Goal: Task Accomplishment & Management: Use online tool/utility

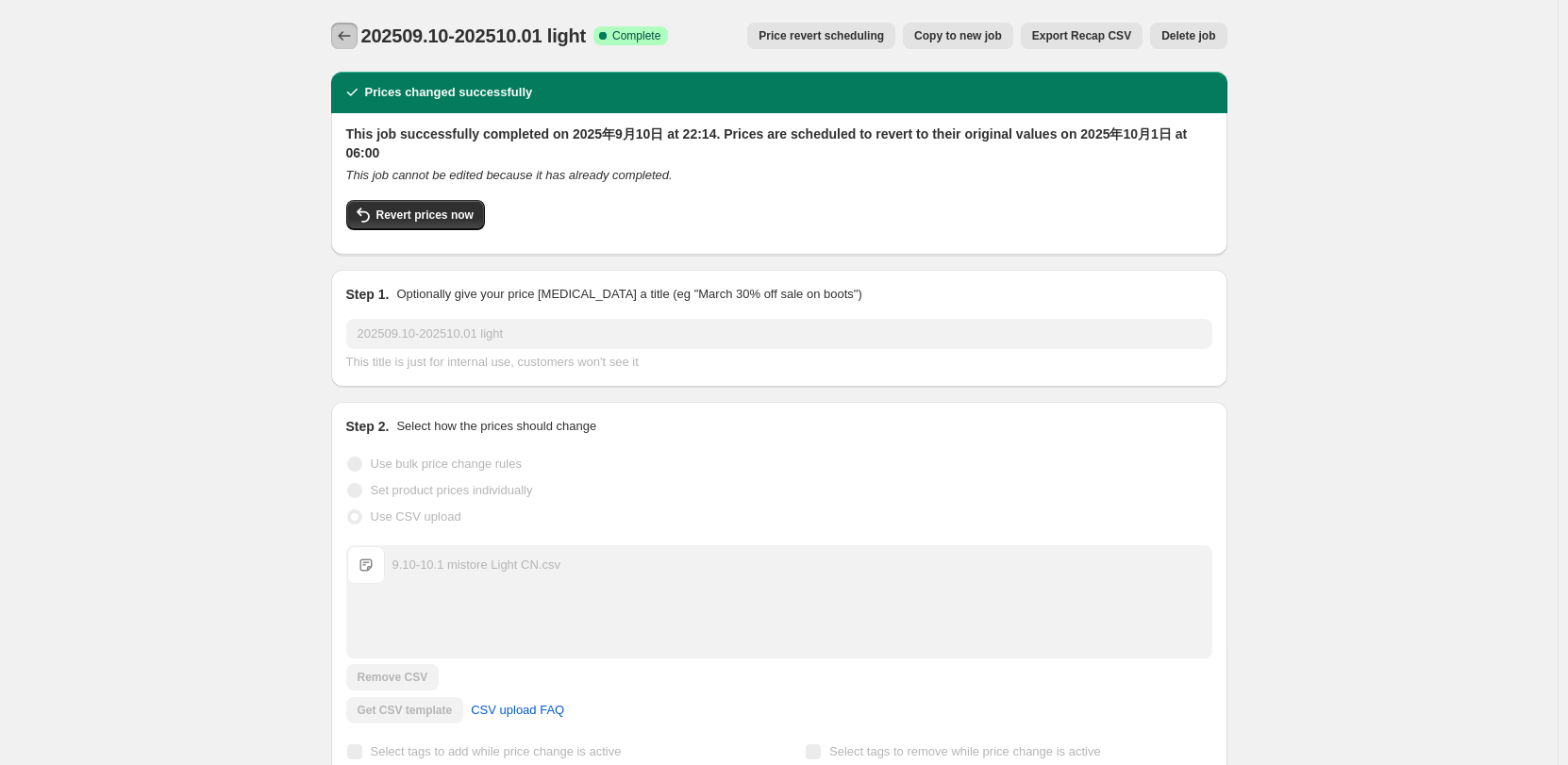
click at [349, 38] on icon "Price change jobs" at bounding box center [343, 36] width 19 height 19
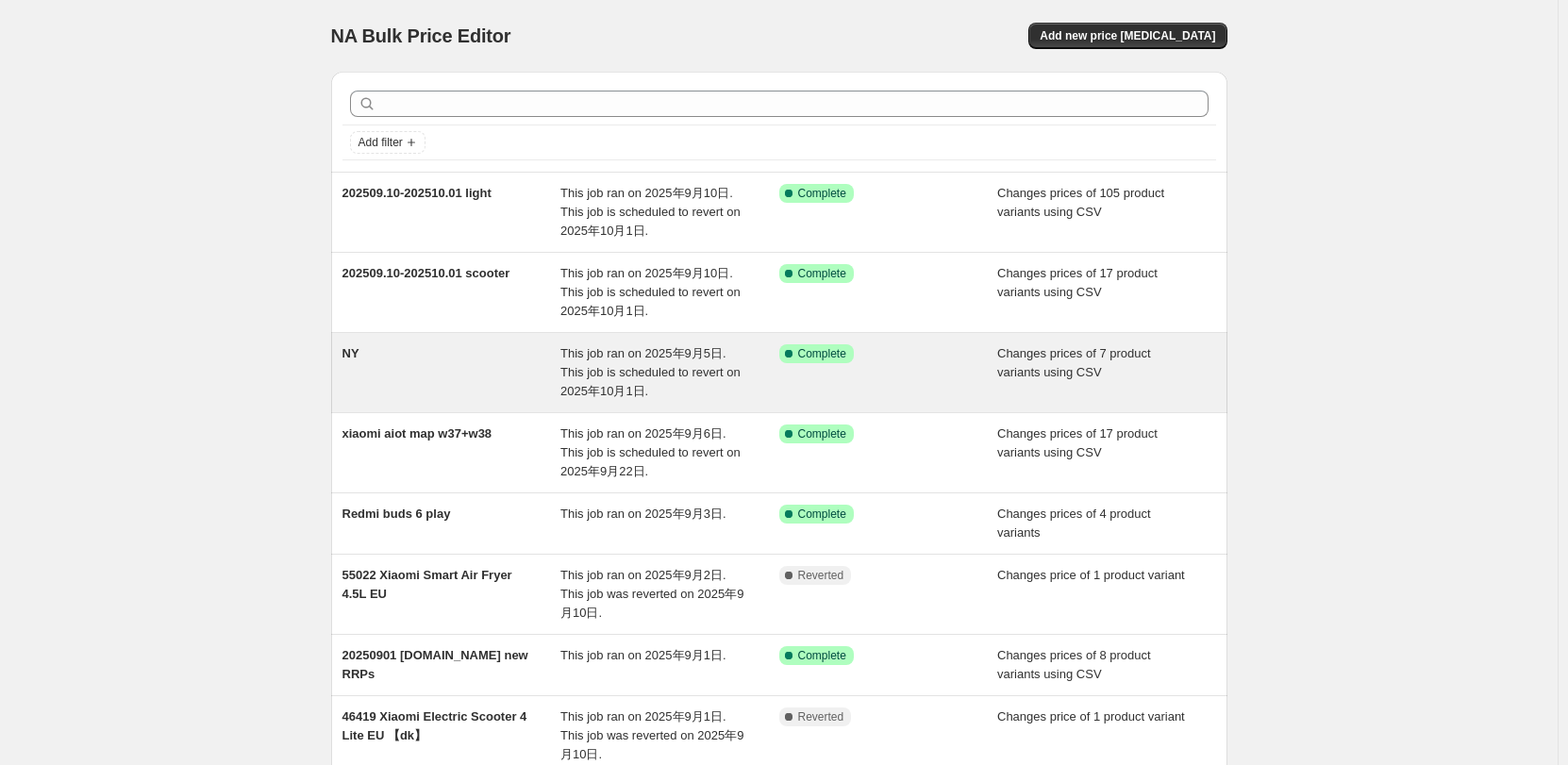
click at [533, 367] on div "NY" at bounding box center [452, 372] width 219 height 56
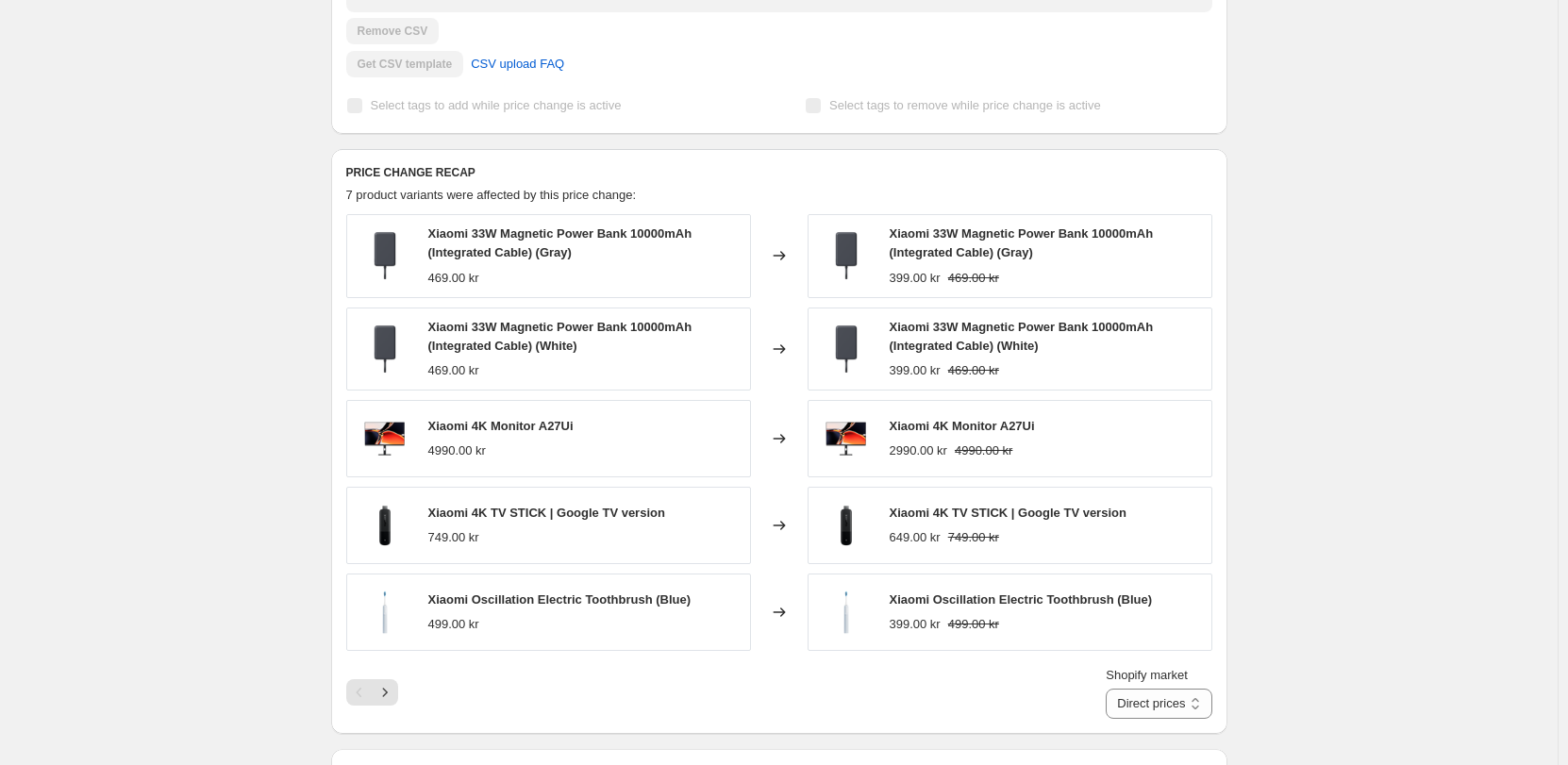
scroll to position [660, 0]
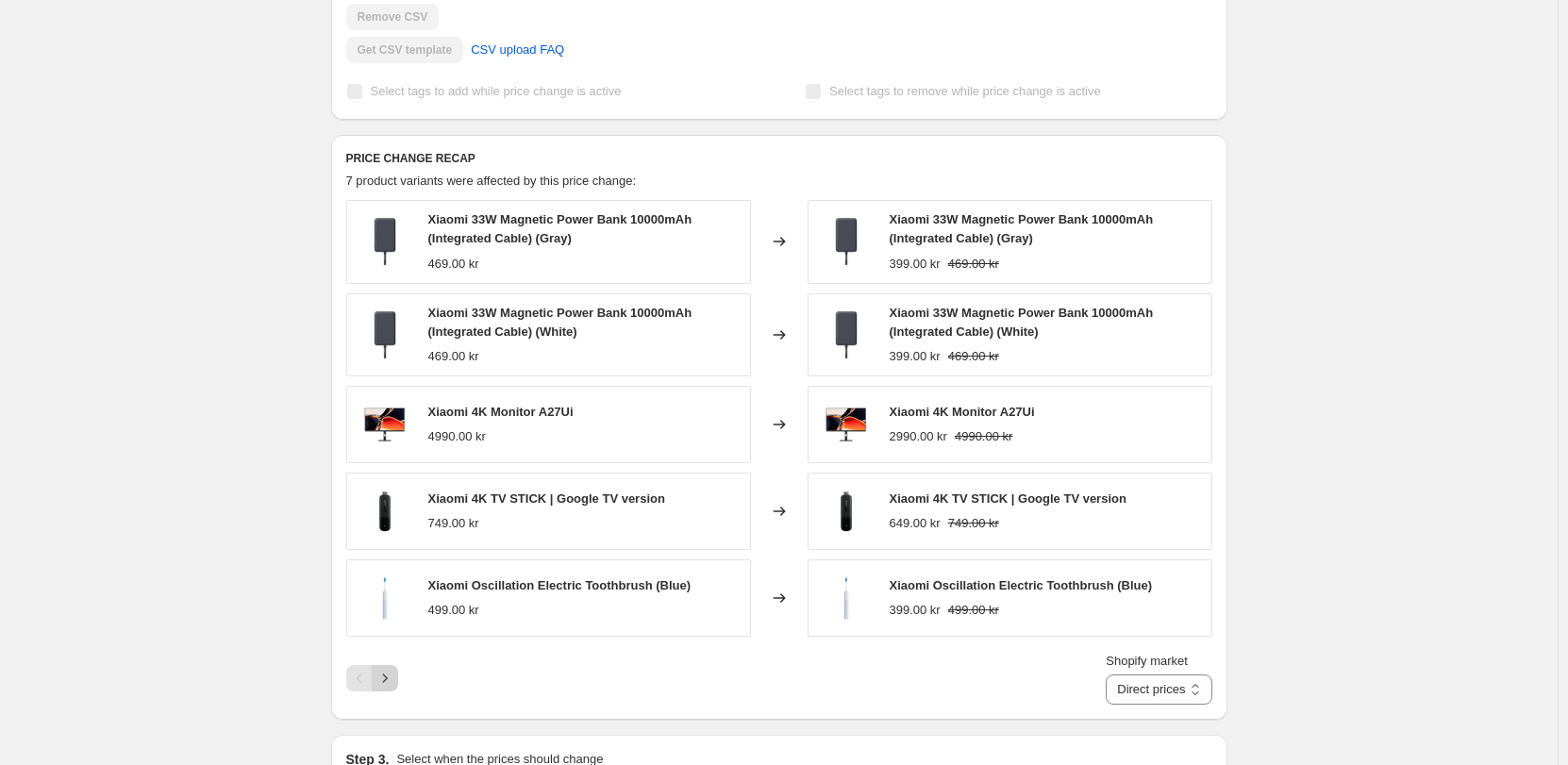
click at [398, 674] on button "Next" at bounding box center [385, 678] width 27 height 27
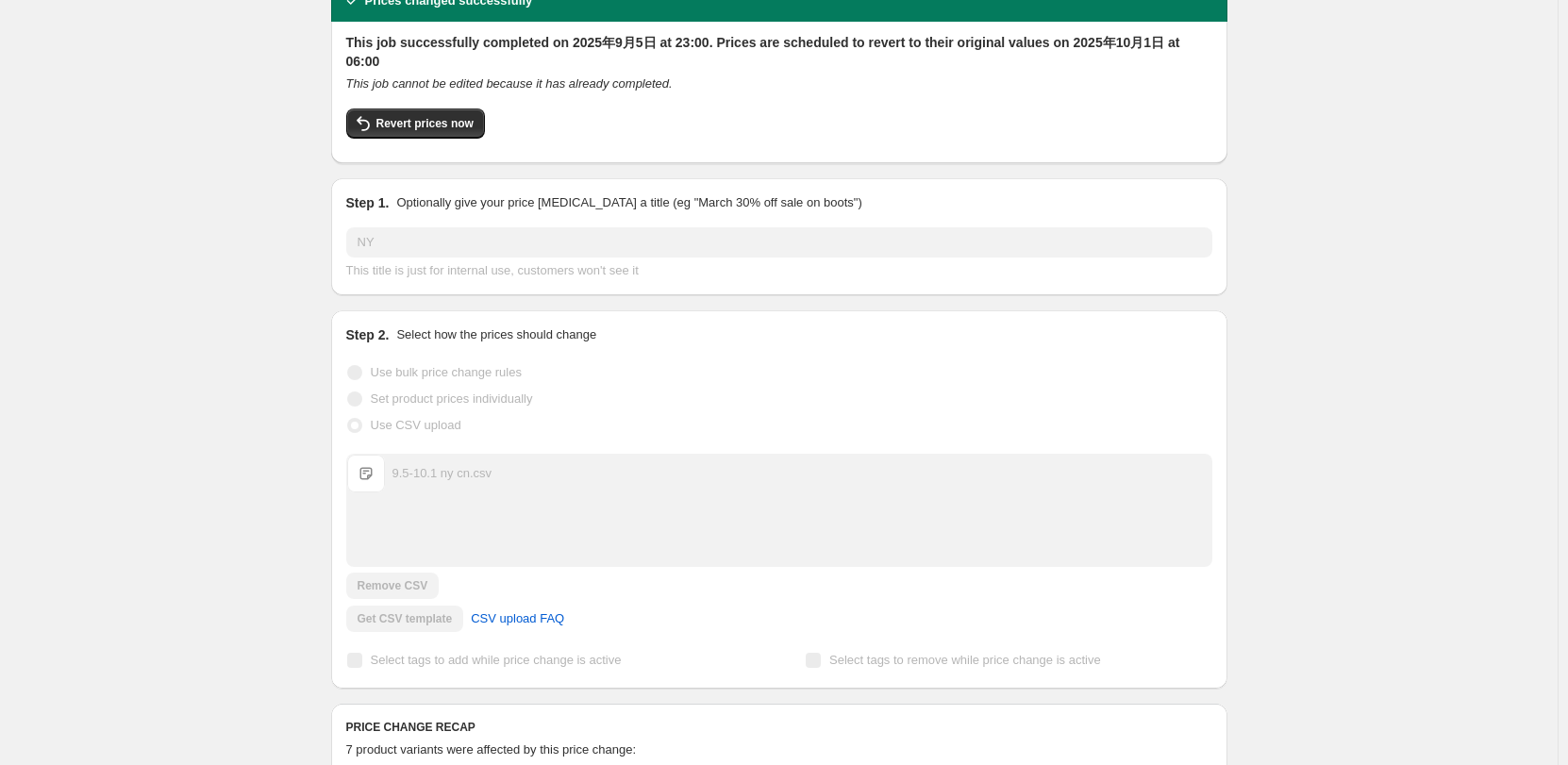
scroll to position [0, 0]
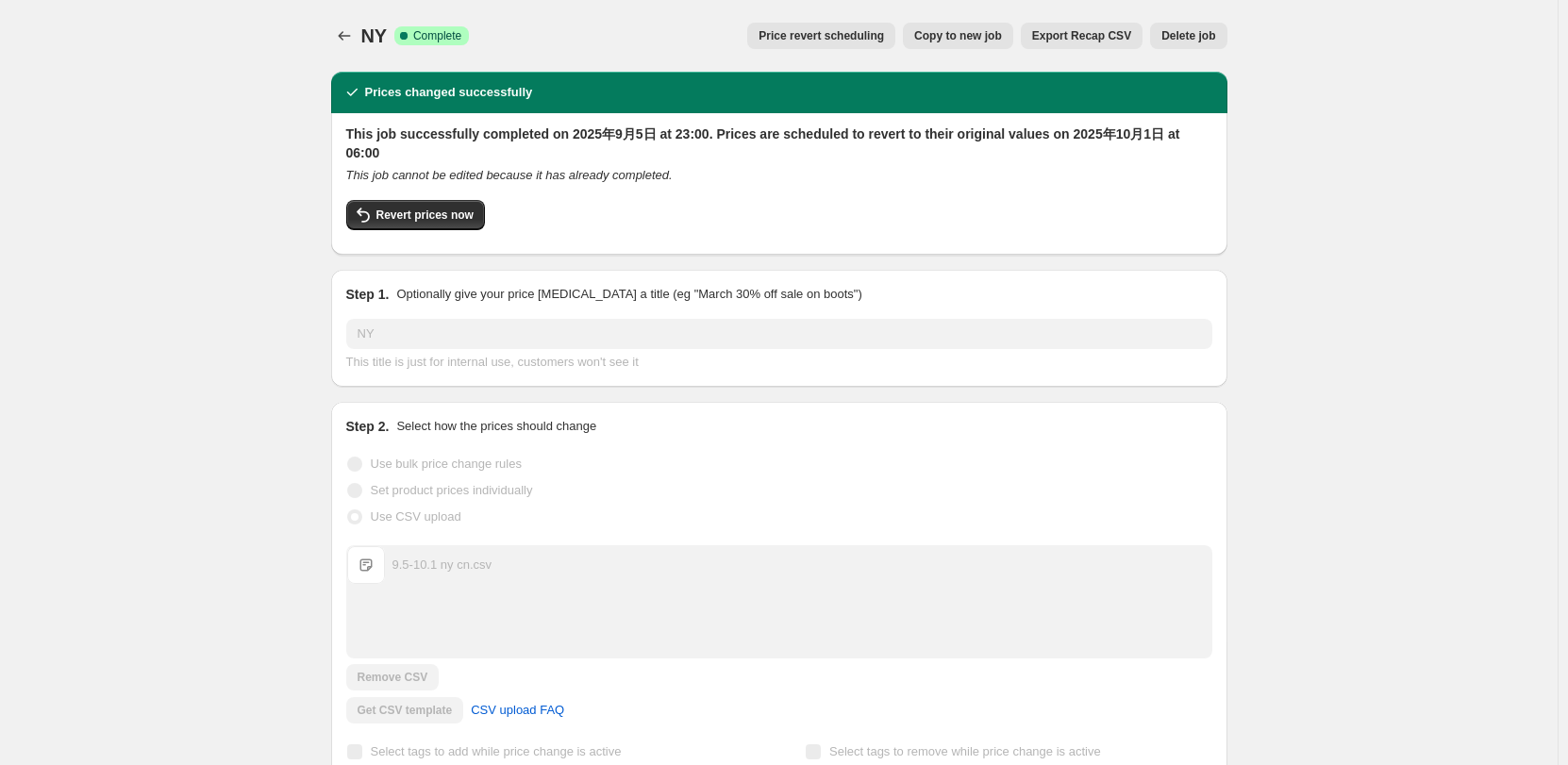
click at [351, 20] on div "NY. This page is ready NY Success Complete Complete Price revert scheduling Cop…" at bounding box center [780, 36] width 896 height 72
click at [350, 33] on icon "Price change jobs" at bounding box center [343, 36] width 19 height 19
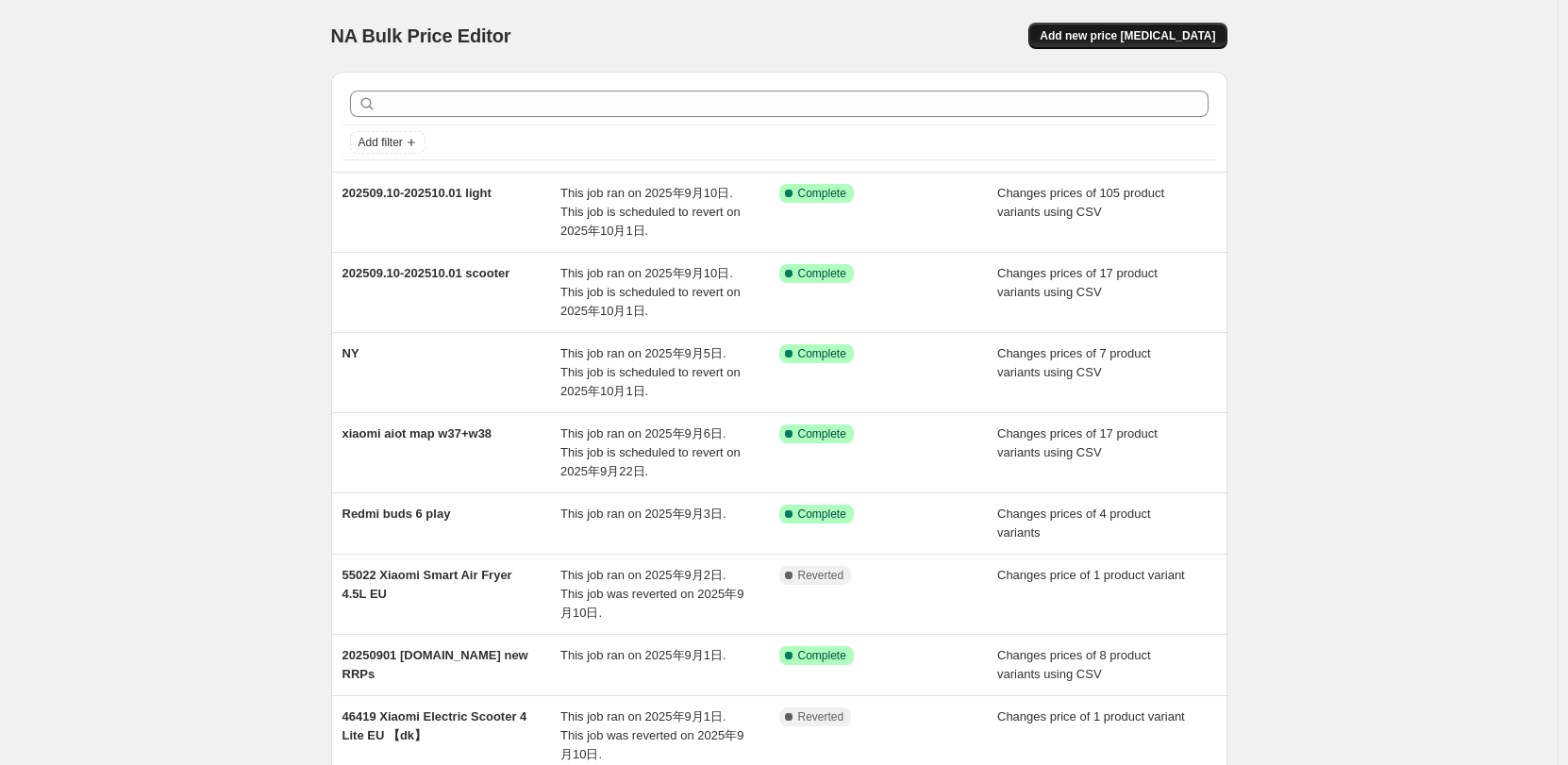
click at [1108, 47] on button "Add new price change job" at bounding box center [1127, 36] width 198 height 27
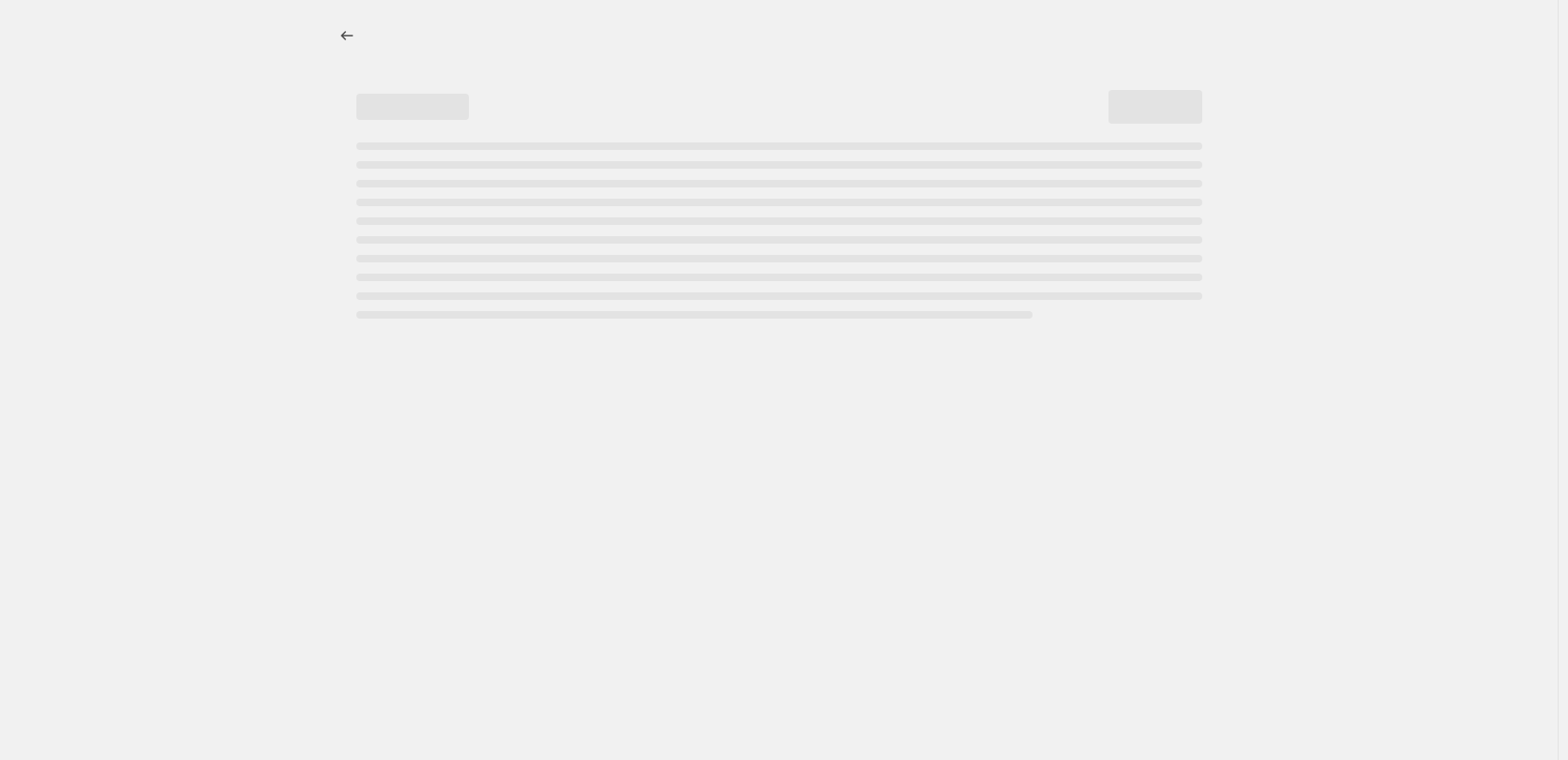
select select "percentage"
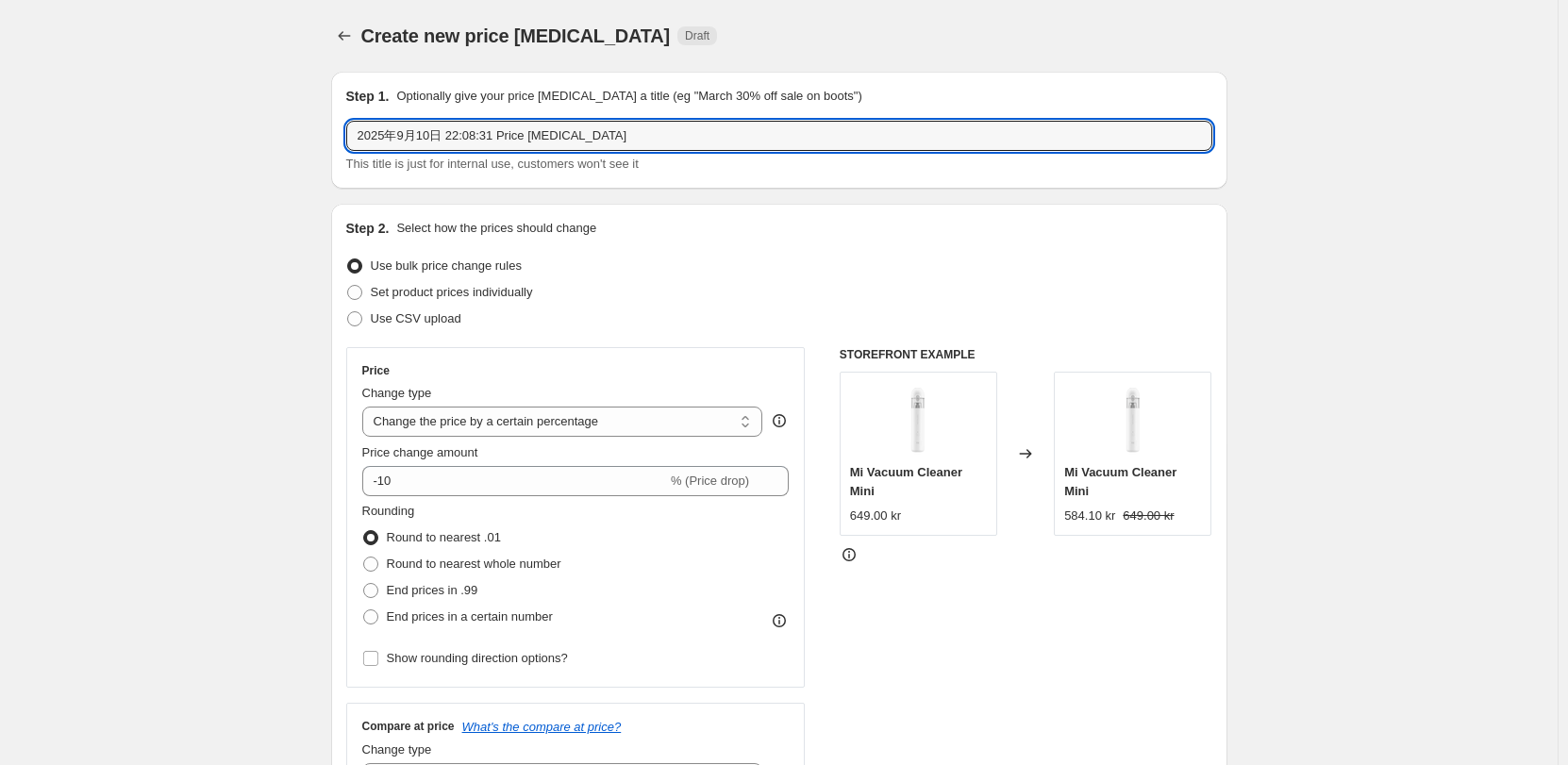
drag, startPoint x: 343, startPoint y: 159, endPoint x: 13, endPoint y: 161, distance: 330.0
click at [429, 294] on span "Set product prices individually" at bounding box center [452, 292] width 162 height 14
click at [348, 286] on input "Set product prices individually" at bounding box center [347, 285] width 1 height 1
radio input "true"
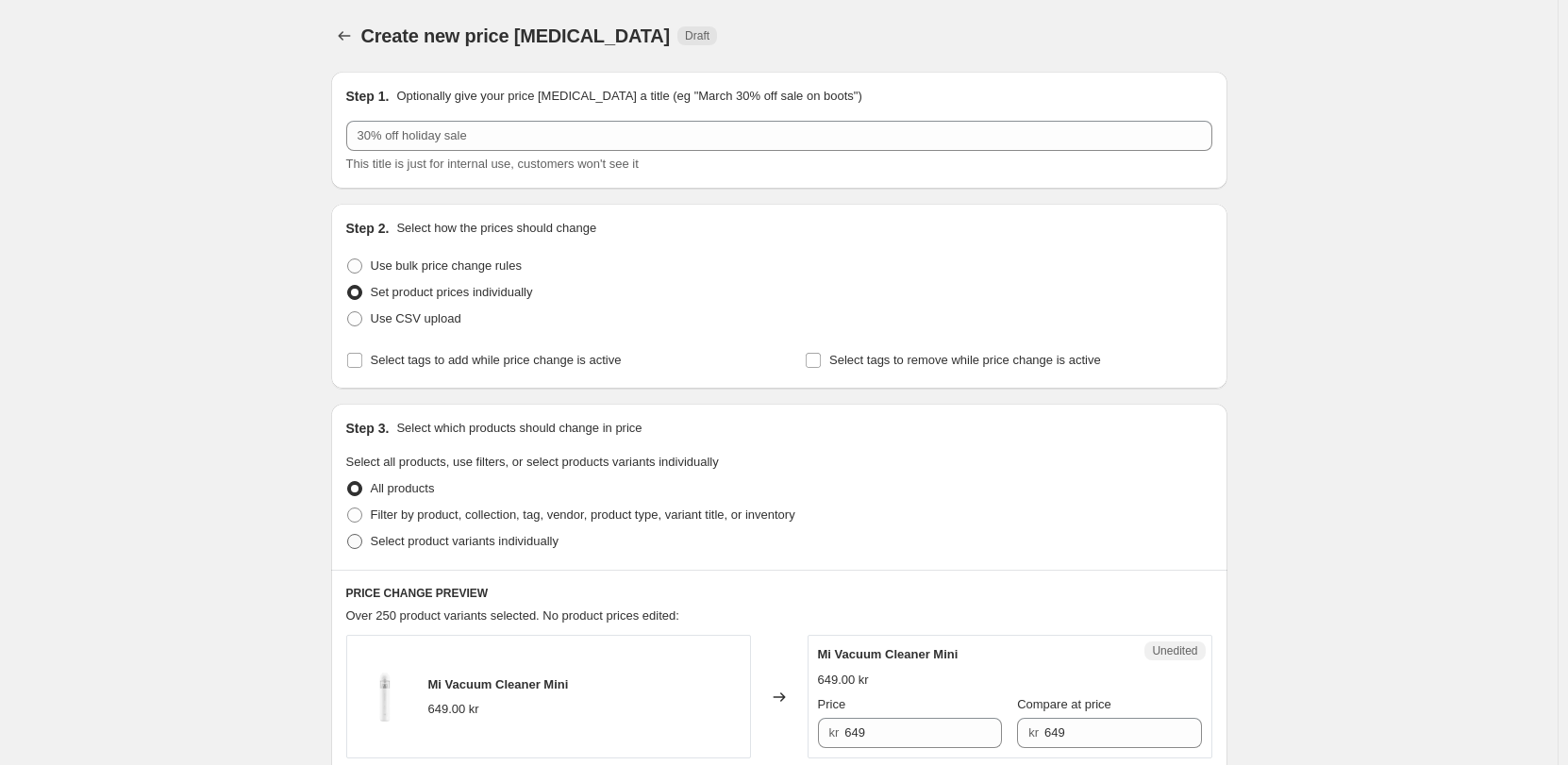
click at [448, 538] on span "Select product variants individually" at bounding box center [465, 541] width 187 height 14
click at [348, 535] on input "Select product variants individually" at bounding box center [347, 534] width 1 height 1
radio input "true"
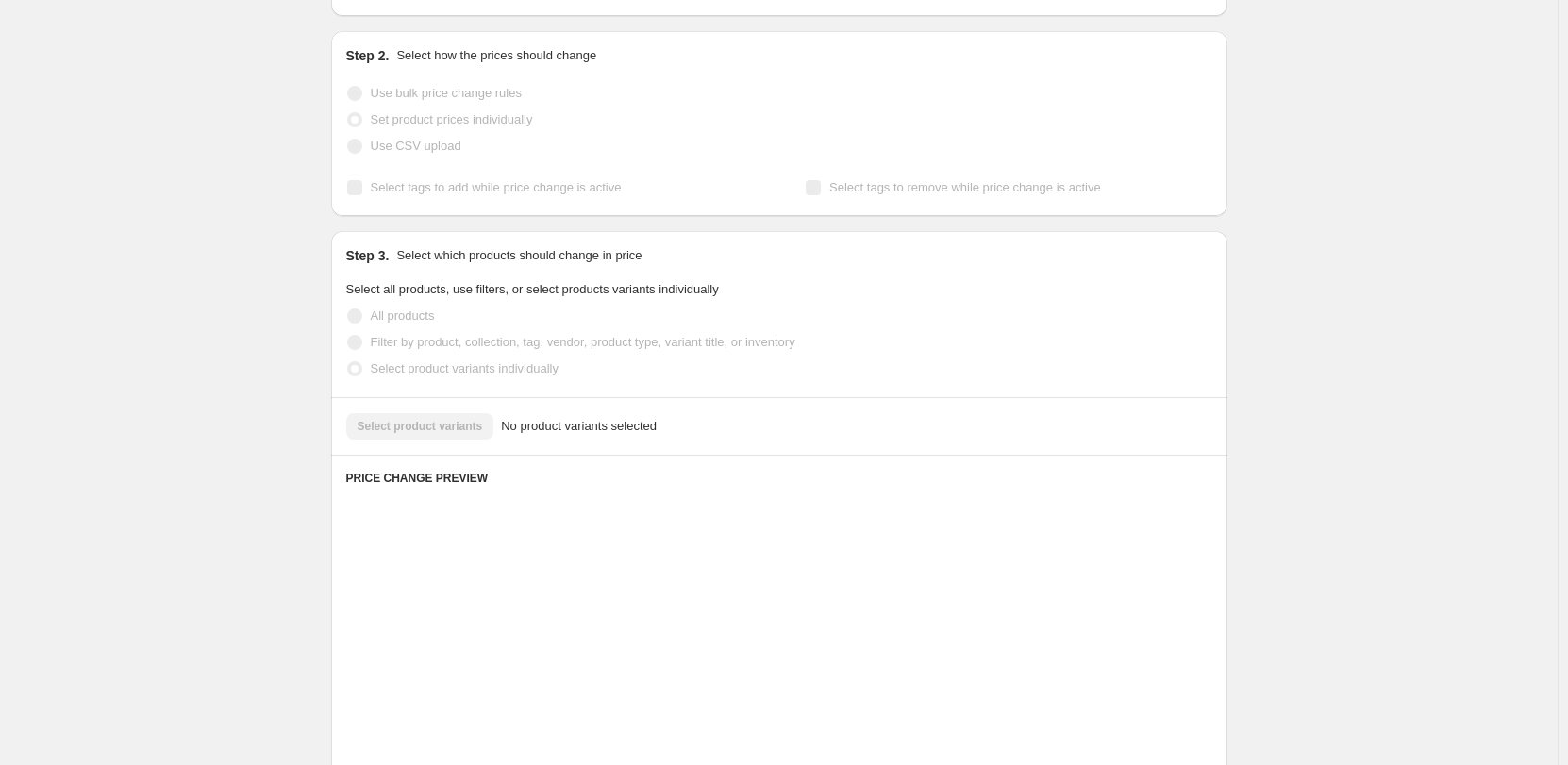
scroll to position [189, 0]
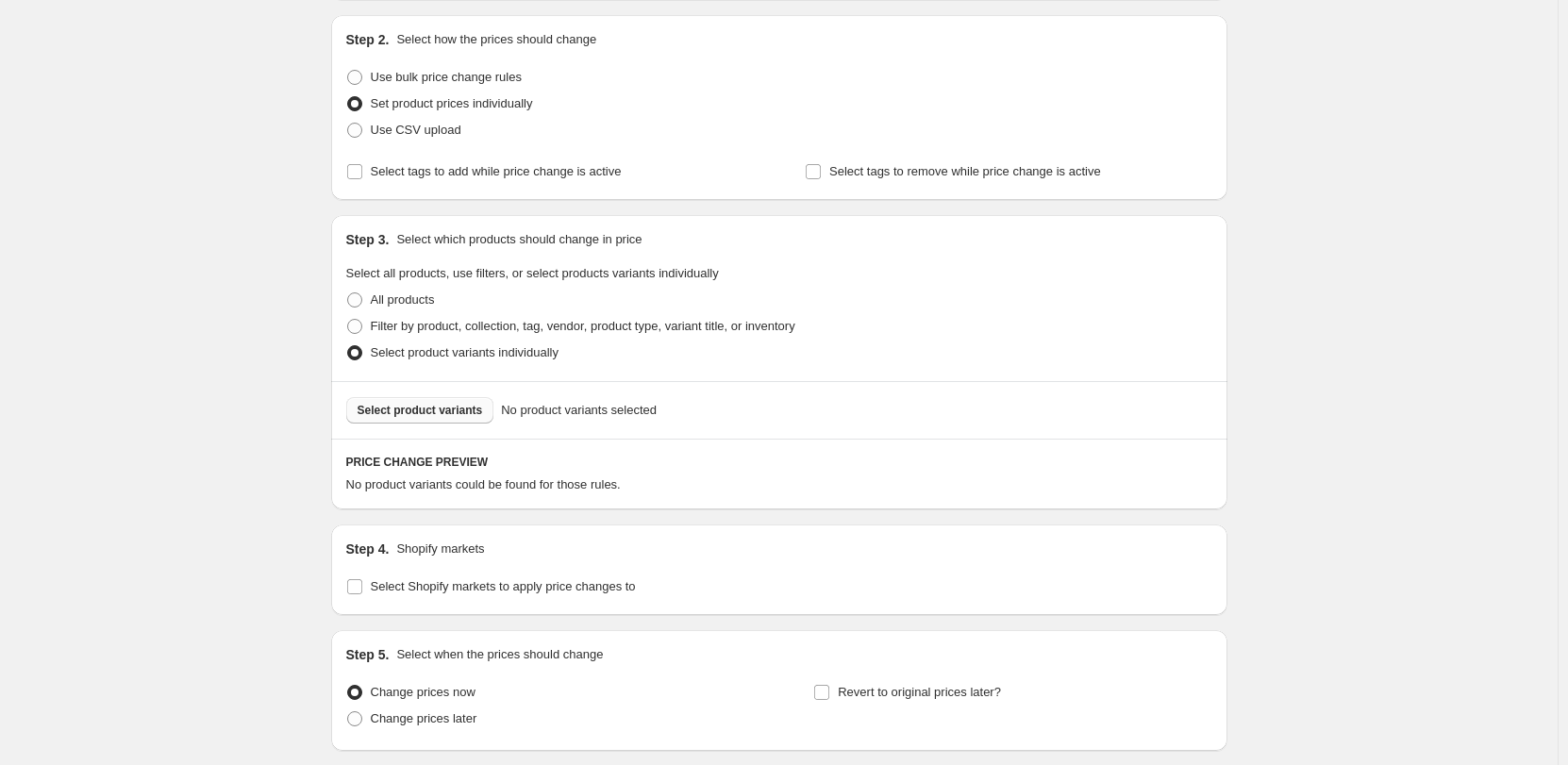
click at [472, 410] on span "Select product variants" at bounding box center [419, 410] width 125 height 15
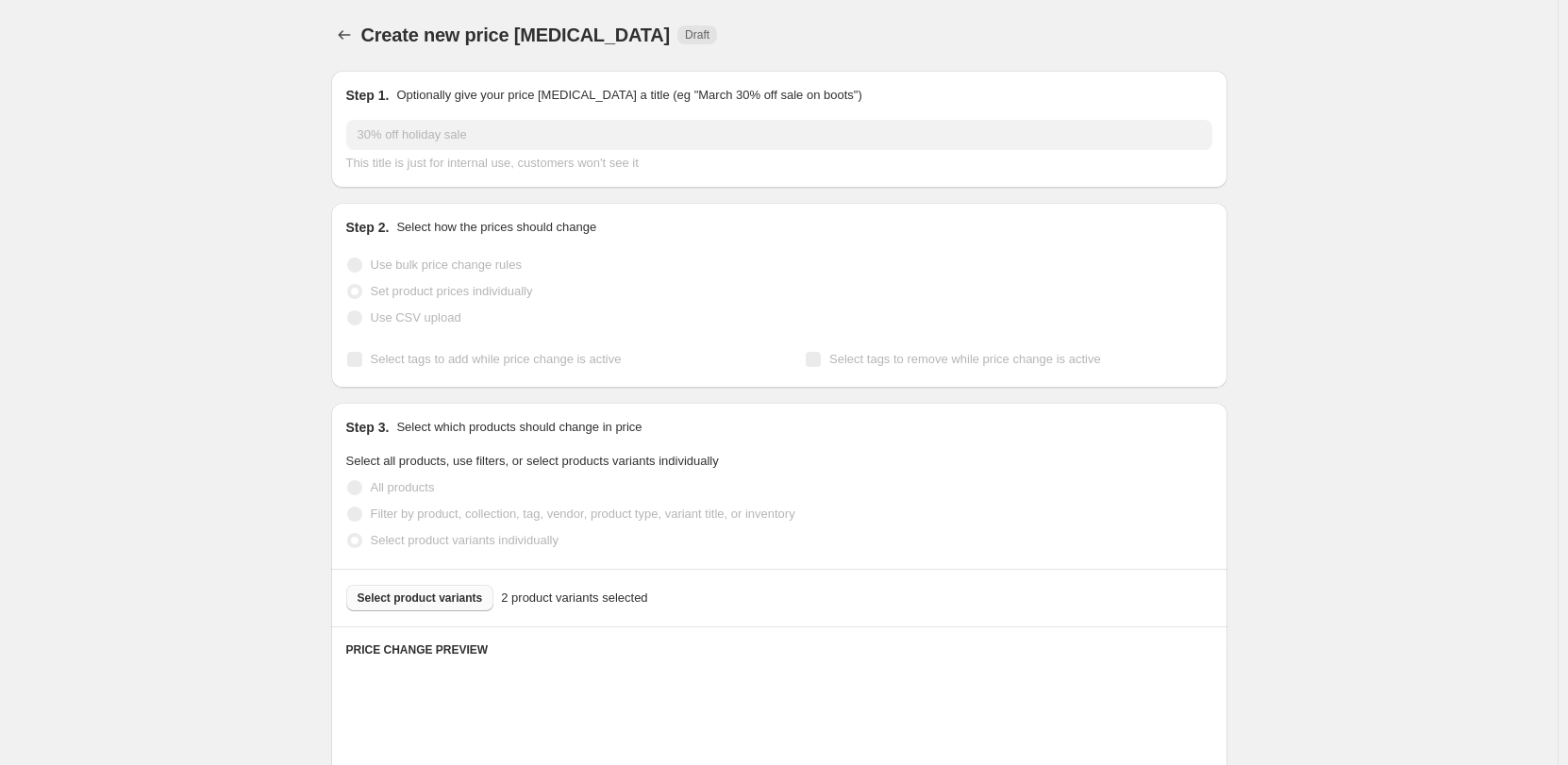
scroll to position [0, 0]
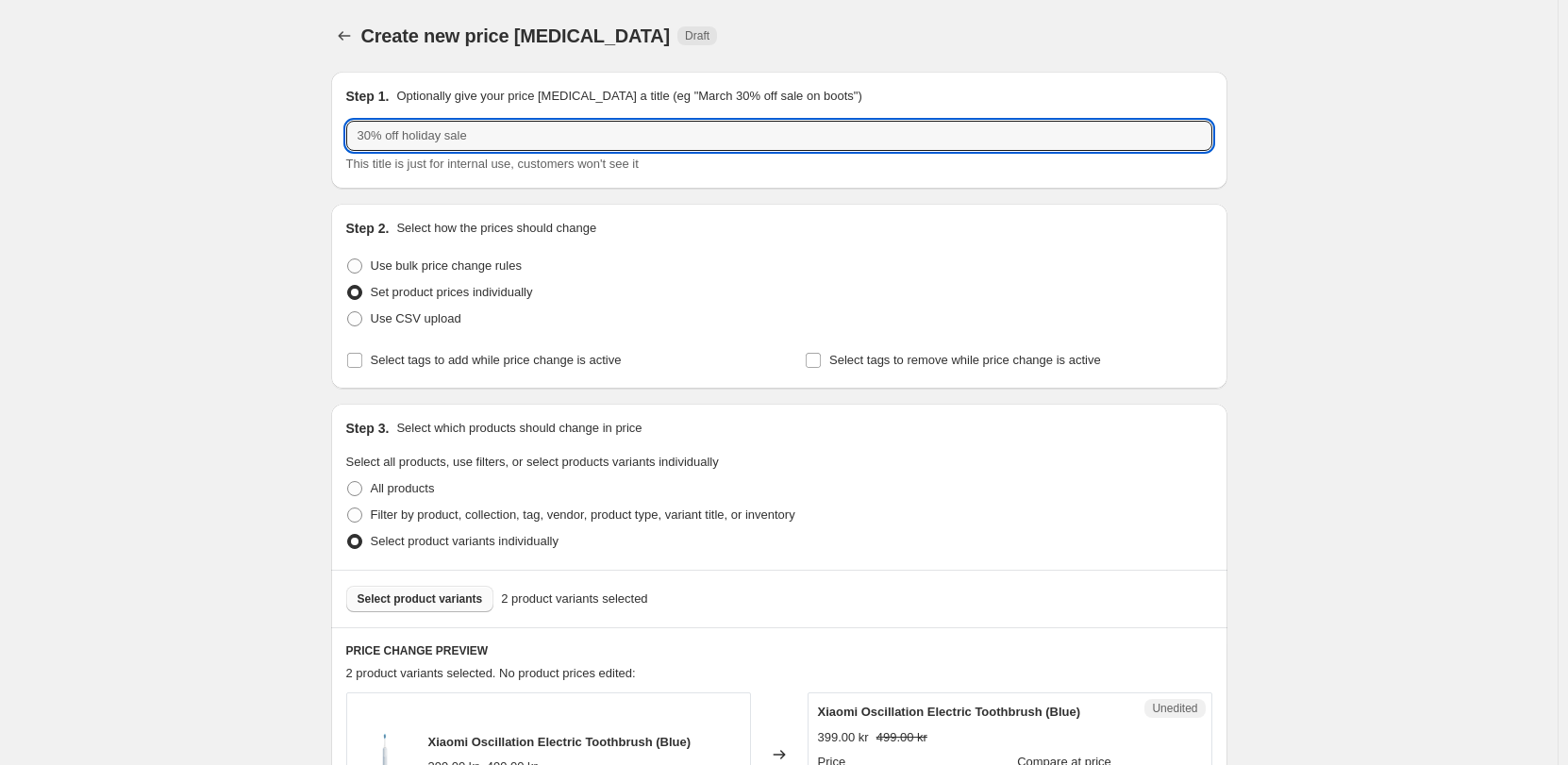
drag, startPoint x: 521, startPoint y: 141, endPoint x: 239, endPoint y: 139, distance: 282.0
click at [239, 139] on div "Create new price change job. This page is ready Create new price change job Dra…" at bounding box center [779, 702] width 1557 height 1404
click at [620, 139] on input "text" at bounding box center [780, 135] width 866 height 31
paste input "Xiaomi Oscillation Electric Toothbrush"
type input "Xiaomi Oscillation Electric Toothbrush"
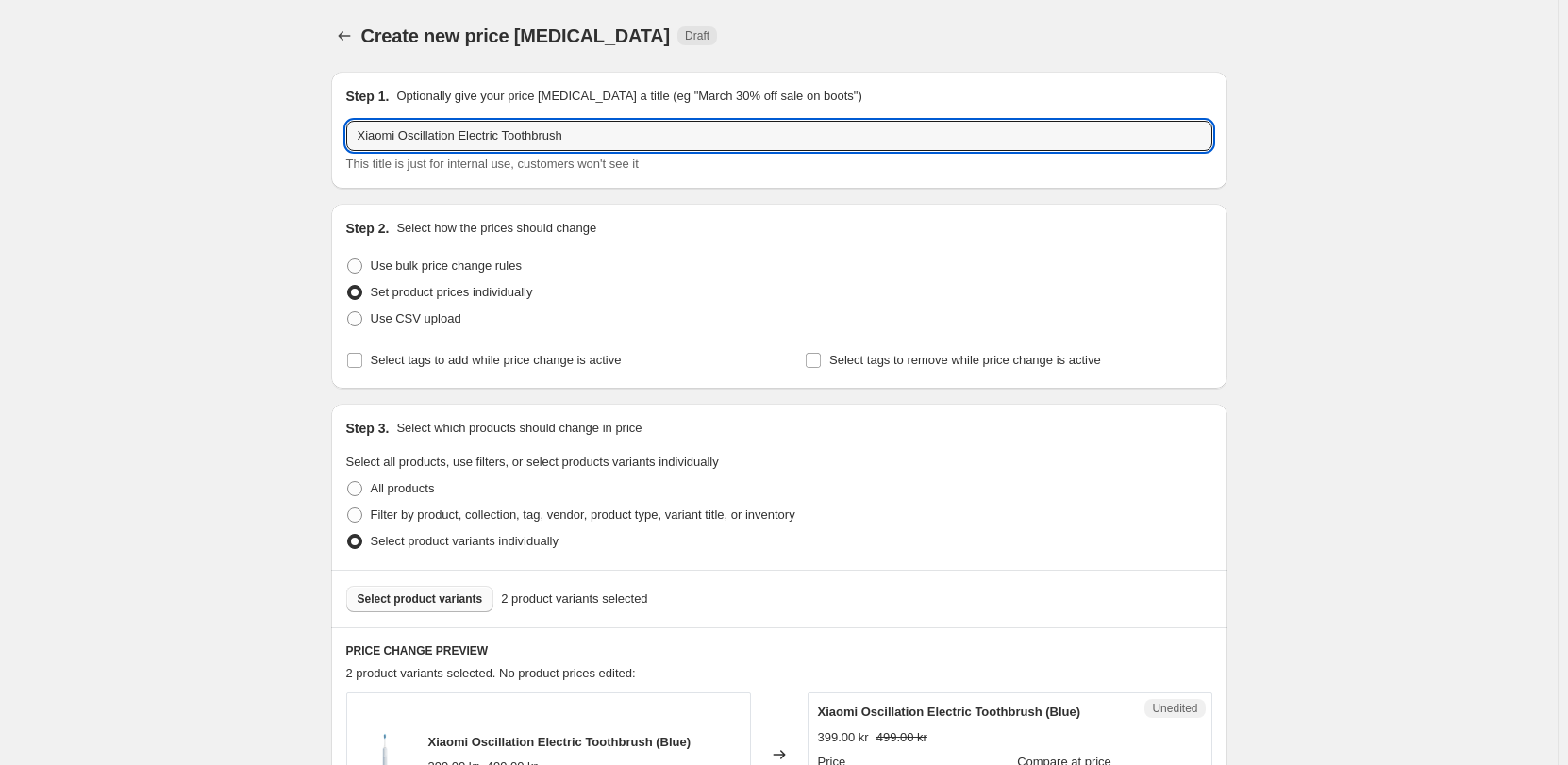
click at [334, 288] on div "Step 1. Optionally give your price change job a title (eg "March 30% off sale o…" at bounding box center [771, 672] width 911 height 1232
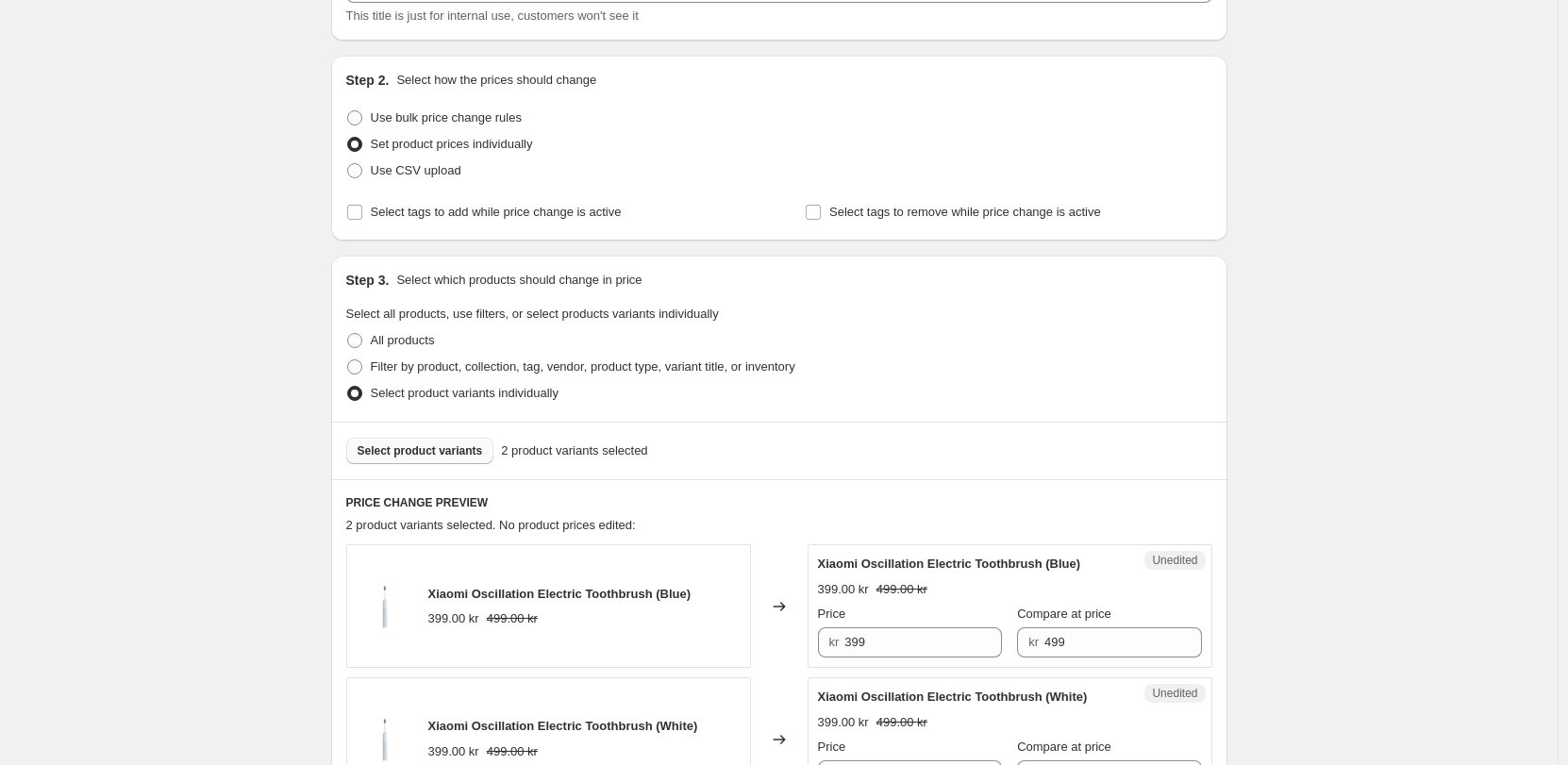
scroll to position [95, 0]
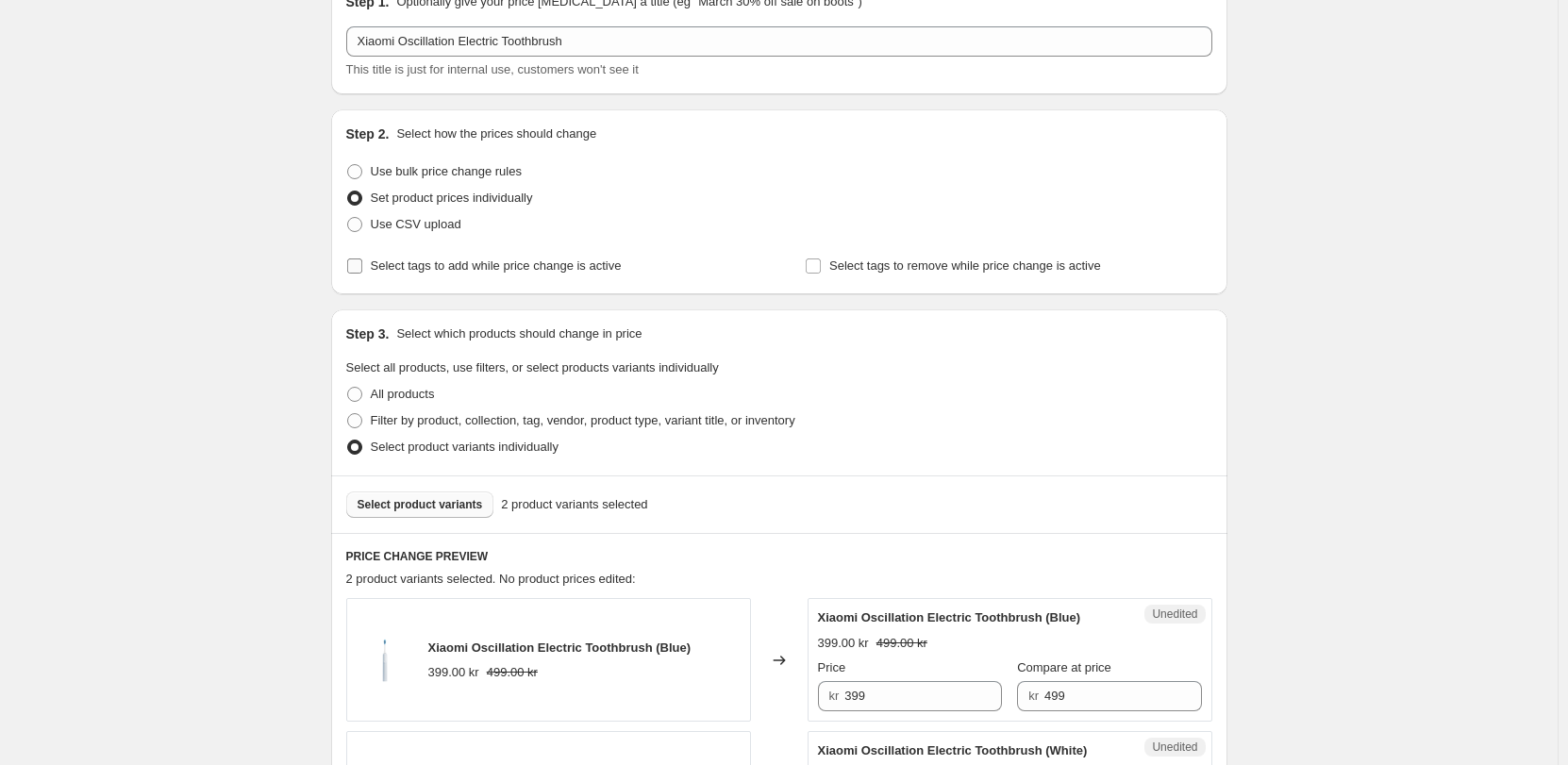
click at [470, 268] on span "Select tags to add while price change is active" at bounding box center [496, 266] width 251 height 14
click at [362, 268] on input "Select tags to add while price change is active" at bounding box center [354, 266] width 15 height 15
checkbox input "true"
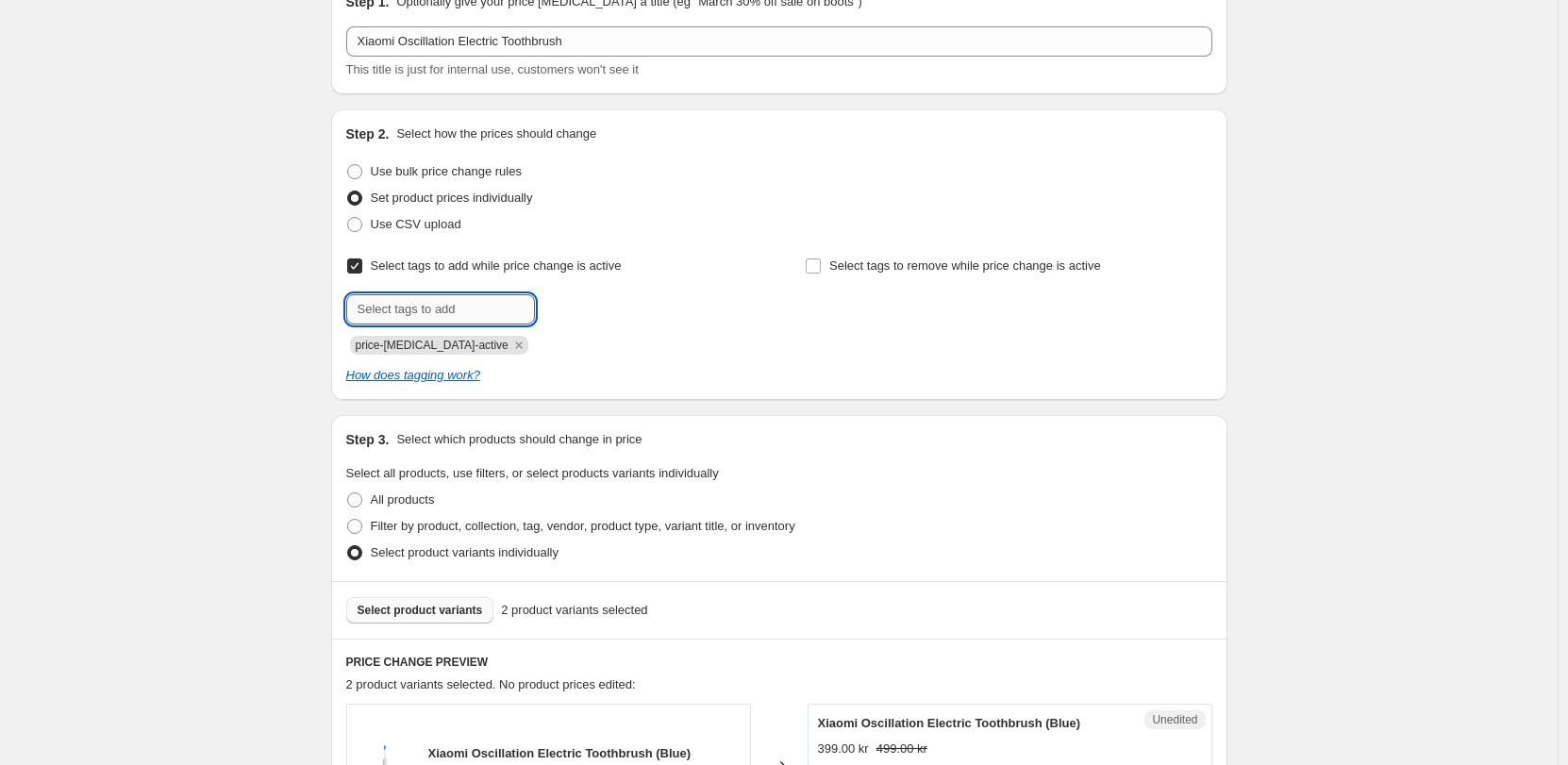
click at [456, 314] on input "text" at bounding box center [440, 309] width 188 height 31
type input "CN"
click at [570, 314] on span "Add CN" at bounding box center [571, 307] width 41 height 15
click at [510, 348] on icon "Remove price-change-job-active" at bounding box center [518, 344] width 17 height 17
click at [183, 435] on div "Create new price change job. This page is ready Create new price change job Dra…" at bounding box center [779, 659] width 1557 height 1509
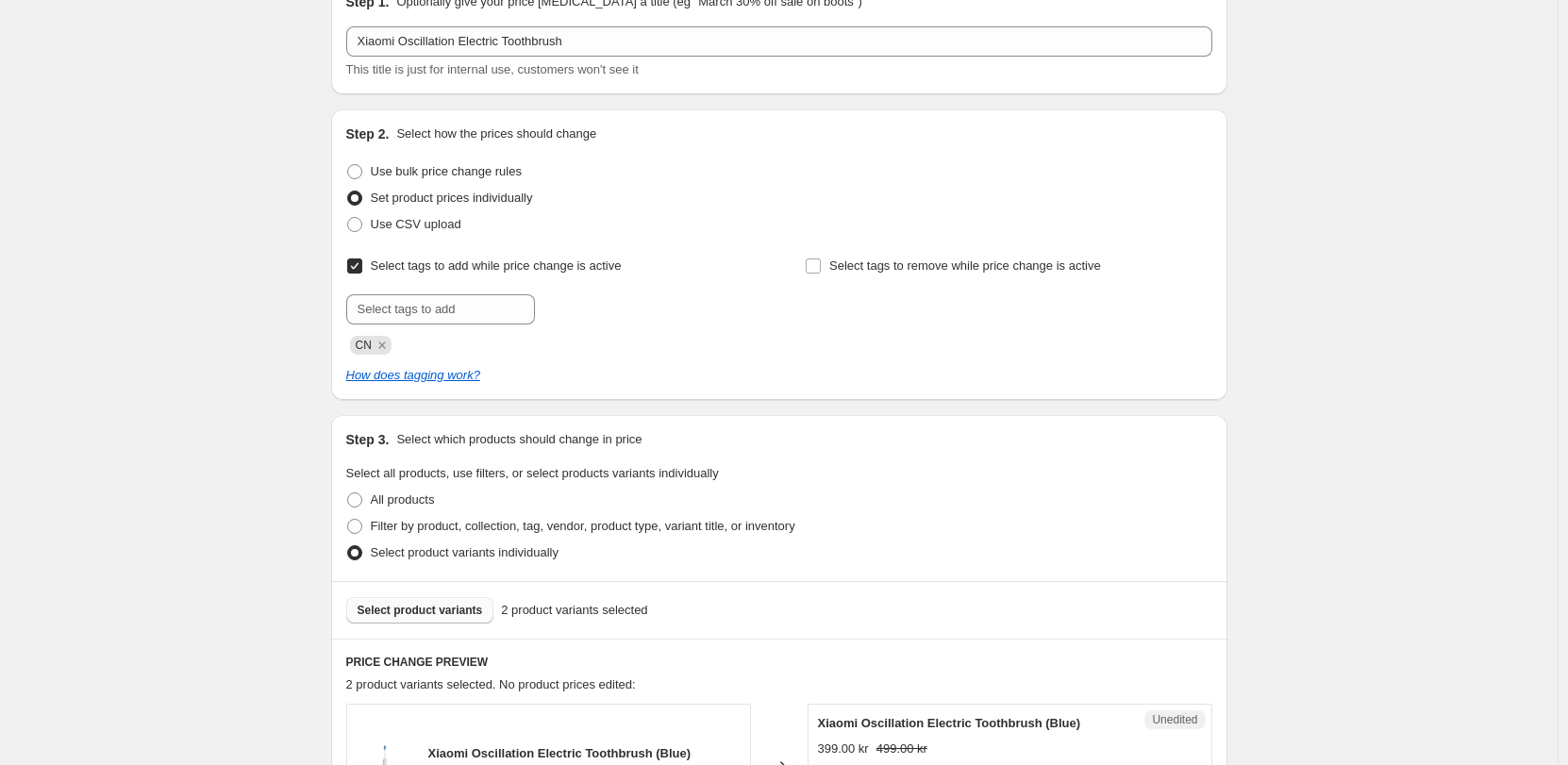
scroll to position [472, 0]
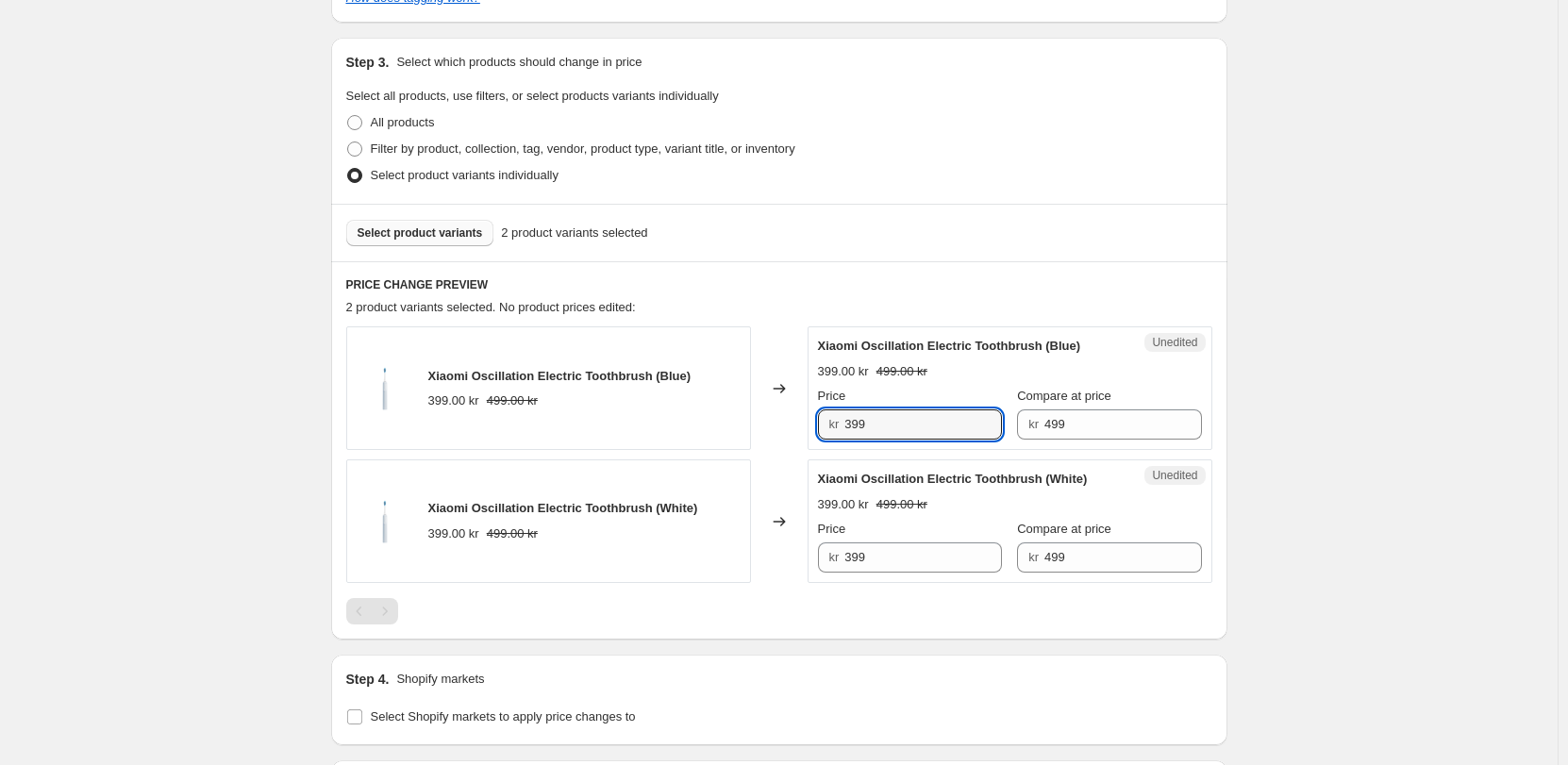
drag, startPoint x: 888, startPoint y: 429, endPoint x: 756, endPoint y: 413, distance: 133.0
click at [756, 413] on div "Xiaomi Oscillation Electric Toothbrush (Blue) 399.00 kr 499.00 kr Changed to Un…" at bounding box center [780, 388] width 866 height 123
type input "299"
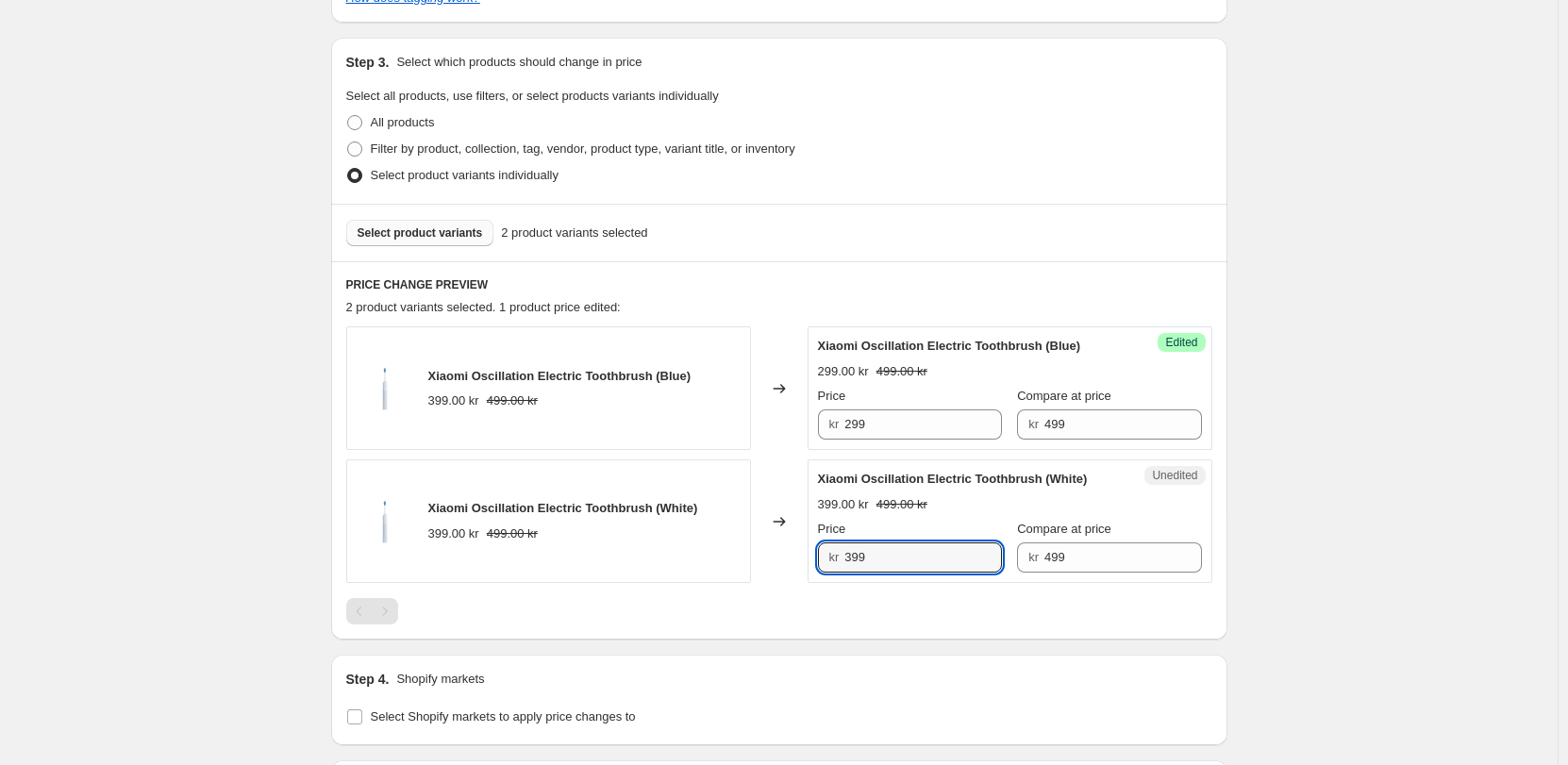
drag, startPoint x: 903, startPoint y: 559, endPoint x: 805, endPoint y: 558, distance: 98.0
click at [805, 558] on div "Xiaomi Oscillation Electric Toothbrush (White) 399.00 kr 499.00 kr Changed to U…" at bounding box center [780, 521] width 866 height 123
type input "299"
click at [804, 593] on div "Xiaomi Oscillation Electric Toothbrush (Blue) 399.00 kr 499.00 kr Changed to Su…" at bounding box center [780, 476] width 866 height 298
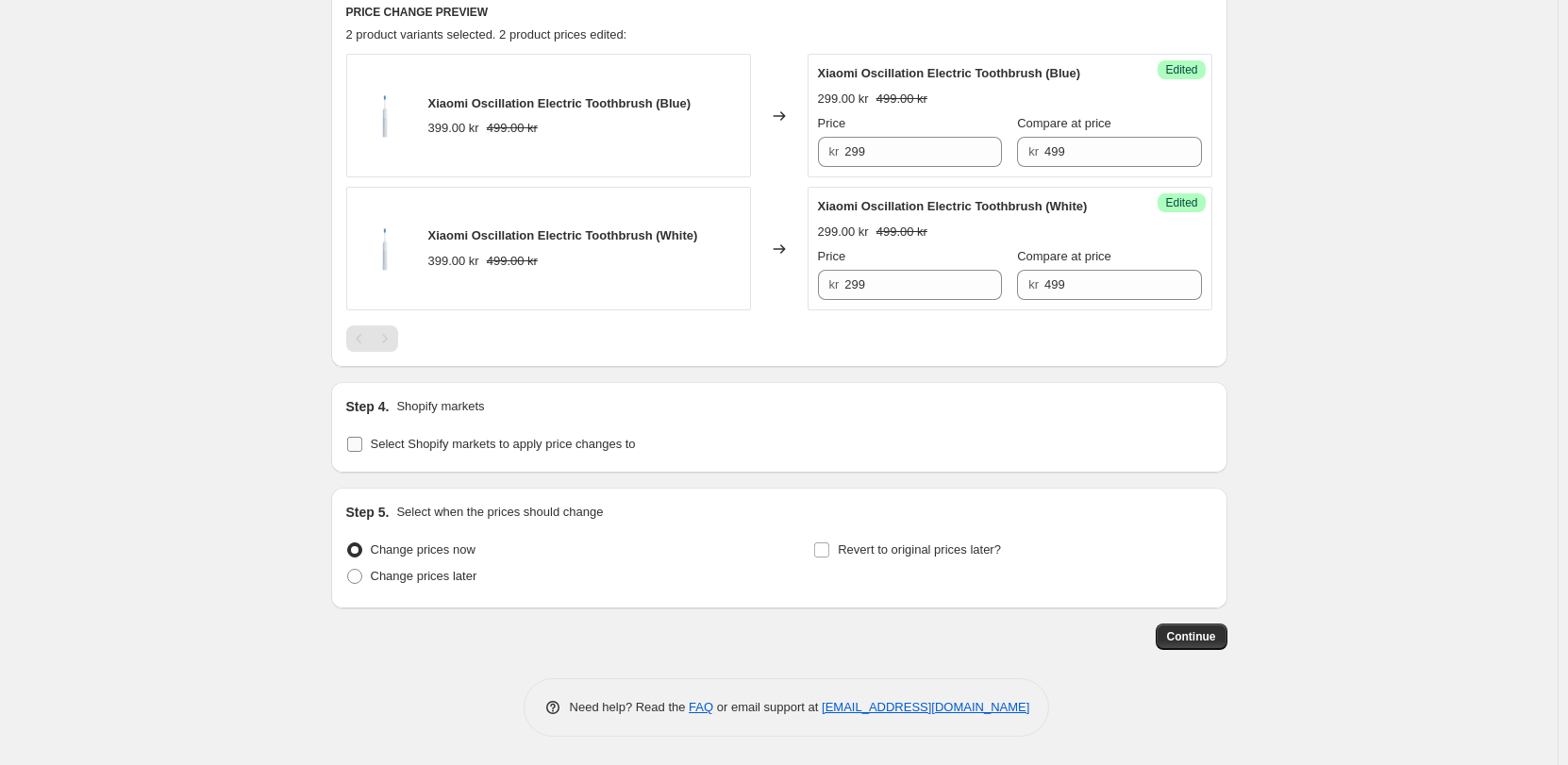
click at [509, 447] on span "Select Shopify markets to apply price changes to" at bounding box center [503, 444] width 265 height 14
click at [362, 447] on input "Select Shopify markets to apply price changes to" at bounding box center [354, 444] width 15 height 15
checkbox input "true"
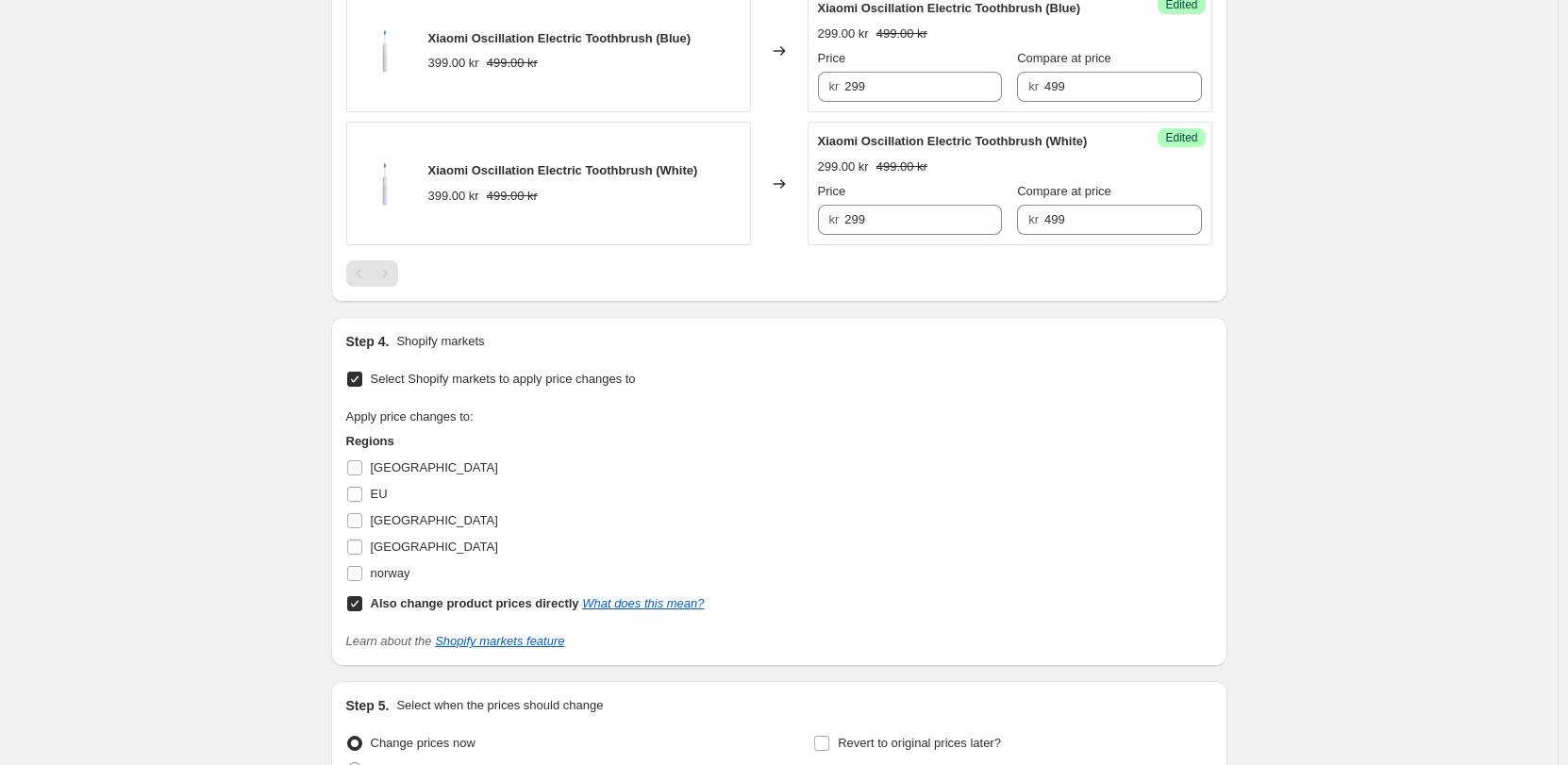
scroll to position [839, 0]
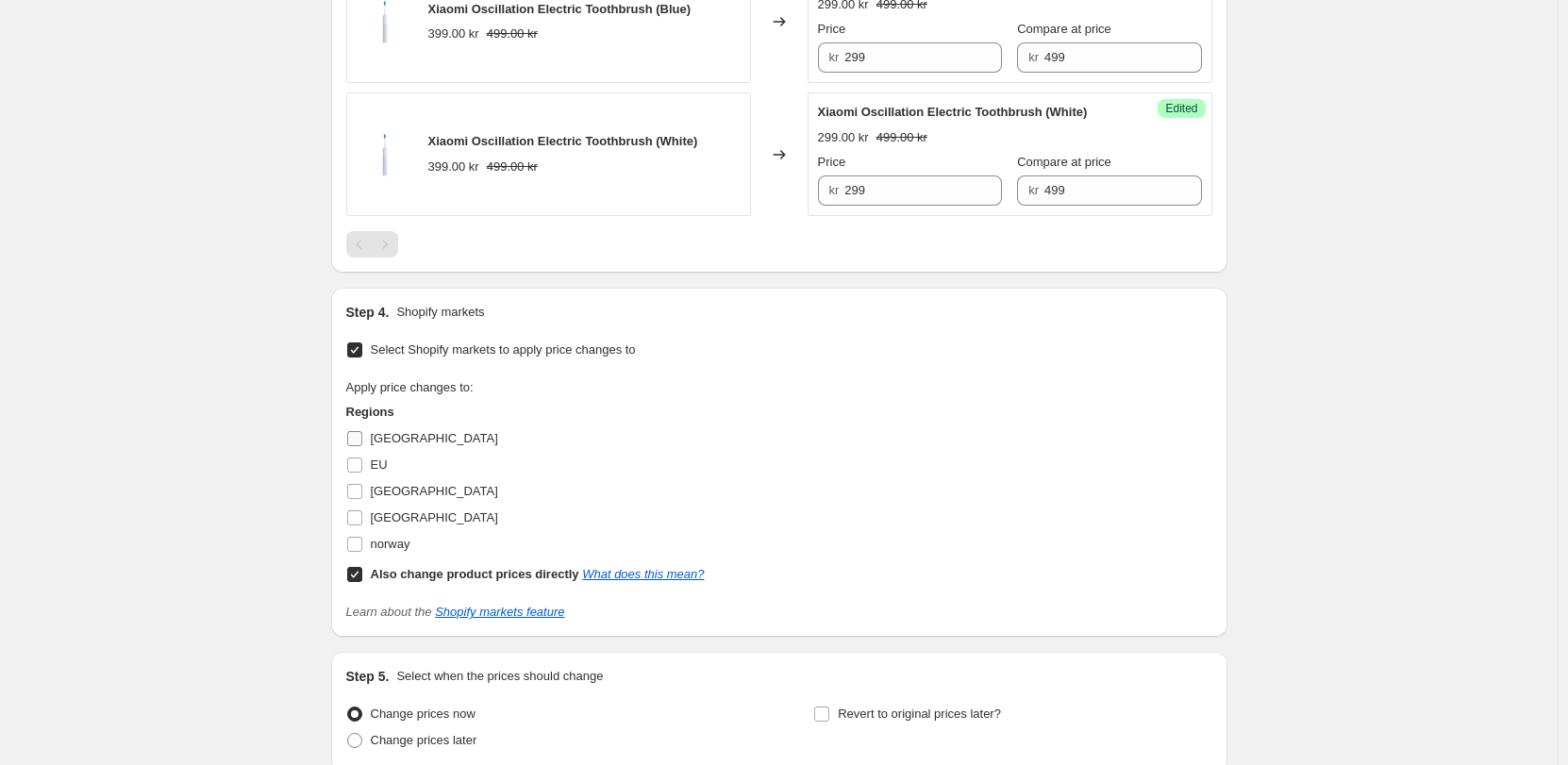
drag, startPoint x: 408, startPoint y: 438, endPoint x: 395, endPoint y: 471, distance: 35.5
click at [407, 438] on span "Denmark" at bounding box center [434, 438] width 127 height 14
click at [362, 438] on input "Denmark" at bounding box center [354, 438] width 15 height 15
checkbox input "true"
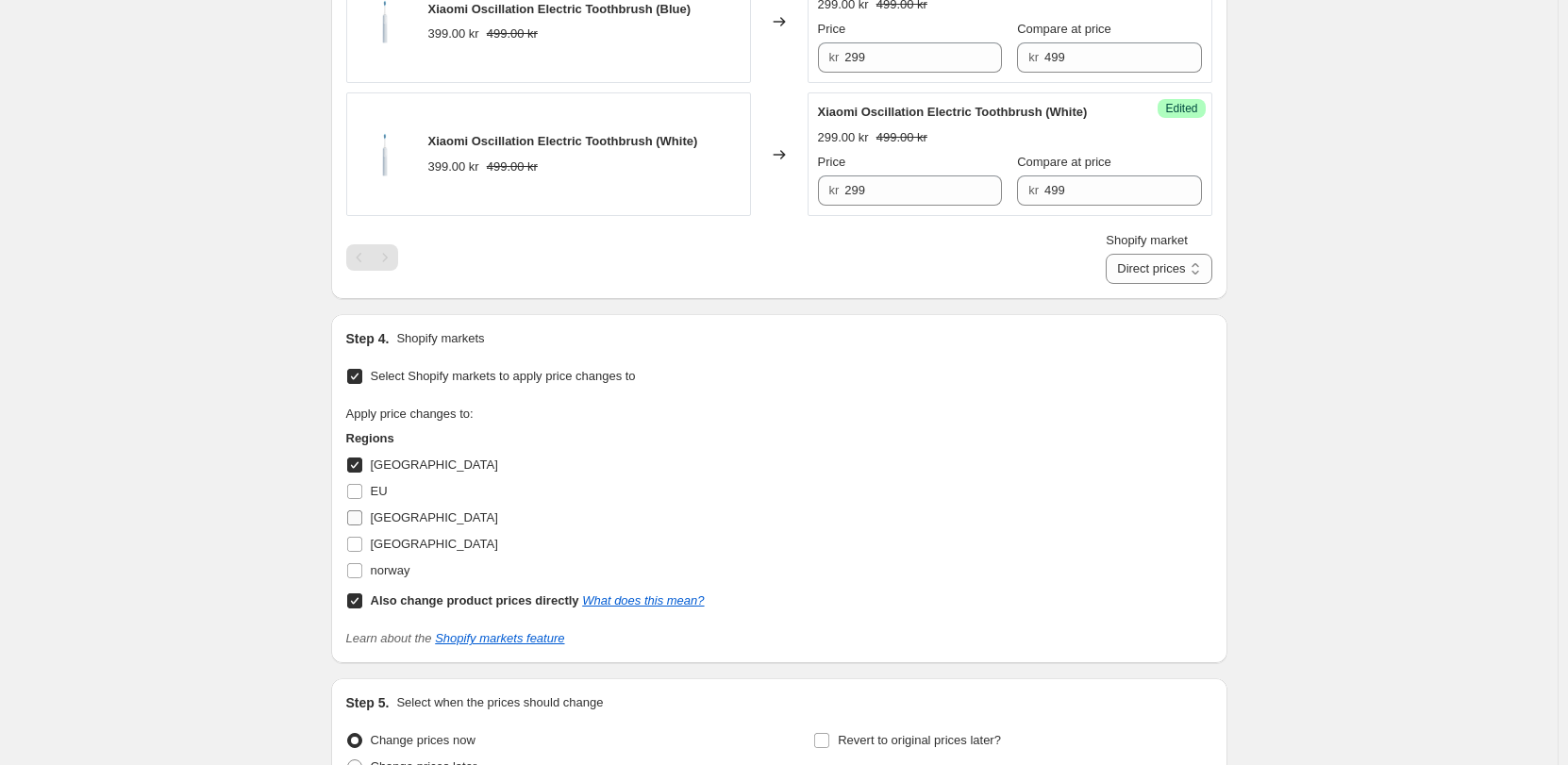
click at [398, 512] on span "Finland" at bounding box center [434, 517] width 127 height 14
click at [362, 512] on input "Finland" at bounding box center [354, 517] width 15 height 15
checkbox input "true"
click at [406, 545] on span "Sverige" at bounding box center [434, 544] width 127 height 14
click at [362, 545] on input "Sverige" at bounding box center [354, 544] width 15 height 15
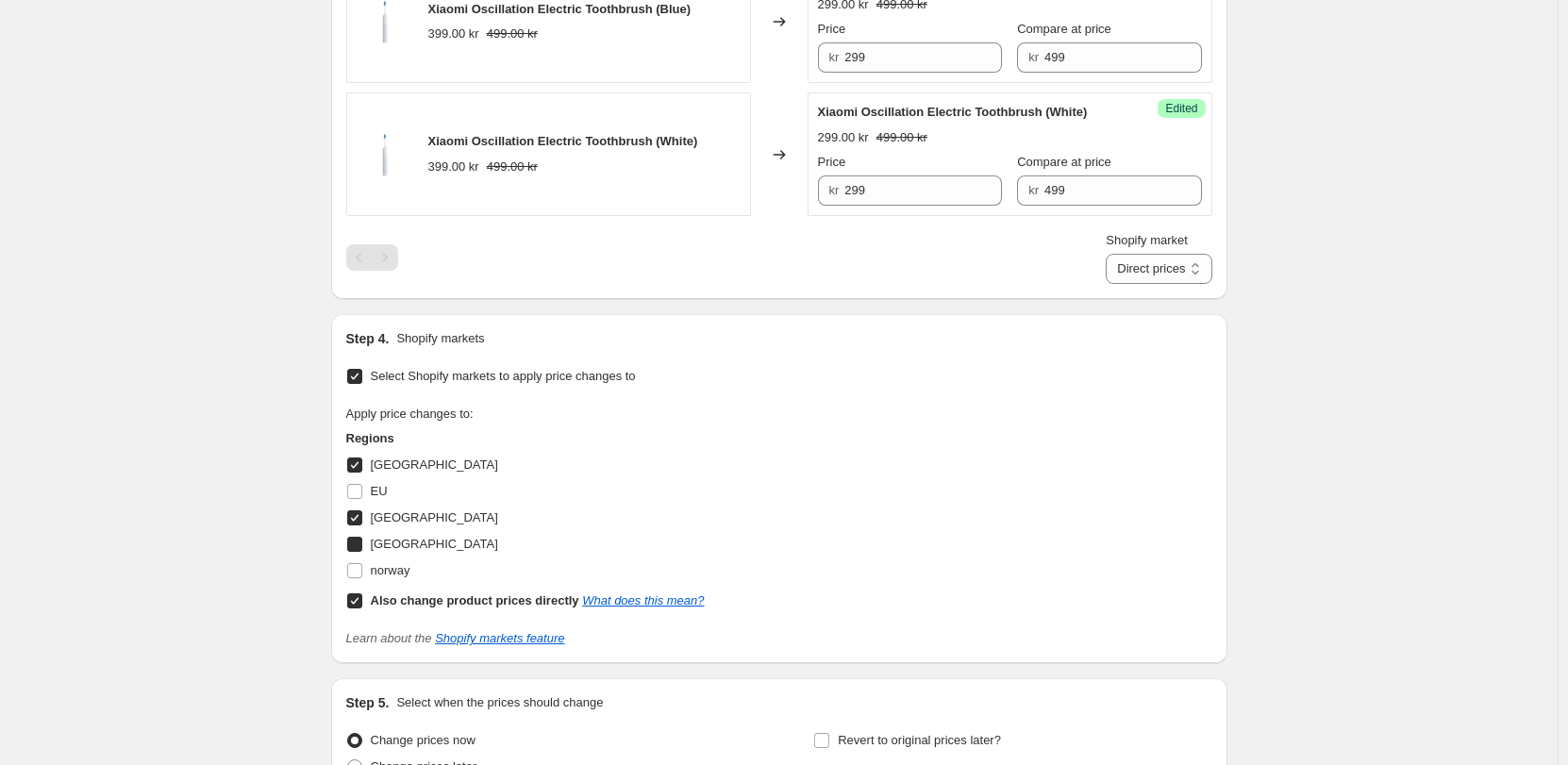
checkbox input "true"
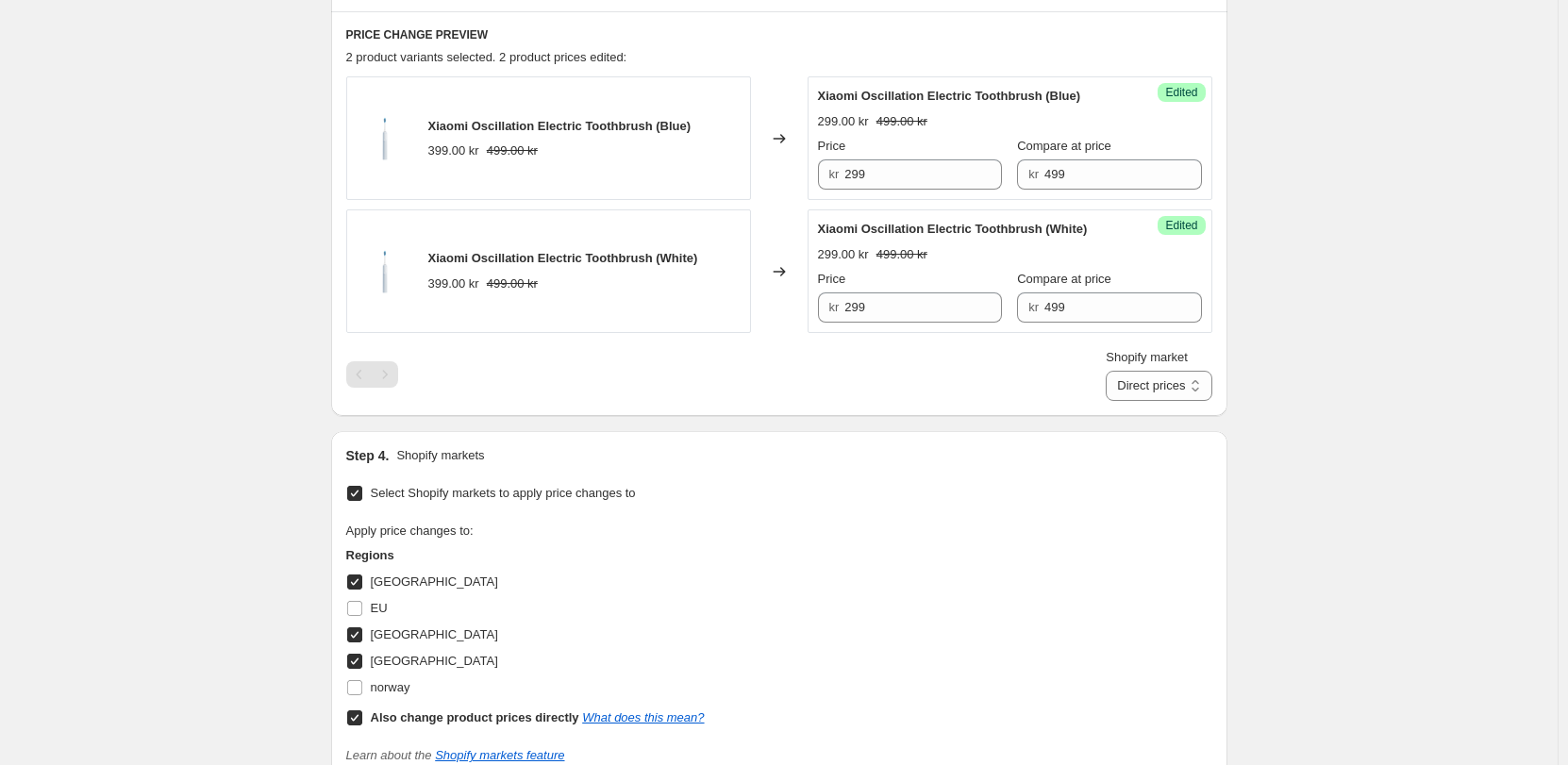
scroll to position [556, 0]
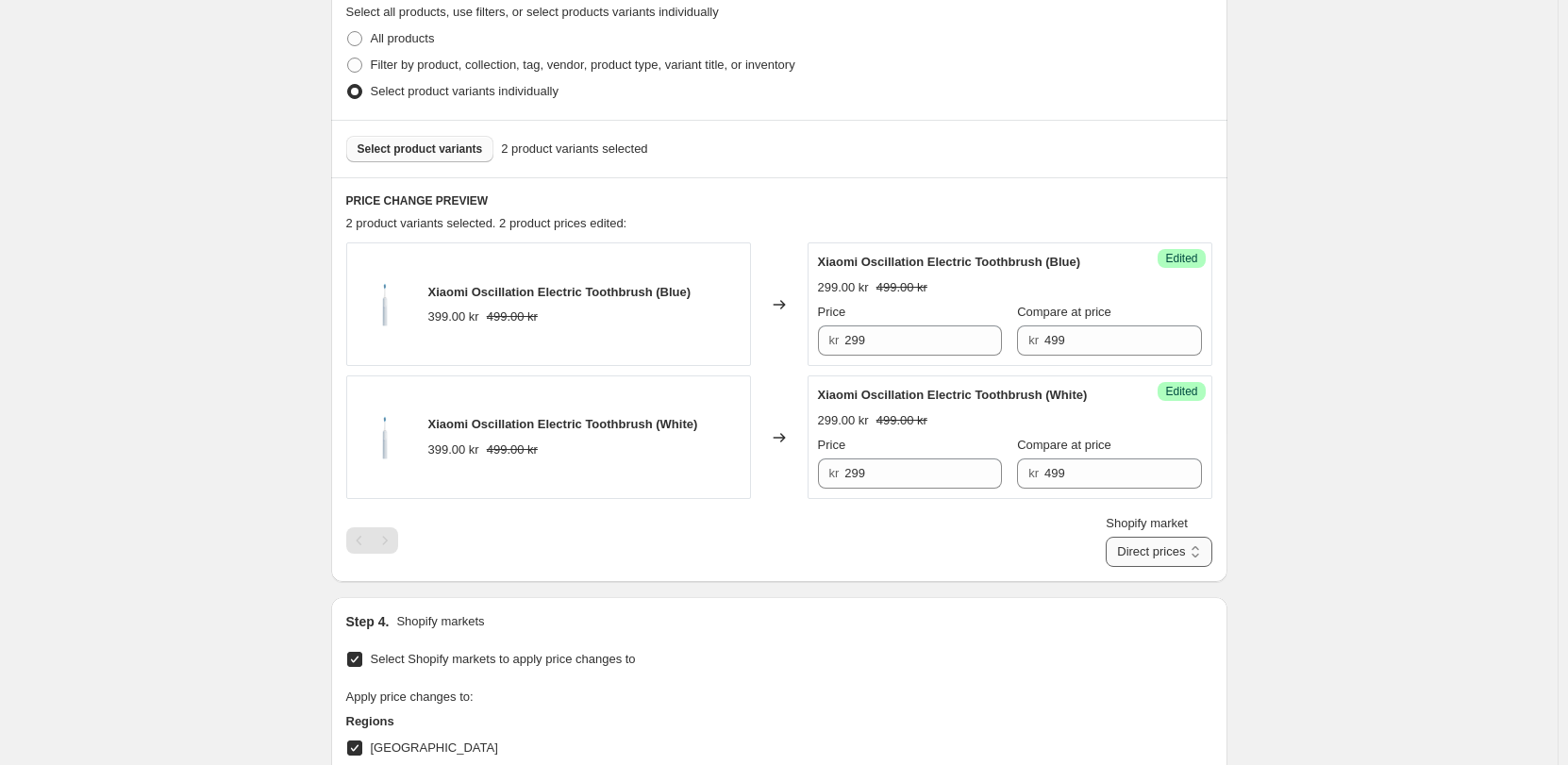
click at [1112, 539] on select "Direct prices Denmark Finland Sverige" at bounding box center [1157, 552] width 106 height 31
select select "855048421"
click at [1127, 567] on select "Direct prices Denmark Finland Sverige" at bounding box center [1157, 552] width 106 height 31
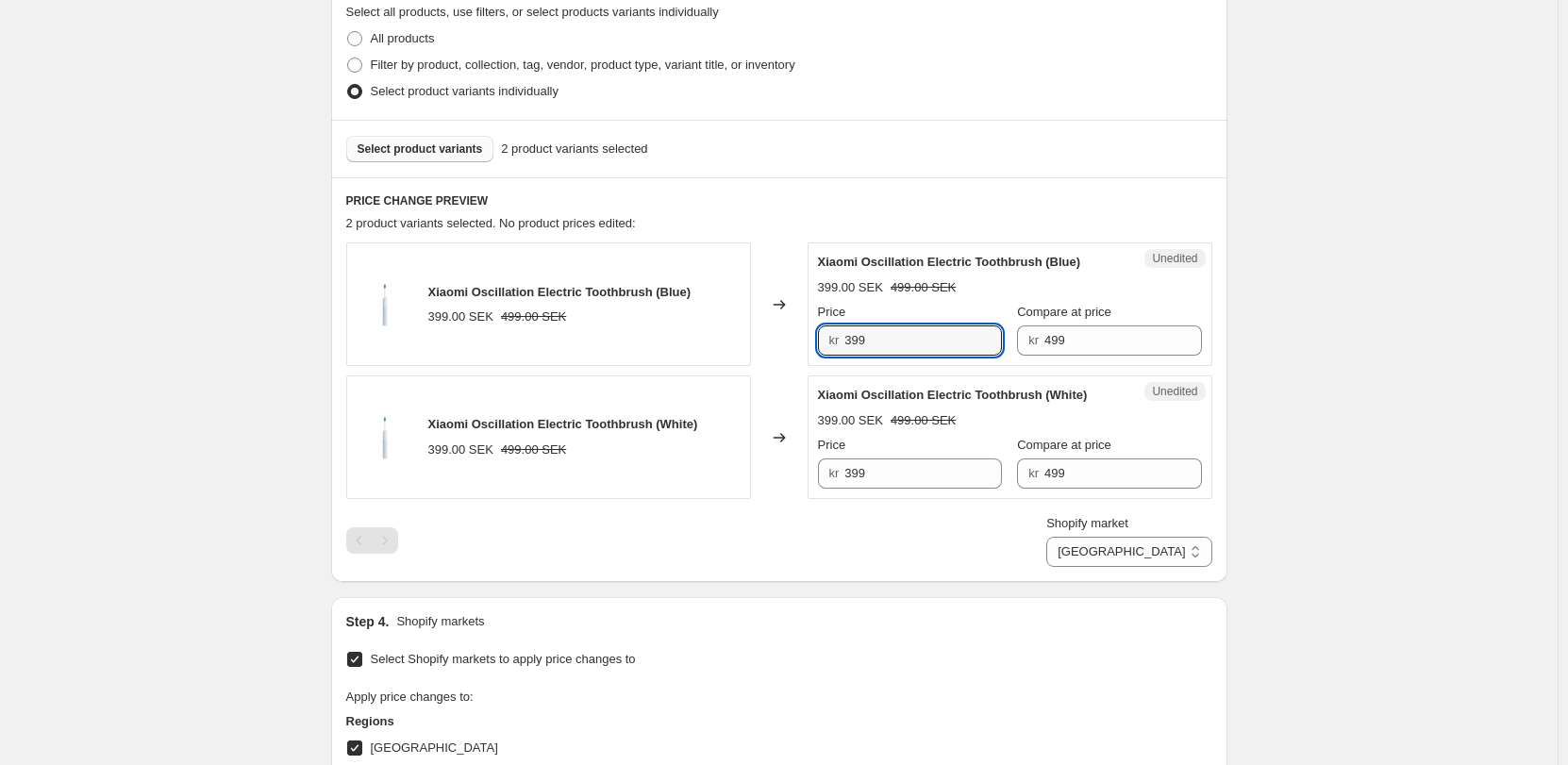
drag, startPoint x: 843, startPoint y: 340, endPoint x: 712, endPoint y: 338, distance: 131.0
click at [712, 339] on div "Xiaomi Oscillation Electric Toothbrush (Blue) 399.00 SEK 499.00 SEK Changed to …" at bounding box center [780, 304] width 866 height 123
type input "299"
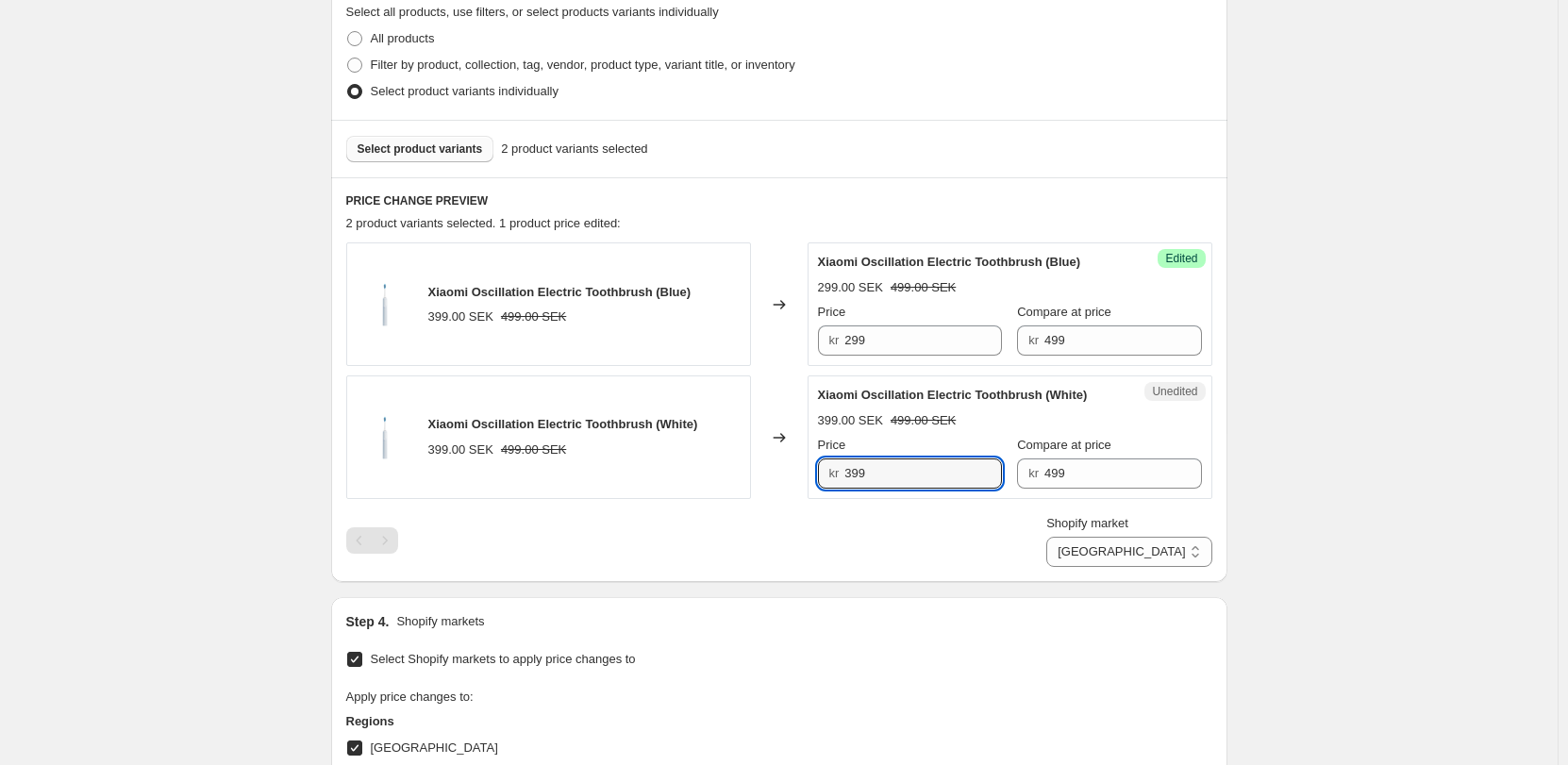
drag, startPoint x: 894, startPoint y: 472, endPoint x: 746, endPoint y: 472, distance: 148.0
click at [746, 472] on div "Xiaomi Oscillation Electric Toothbrush (White) 399.00 SEK 499.00 SEK Changed to…" at bounding box center [780, 436] width 866 height 123
type input "299"
click at [823, 546] on div "Shopify market Direct prices Denmark Finland Sverige Sverige" at bounding box center [780, 541] width 866 height 53
click at [1141, 555] on select "Direct prices Denmark Finland Sverige" at bounding box center [1128, 552] width 165 height 31
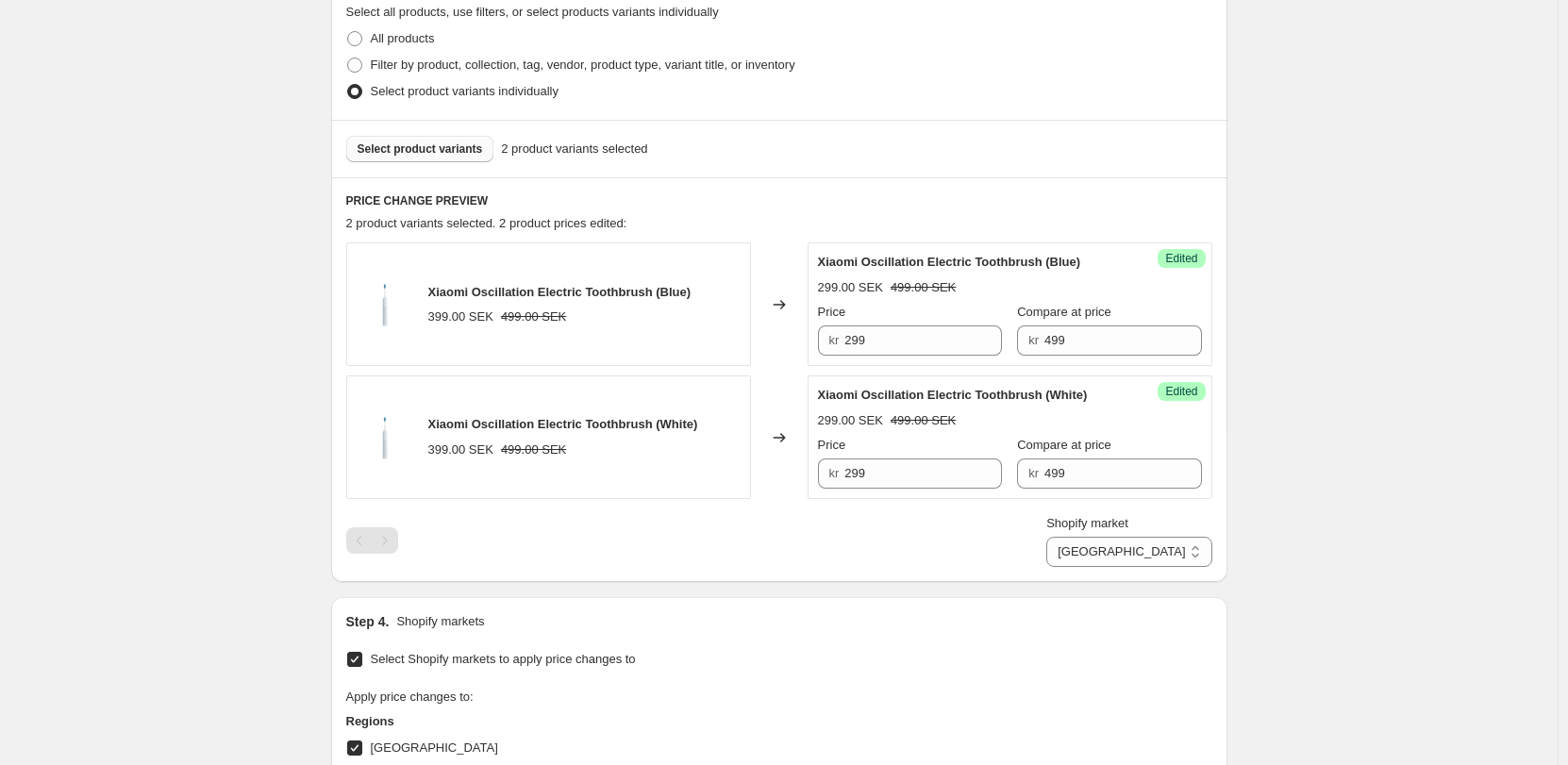
select select "13296369893"
click at [1125, 567] on select "Direct prices Denmark Finland Sverige" at bounding box center [1128, 552] width 165 height 31
drag, startPoint x: 791, startPoint y: 343, endPoint x: 647, endPoint y: 332, distance: 144.4
click at [639, 340] on div "Xiaomi Oscillation Electric Toothbrush (Blue) 279.00 DKK 319.00 DKK Changed to …" at bounding box center [780, 304] width 866 height 123
type input "209"
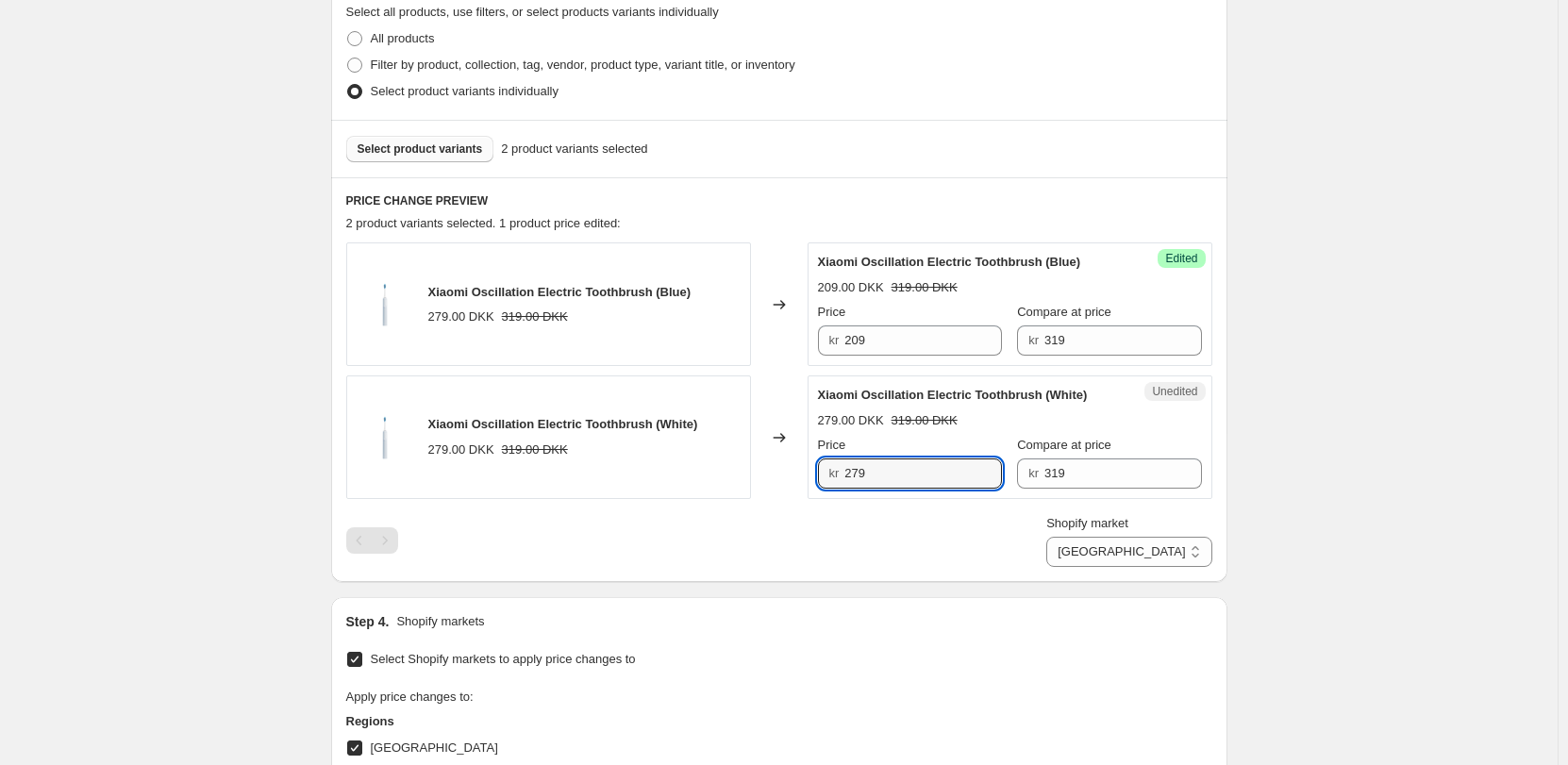
drag, startPoint x: 901, startPoint y: 476, endPoint x: 641, endPoint y: 465, distance: 260.2
click at [643, 466] on div "Xiaomi Oscillation Electric Toothbrush (White) 279.00 DKK 319.00 DKK Changed to…" at bounding box center [780, 436] width 866 height 123
type input "209"
click at [709, 521] on div "Shopify market Direct prices Denmark Finland Sverige Denmark" at bounding box center [780, 541] width 866 height 53
drag, startPoint x: 1168, startPoint y: 548, endPoint x: 1166, endPoint y: 558, distance: 10.2
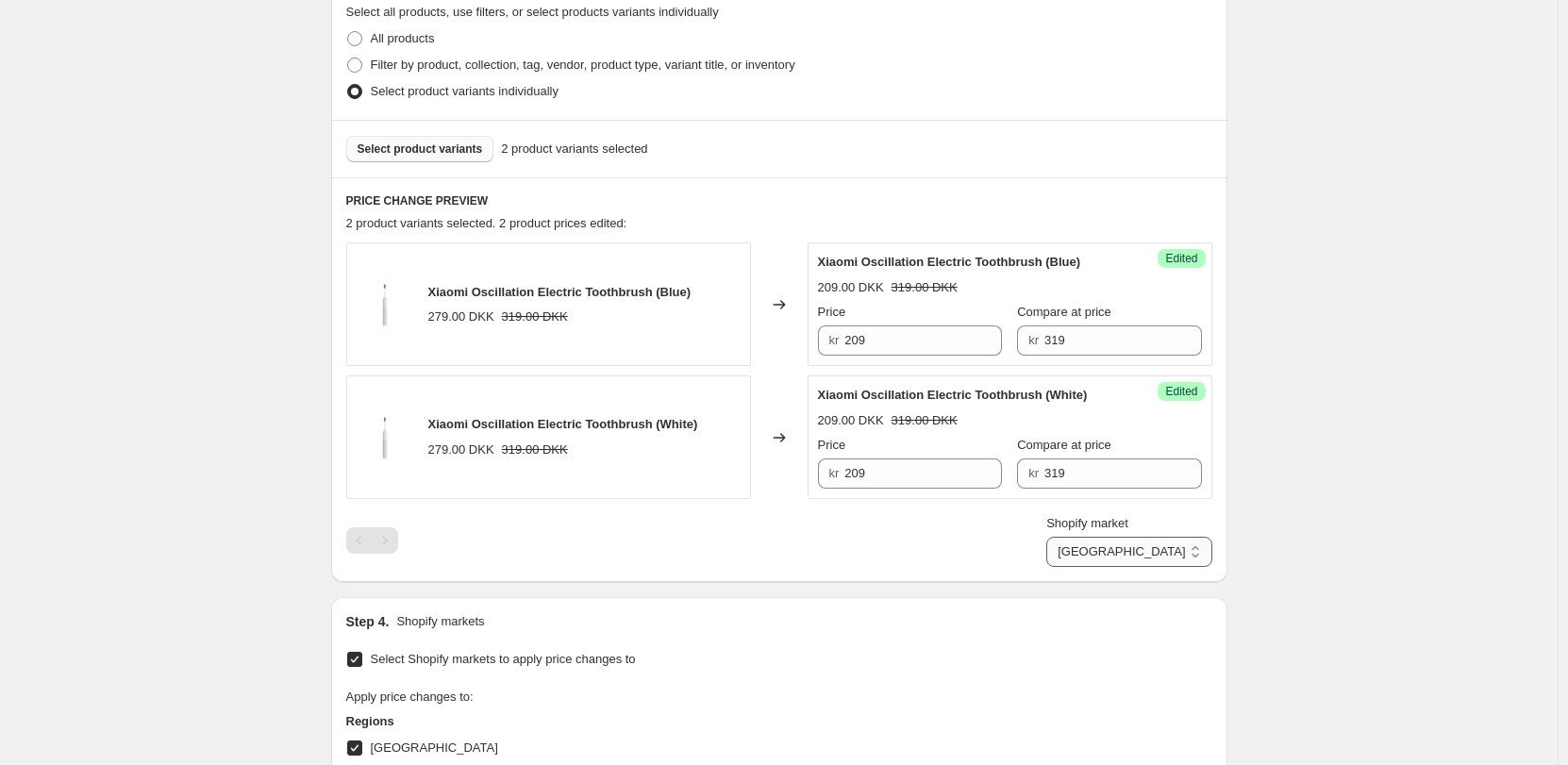
click at [1169, 548] on select "Direct prices Denmark Finland Sverige" at bounding box center [1128, 552] width 165 height 31
select select "55491821903"
click at [1127, 567] on select "Direct prices Denmark Finland Sverige" at bounding box center [1128, 552] width 165 height 31
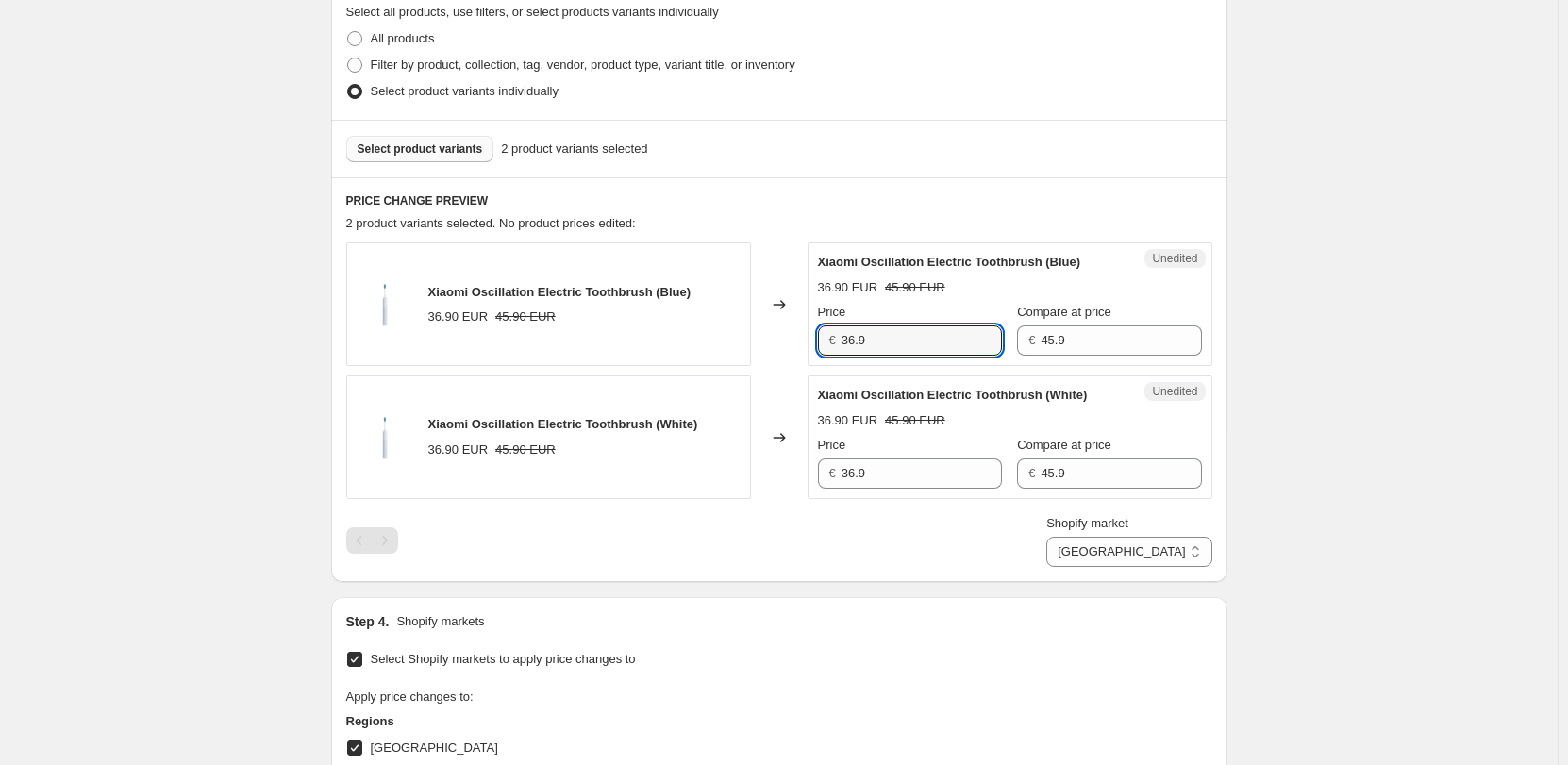
drag, startPoint x: 708, startPoint y: 342, endPoint x: 698, endPoint y: 341, distance: 10.0
click at [698, 341] on div "Xiaomi Oscillation Electric Toothbrush (Blue) 36.90 EUR 45.90 EUR Changed to Un…" at bounding box center [780, 304] width 866 height 123
type input "27.9"
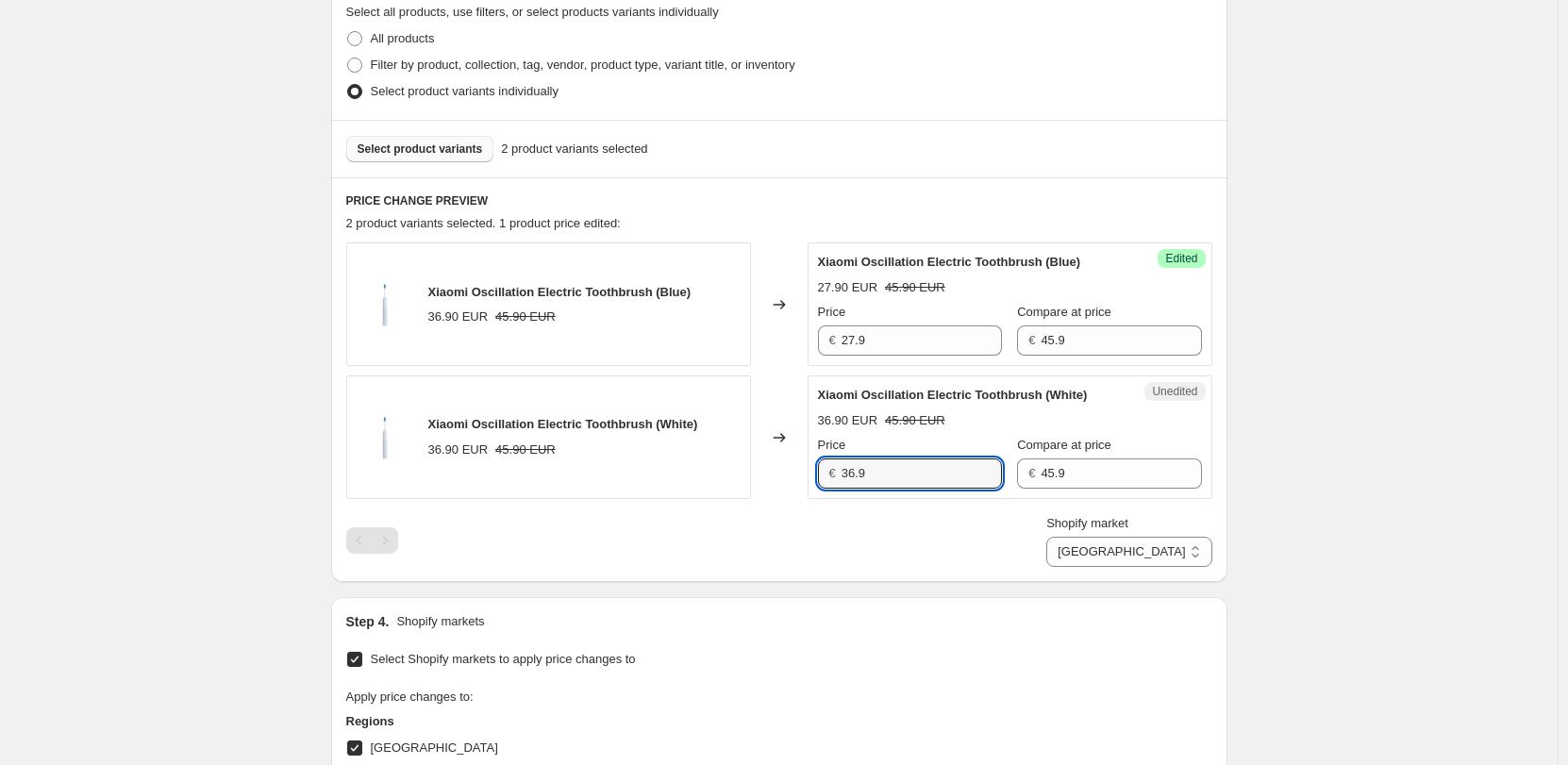
drag, startPoint x: 920, startPoint y: 485, endPoint x: 749, endPoint y: 470, distance: 171.7
click at [749, 470] on div "Xiaomi Oscillation Electric Toothbrush (White) 36.90 EUR 45.90 EUR Changed to U…" at bounding box center [780, 436] width 866 height 123
type input "27.9"
click at [757, 551] on div "Shopify market Direct prices Denmark Finland Sverige Finland" at bounding box center [780, 541] width 866 height 53
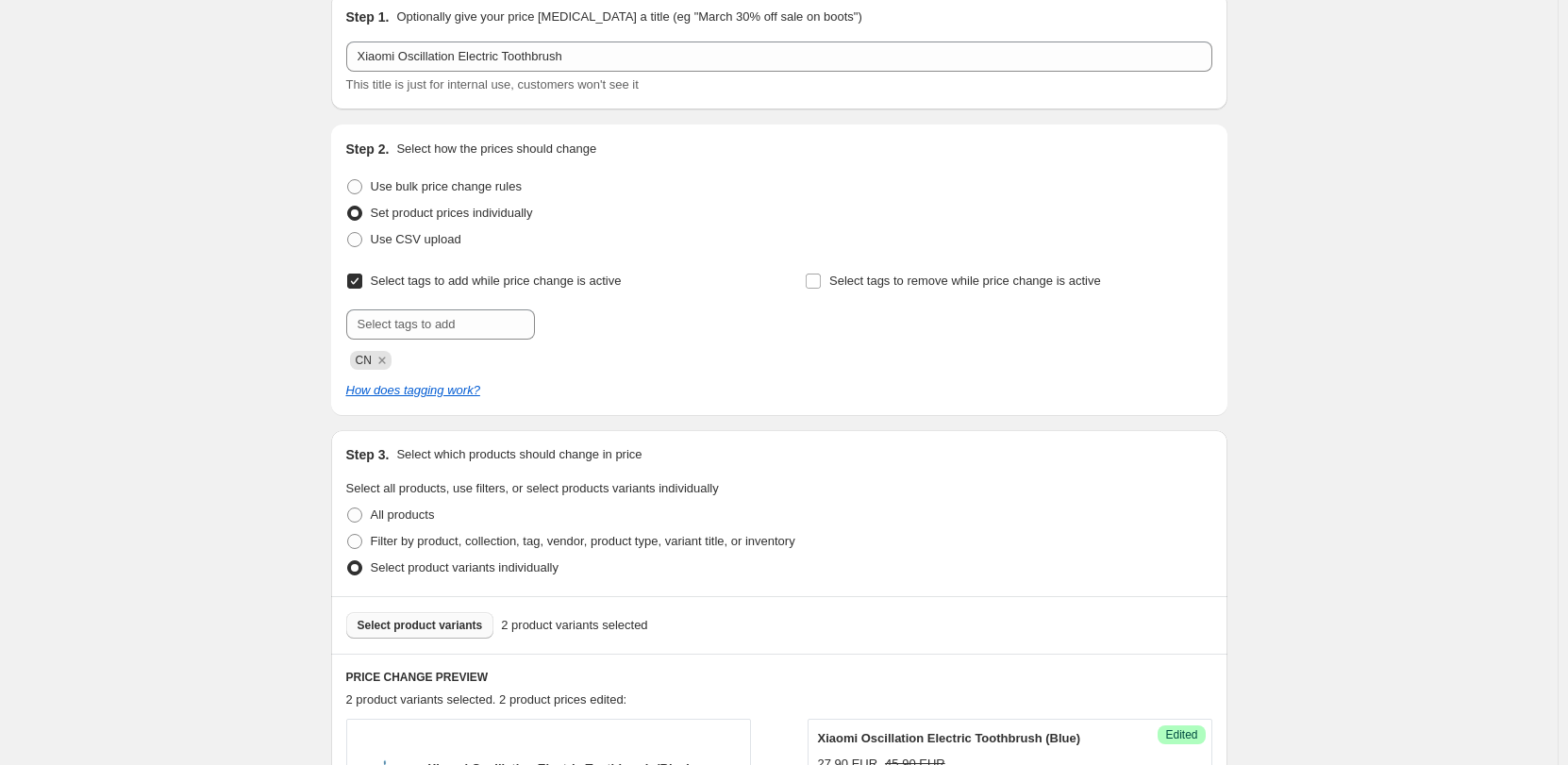
scroll to position [0, 0]
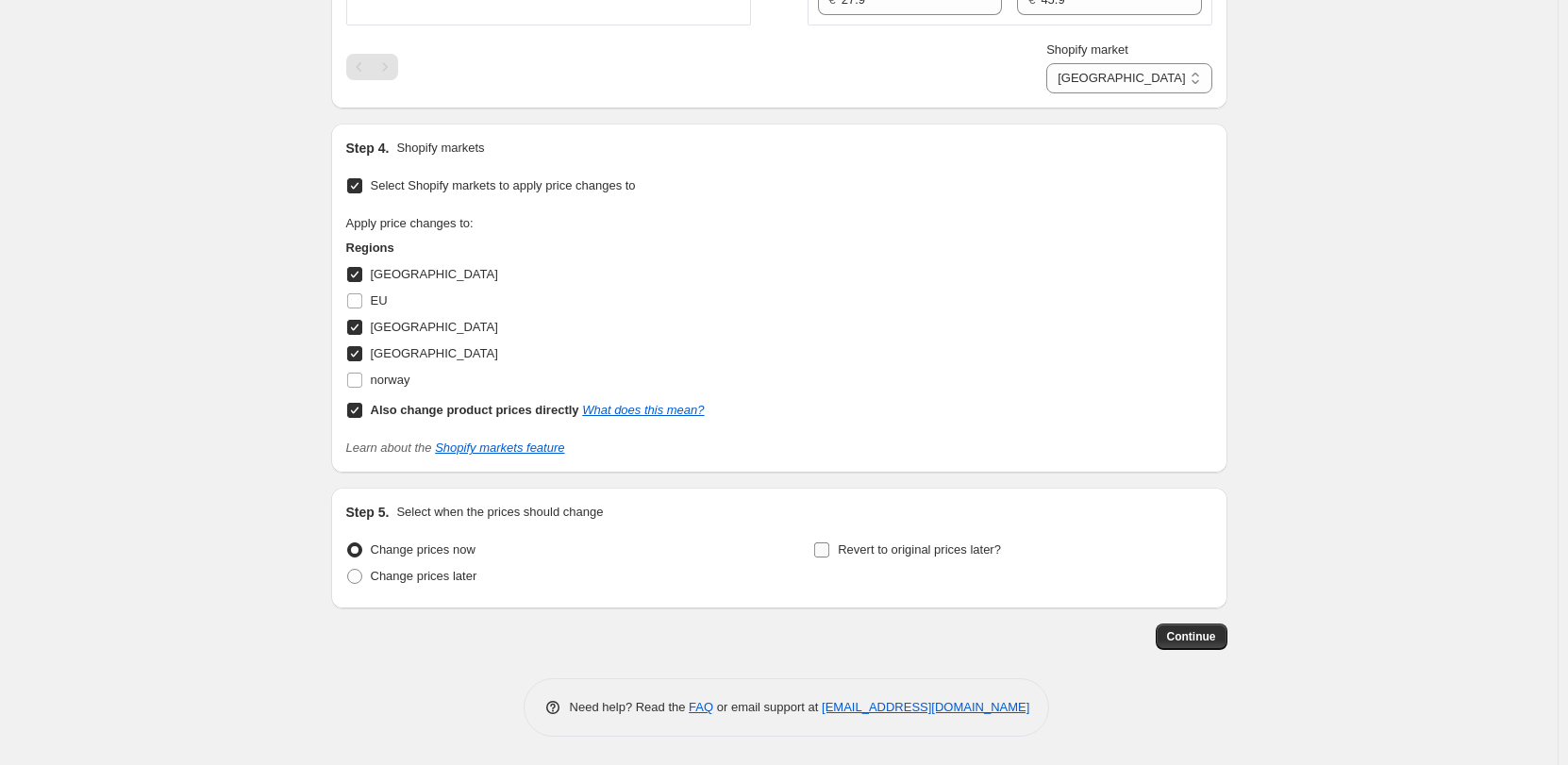
click at [964, 553] on span "Revert to original prices later?" at bounding box center [919, 550] width 163 height 14
click at [829, 553] on input "Revert to original prices later?" at bounding box center [821, 550] width 15 height 15
checkbox input "true"
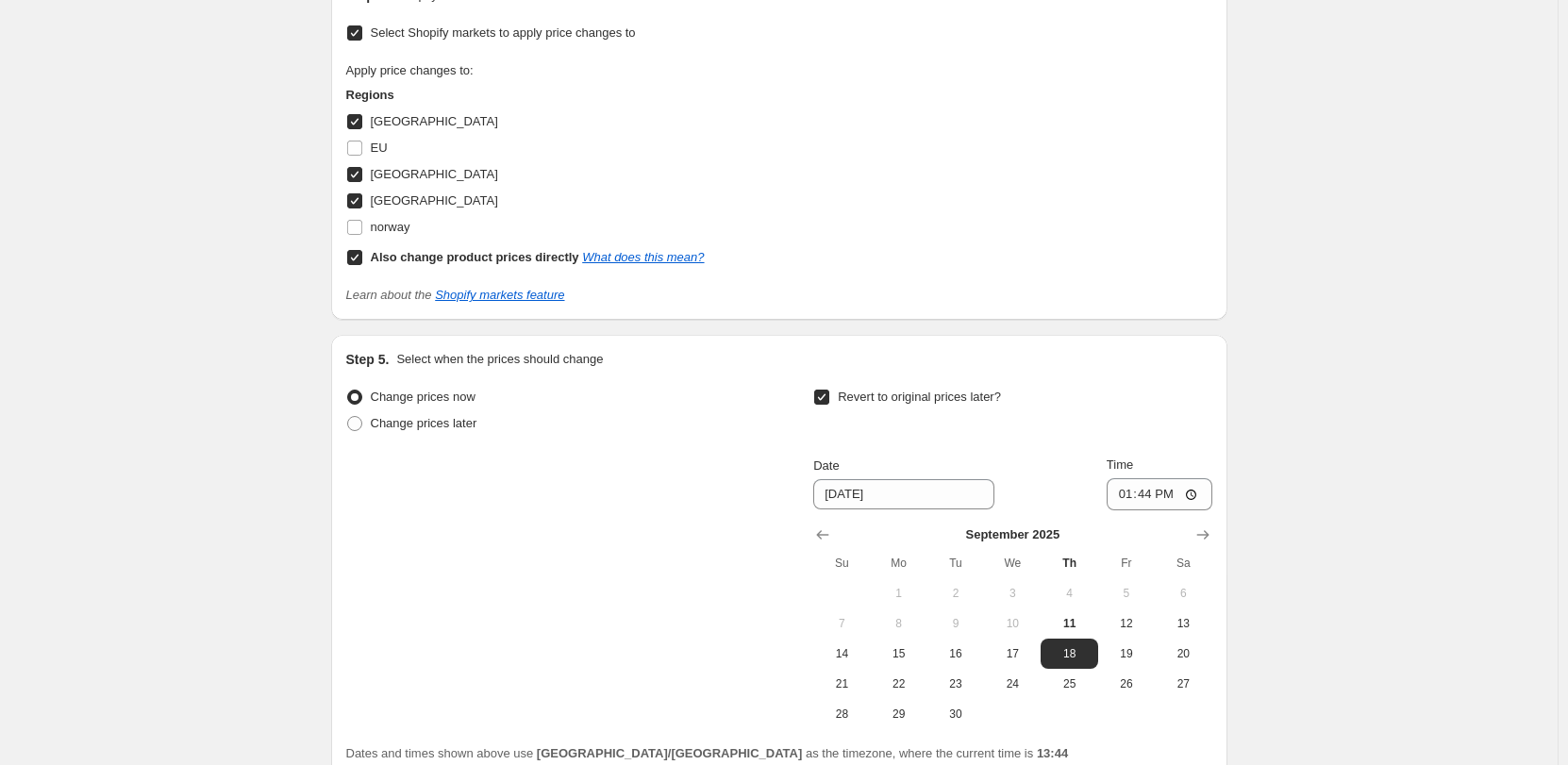
scroll to position [1352, 0]
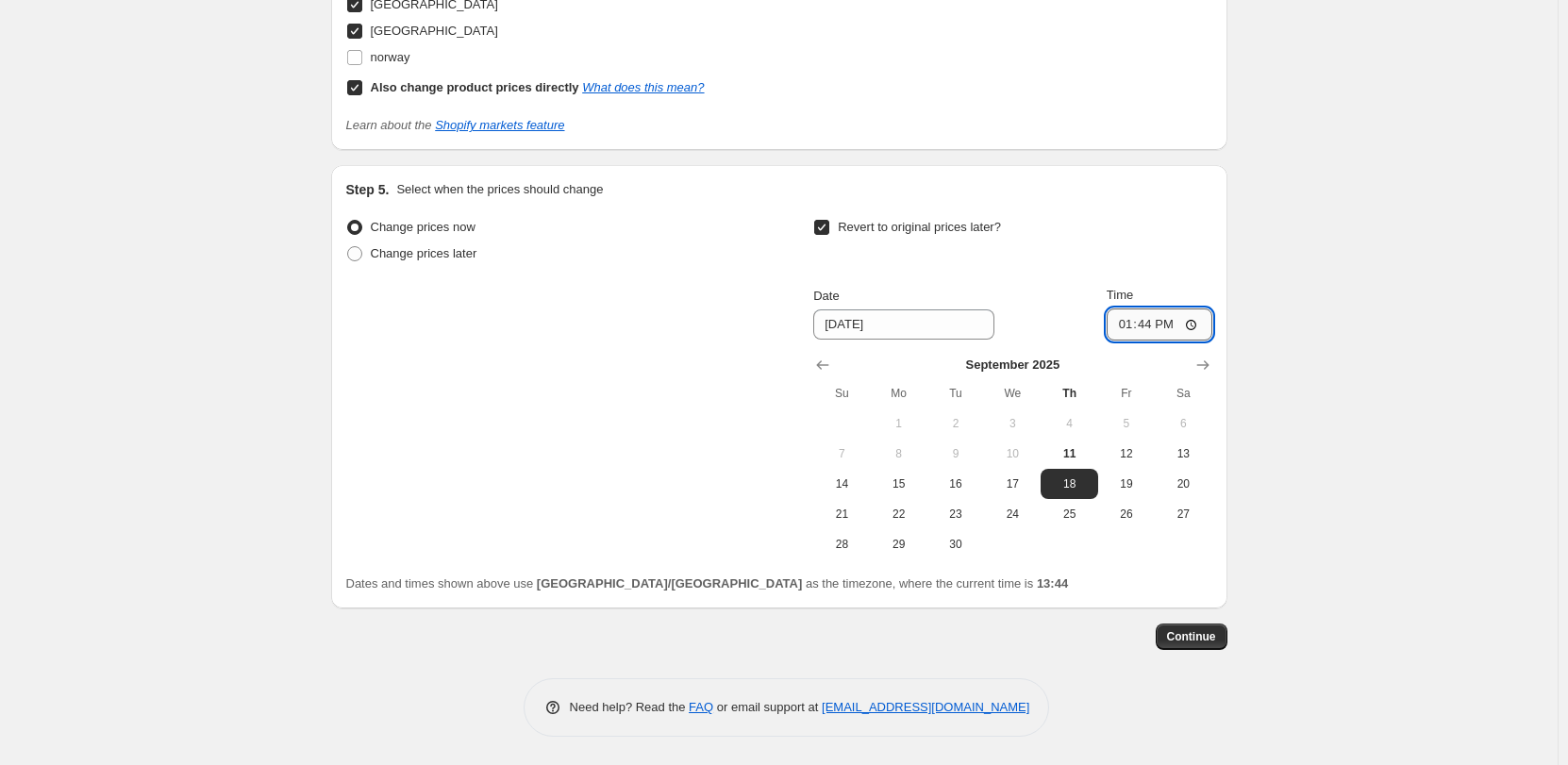
click at [1194, 324] on input "13:44" at bounding box center [1158, 325] width 106 height 33
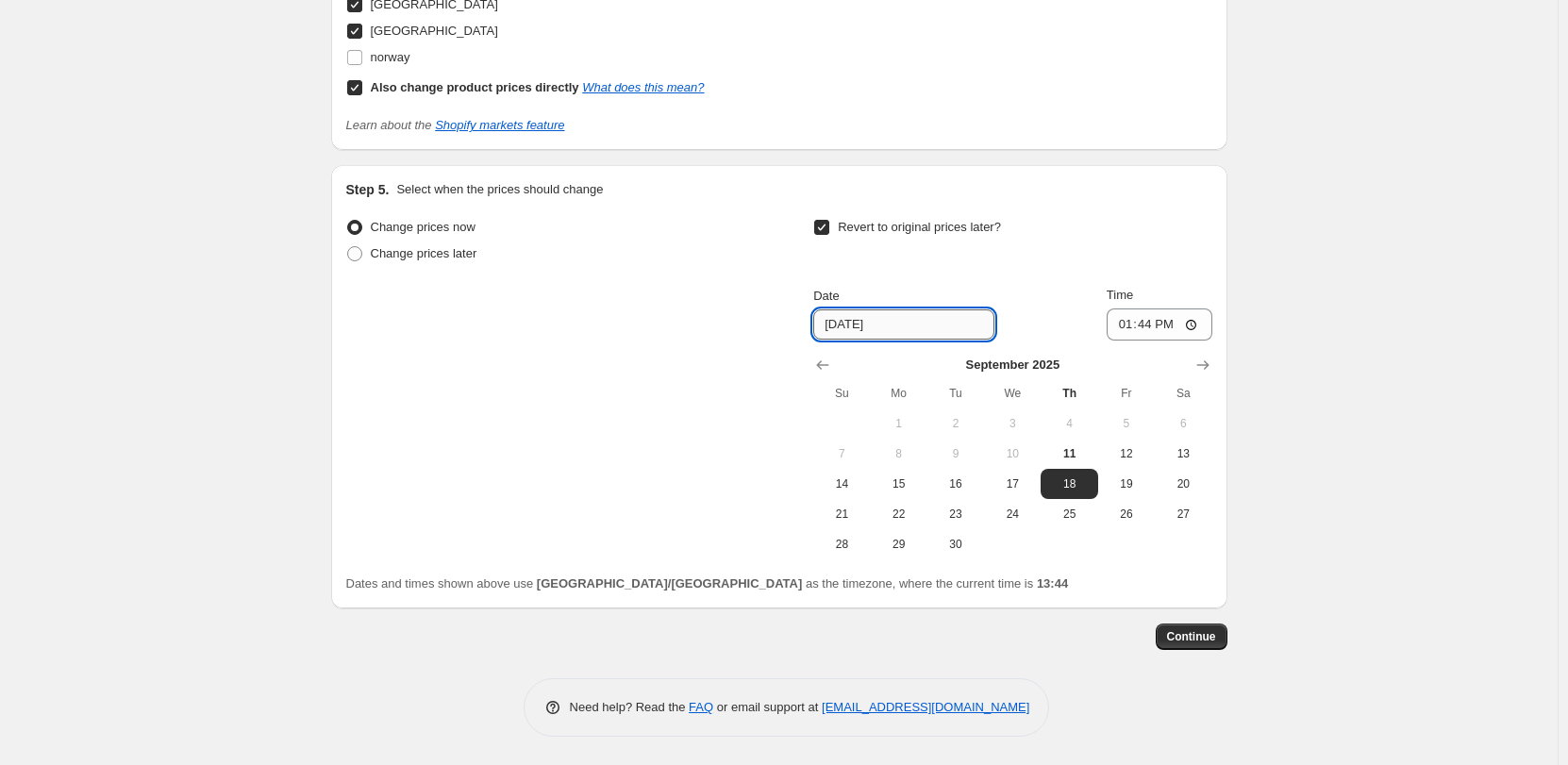
click at [947, 318] on input "9/18/2025" at bounding box center [904, 325] width 182 height 31
click at [1200, 362] on icon "Show next month, October 2025" at bounding box center [1202, 364] width 19 height 19
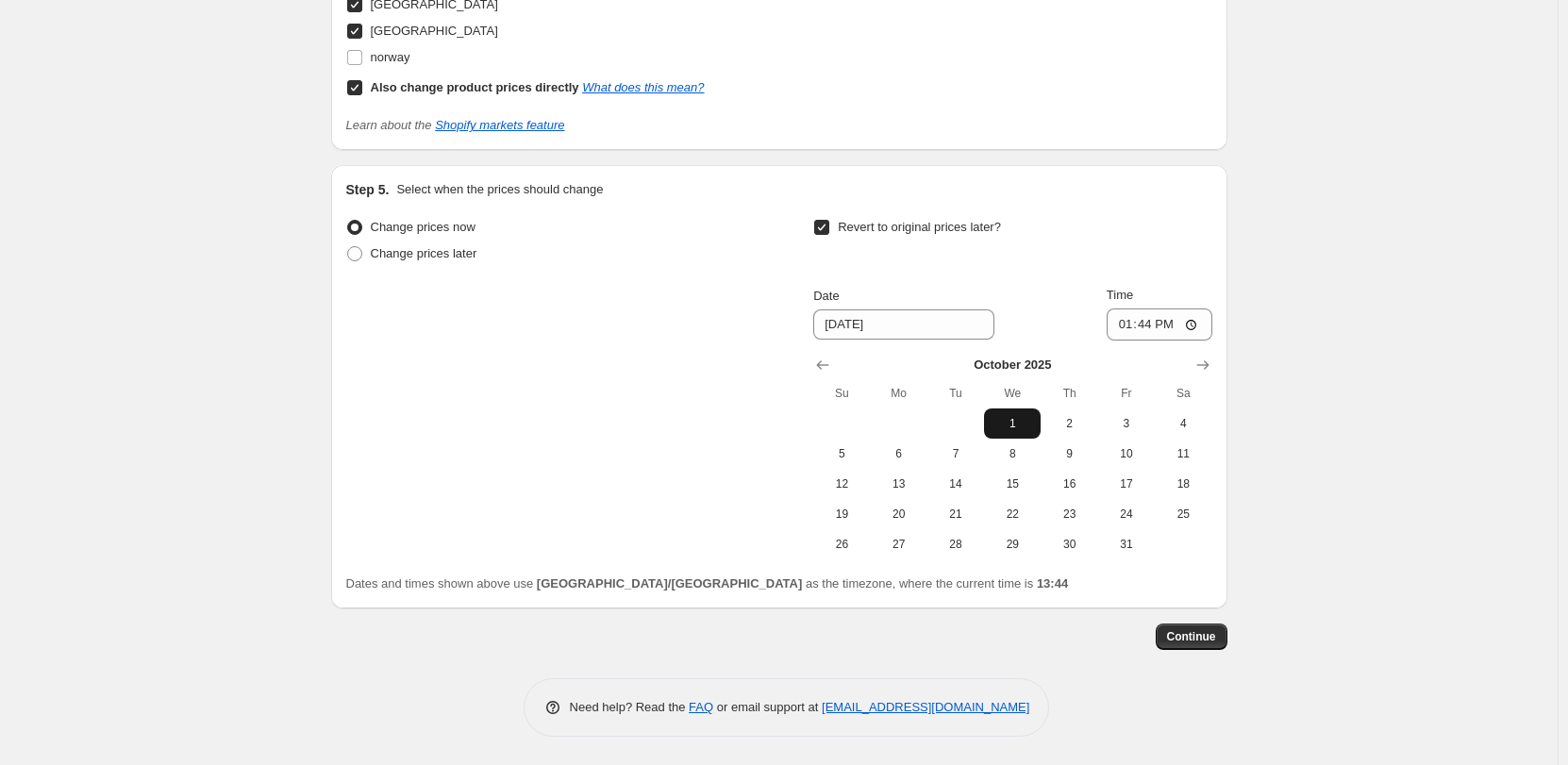
drag, startPoint x: 1025, startPoint y: 423, endPoint x: 1158, endPoint y: 353, distance: 150.3
click at [1025, 421] on span "1" at bounding box center [1012, 423] width 41 height 15
type input "10/1/2025"
click at [1195, 326] on input "13:44" at bounding box center [1158, 325] width 106 height 33
type input "06:00"
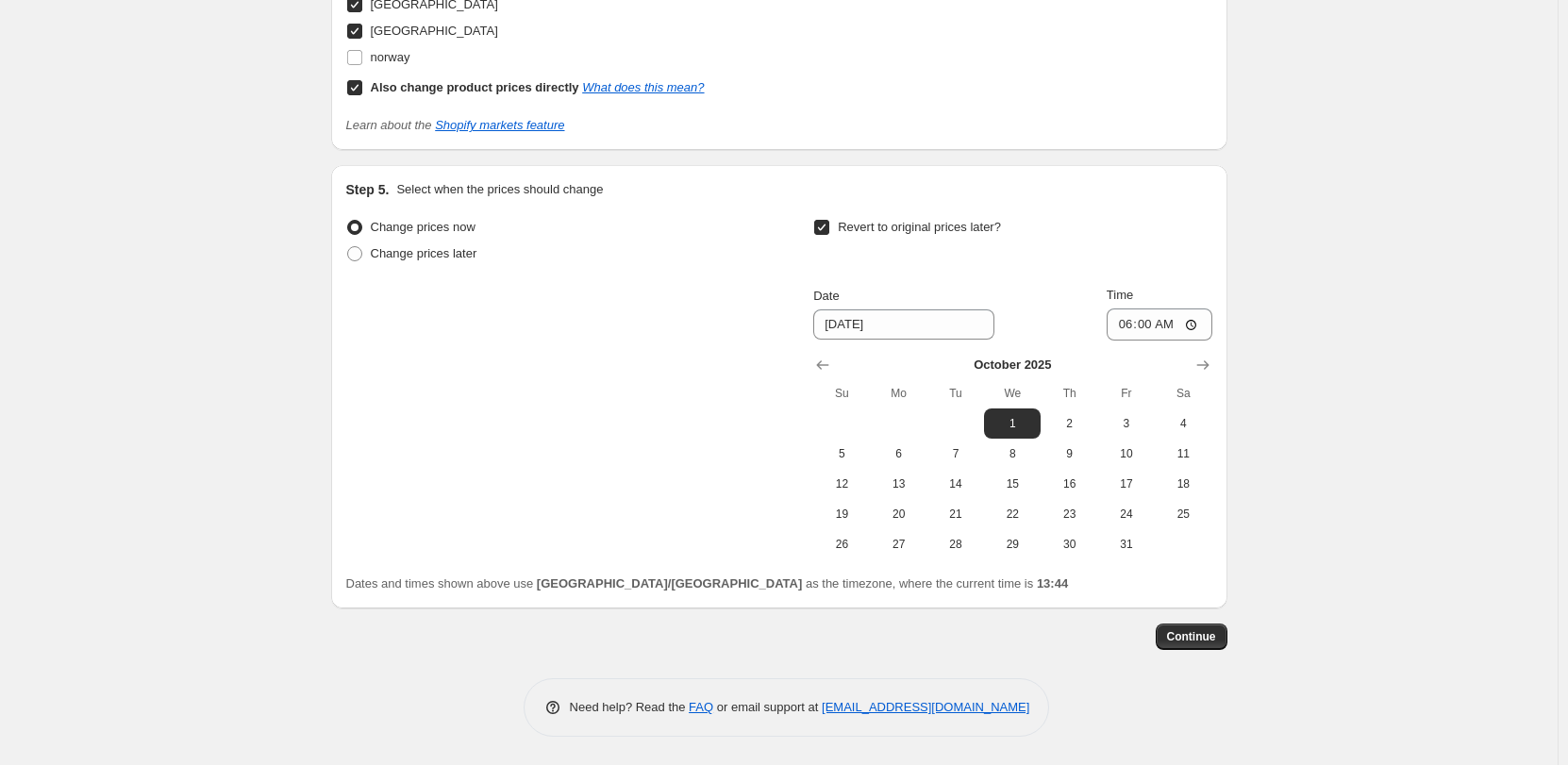
click at [1198, 636] on span "Continue" at bounding box center [1191, 637] width 49 height 15
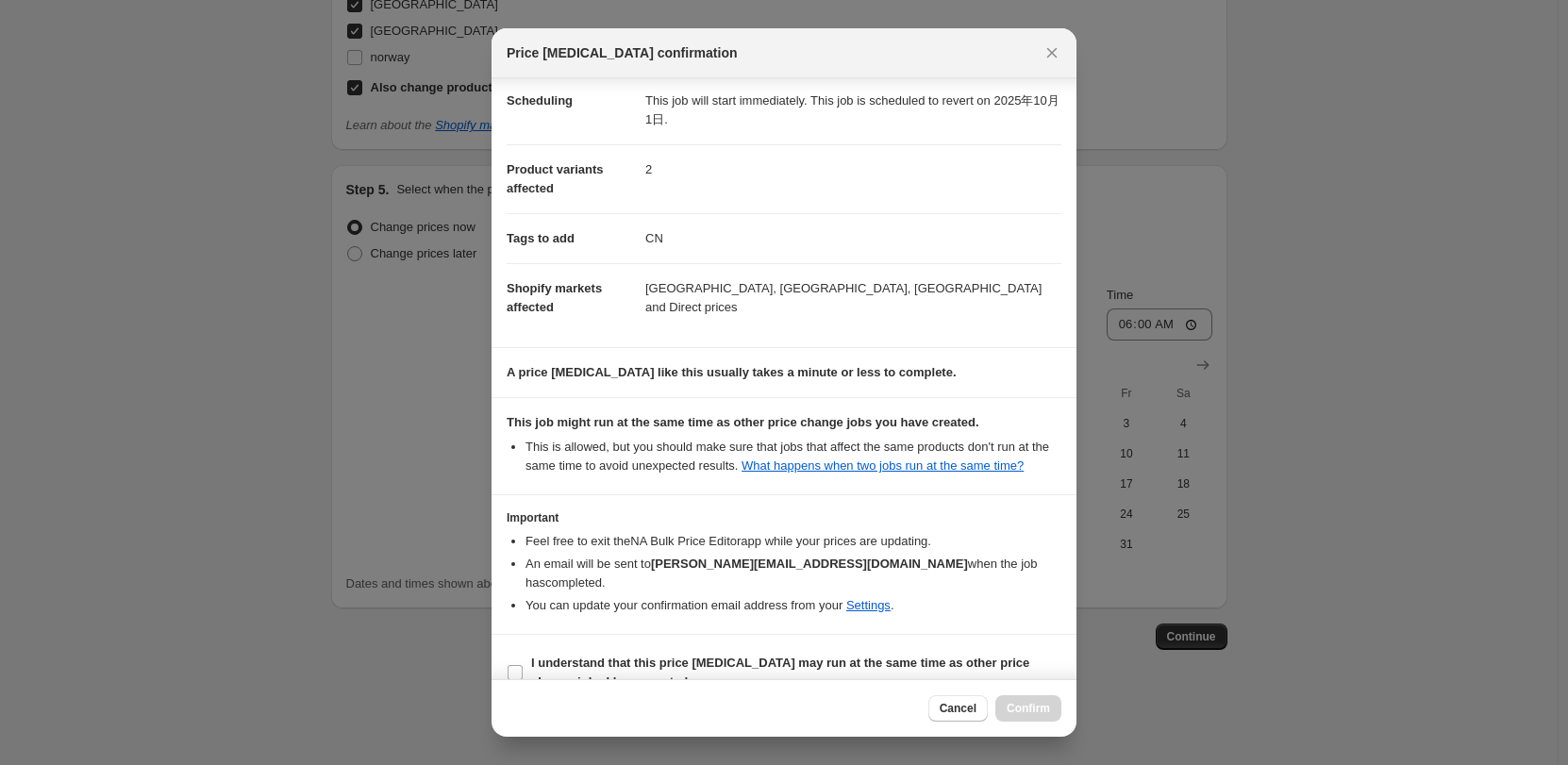
scroll to position [67, 0]
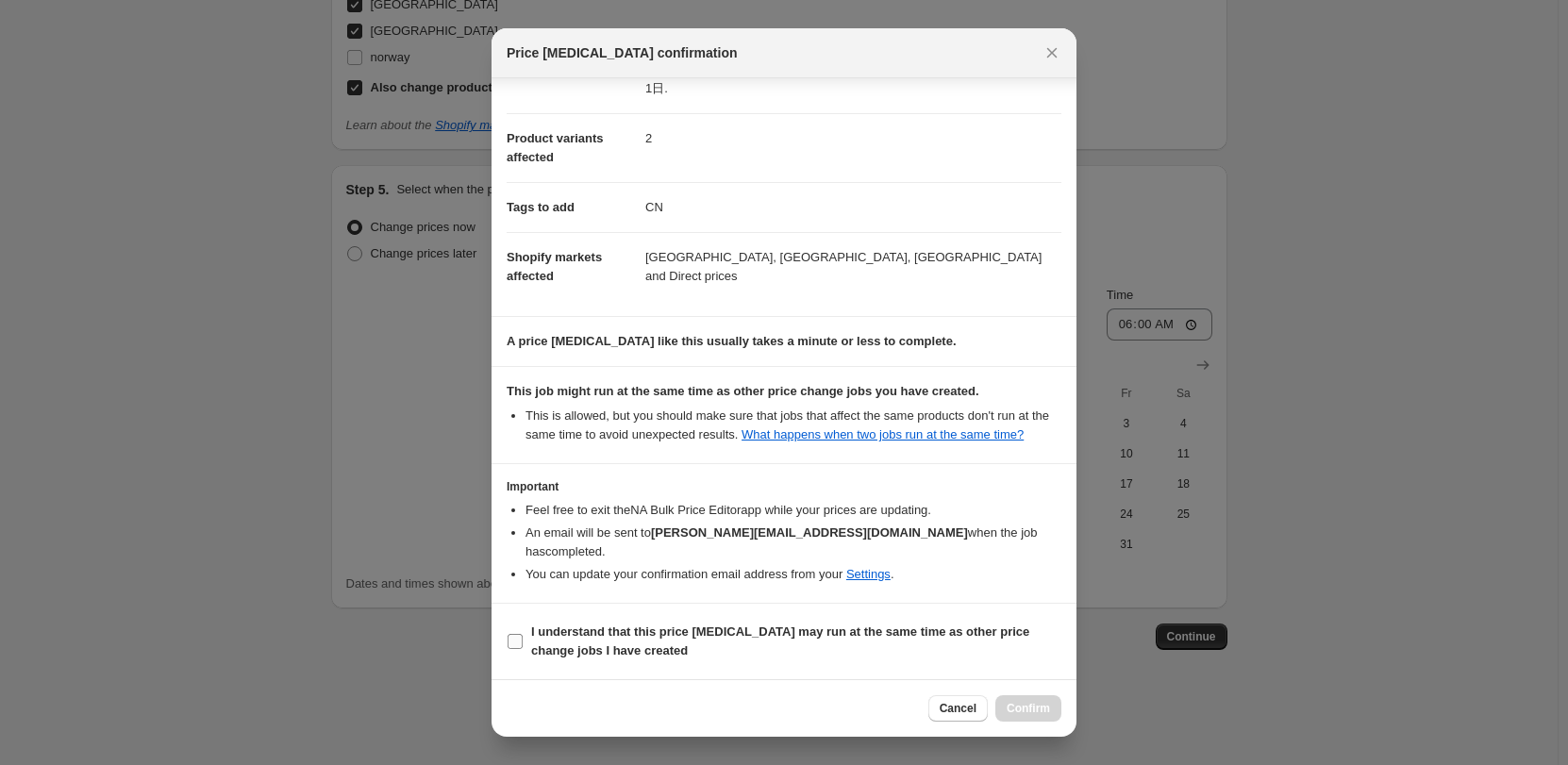
drag, startPoint x: 684, startPoint y: 645, endPoint x: 925, endPoint y: 675, distance: 242.9
click at [685, 645] on span "I understand that this price change job may run at the same time as other price…" at bounding box center [795, 642] width 530 height 38
click at [523, 645] on input "I understand that this price change job may run at the same time as other price…" at bounding box center [514, 641] width 15 height 15
checkbox input "true"
click at [1016, 703] on span "Confirm" at bounding box center [1028, 708] width 43 height 15
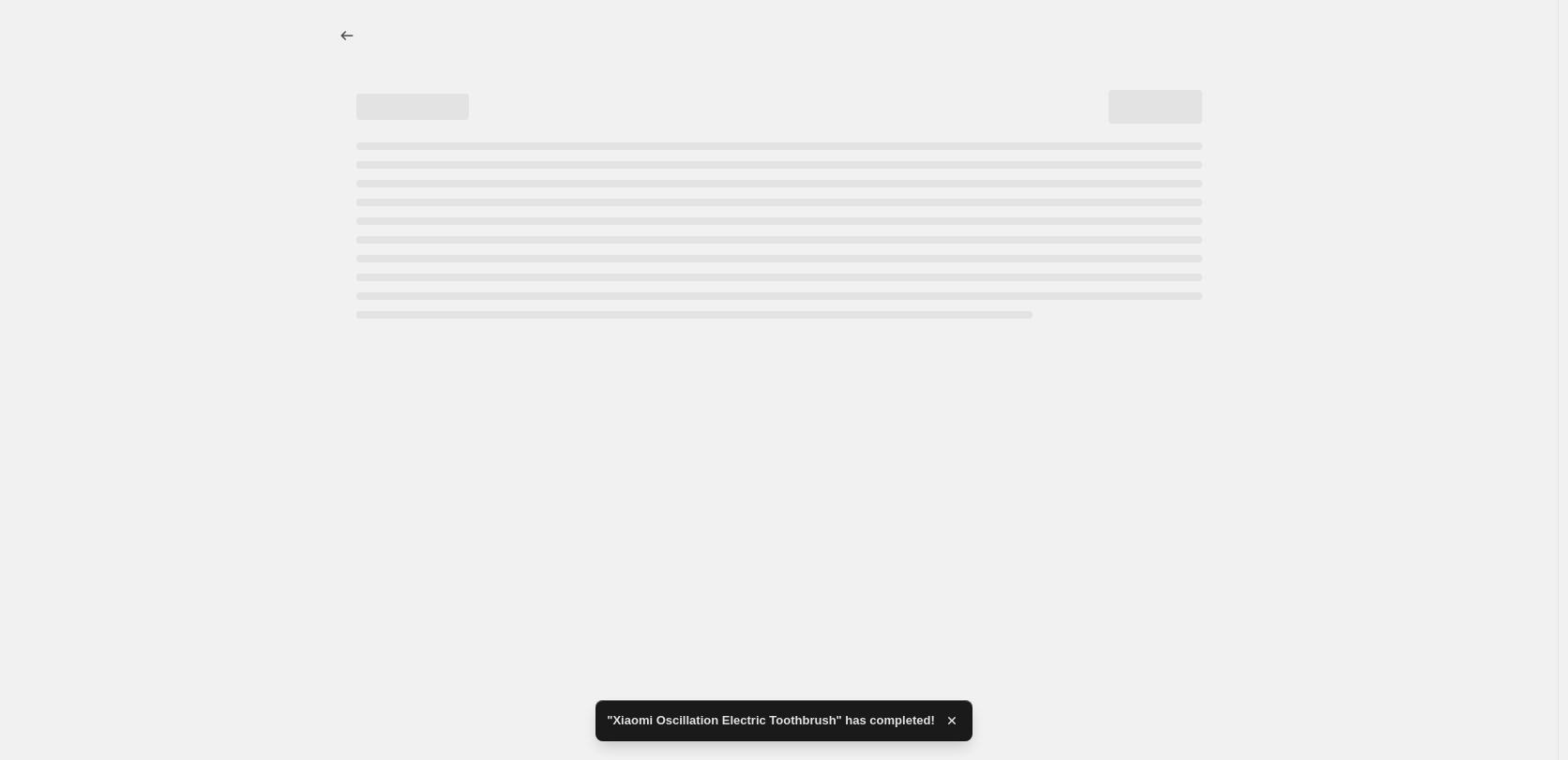
select select "55491821903"
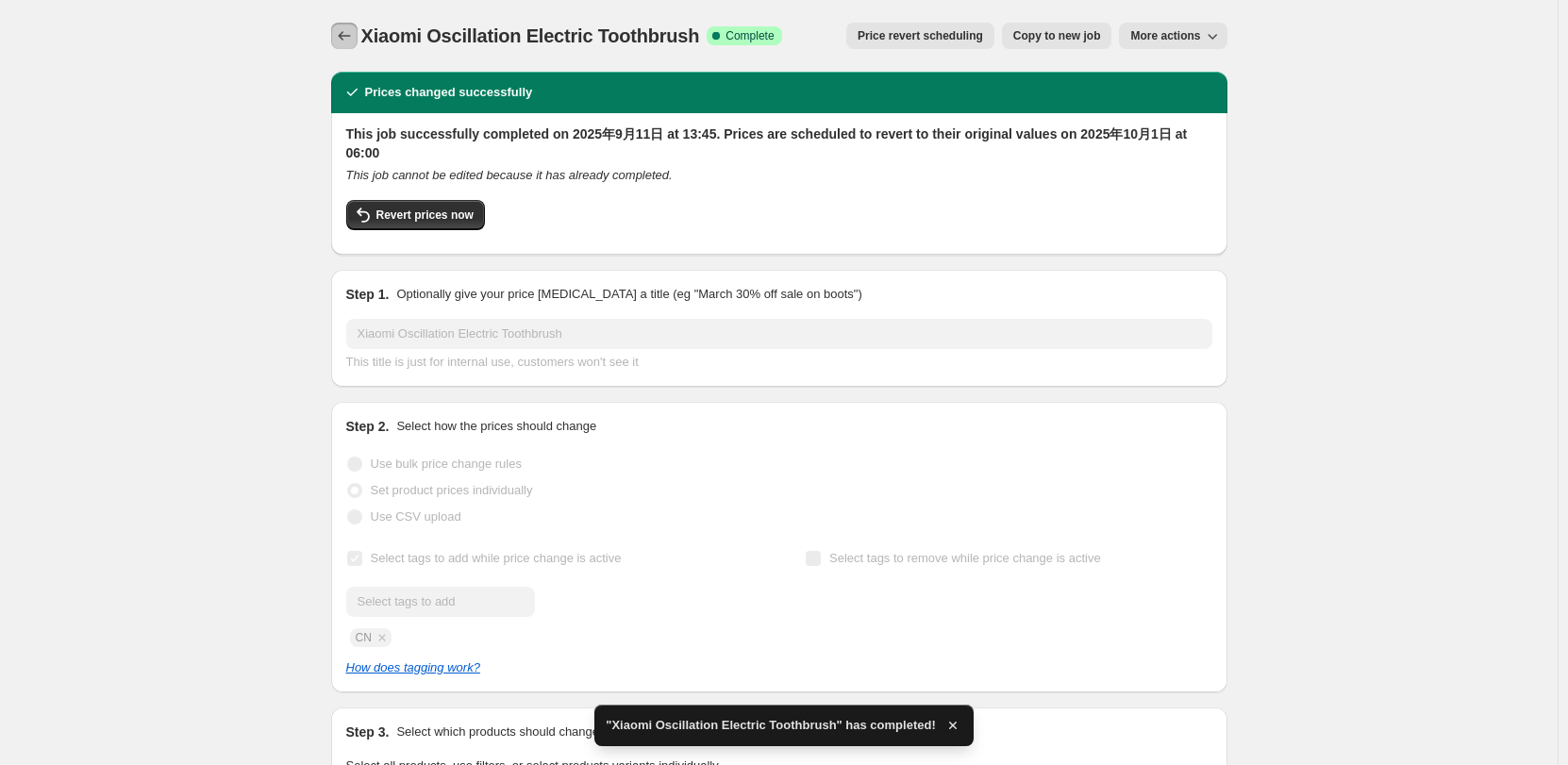
click at [342, 43] on icon "Price change jobs" at bounding box center [343, 36] width 19 height 19
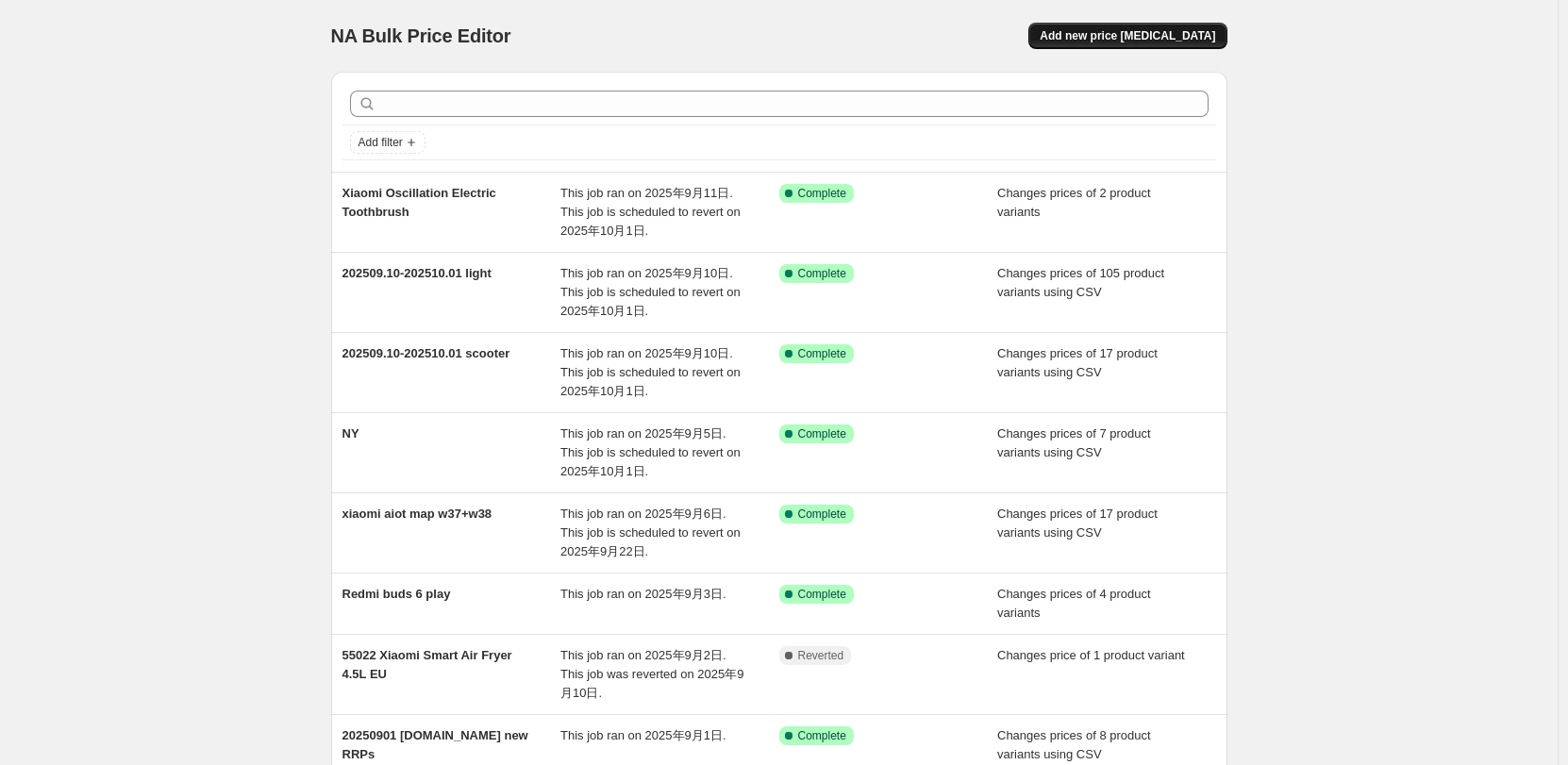
click at [1145, 40] on span "Add new price change job" at bounding box center [1127, 36] width 176 height 15
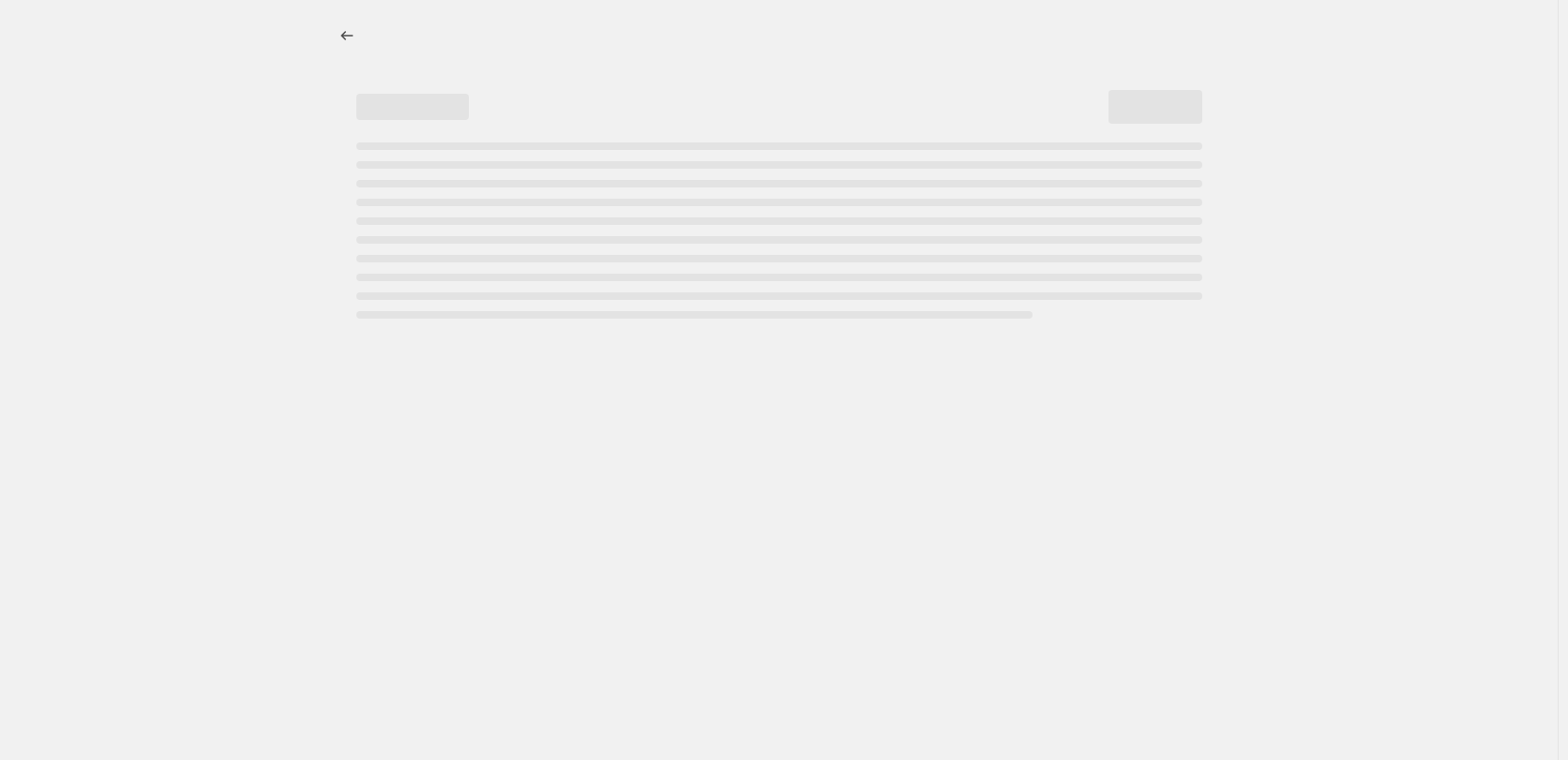
click at [499, 202] on div "Page loading" at bounding box center [779, 203] width 846 height 8
drag, startPoint x: 627, startPoint y: 178, endPoint x: 444, endPoint y: 55, distance: 220.5
click at [626, 177] on div "Page loading" at bounding box center [779, 230] width 846 height 177
click at [356, 28] on button "Price change jobs" at bounding box center [346, 35] width 26 height 26
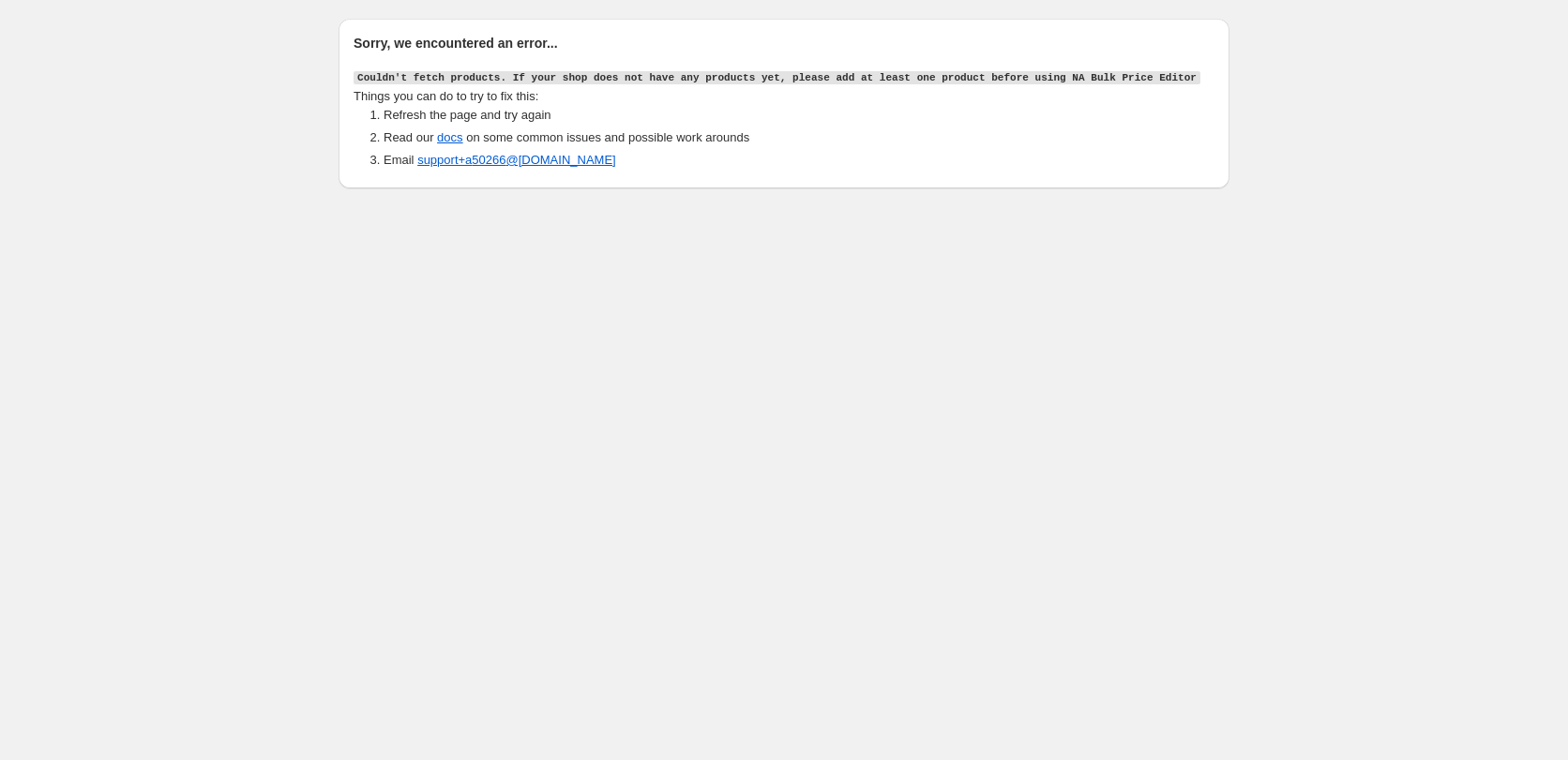
click at [118, 218] on body "Sorry, we encountered an error... Couldn't fetch products. If your shop does no…" at bounding box center [784, 380] width 1568 height 760
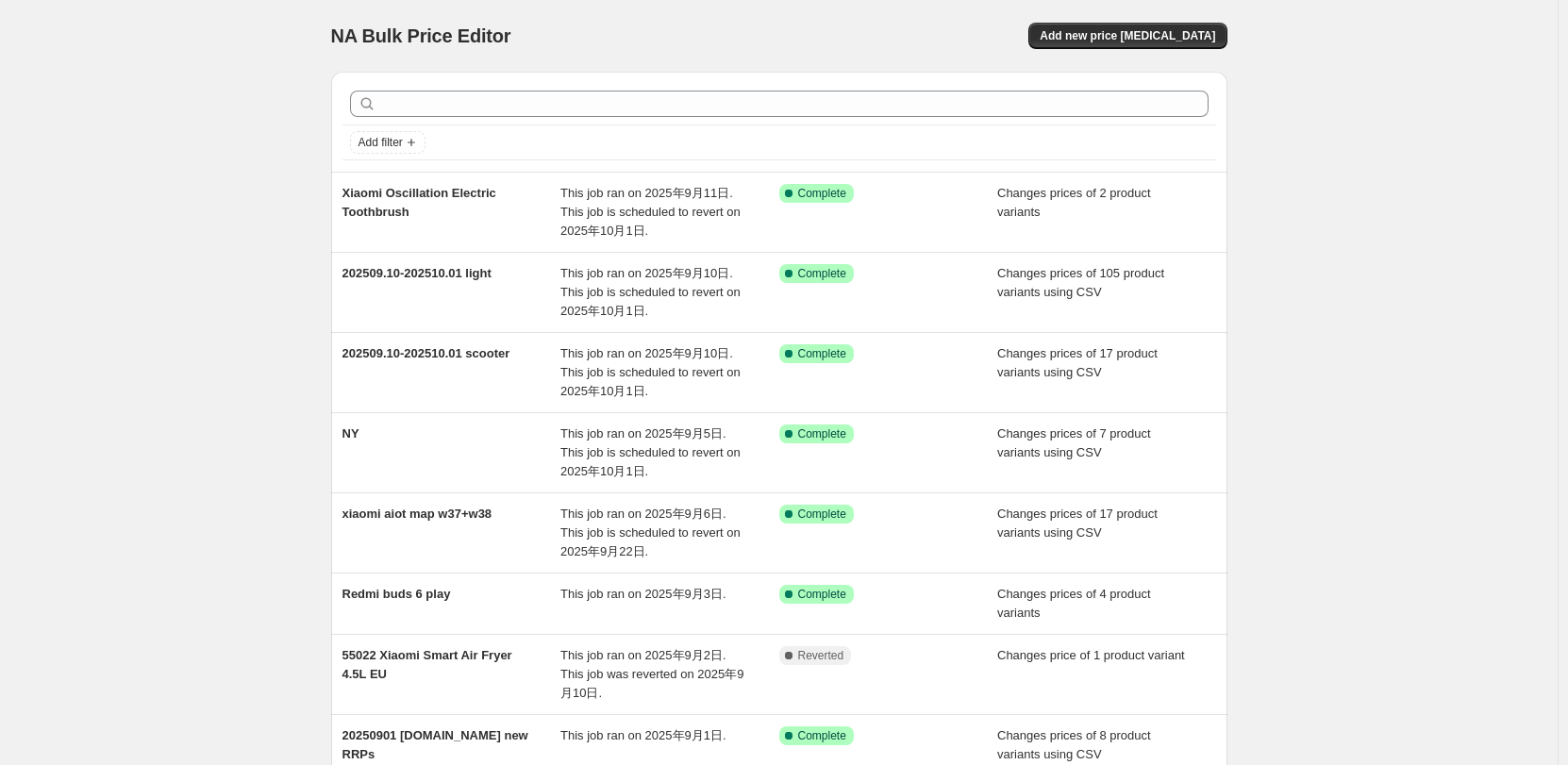
click at [602, 14] on div "NA Bulk Price Editor. This page is ready NA Bulk Price Editor Add new price [ME…" at bounding box center [780, 36] width 896 height 72
click at [1072, 33] on button "Add new price [MEDICAL_DATA]" at bounding box center [1127, 36] width 198 height 27
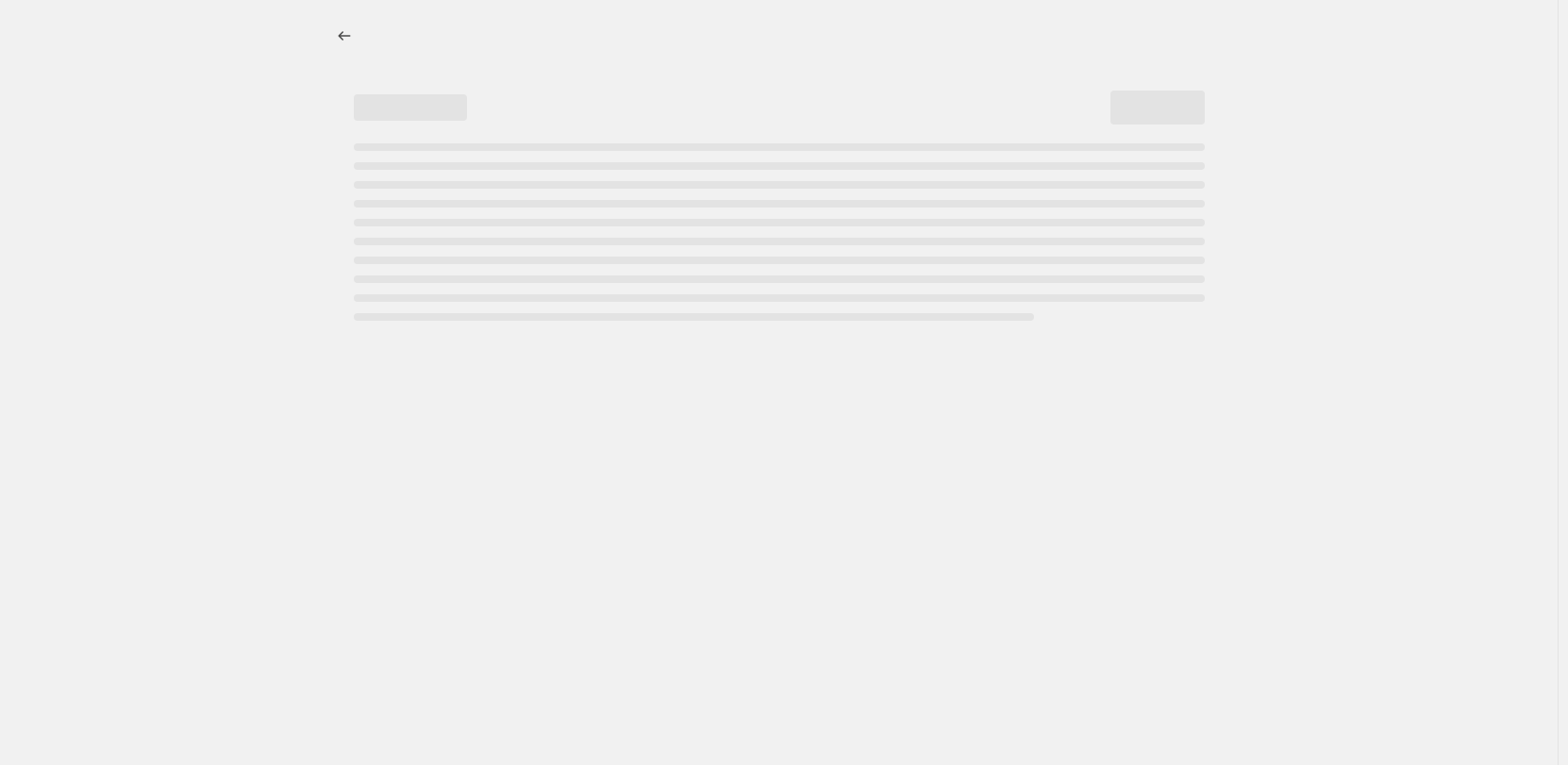
select select "percentage"
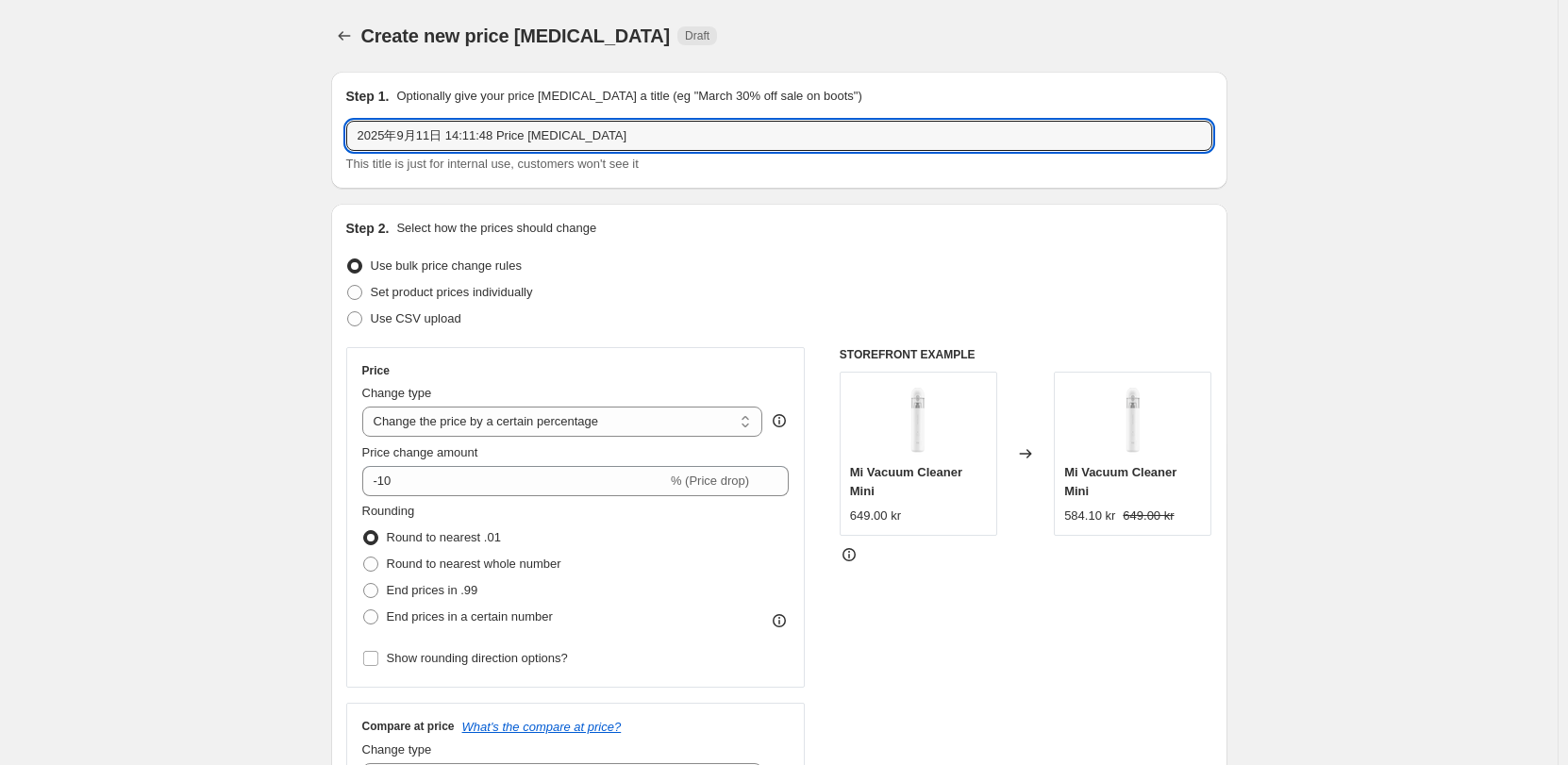
drag, startPoint x: 614, startPoint y: 137, endPoint x: 262, endPoint y: 136, distance: 352.0
paste input "Xiaomi Dual Zone Air Fryer 10L EU"
type input "Xiaomi Dual Zone Air Fryer 10L EU"
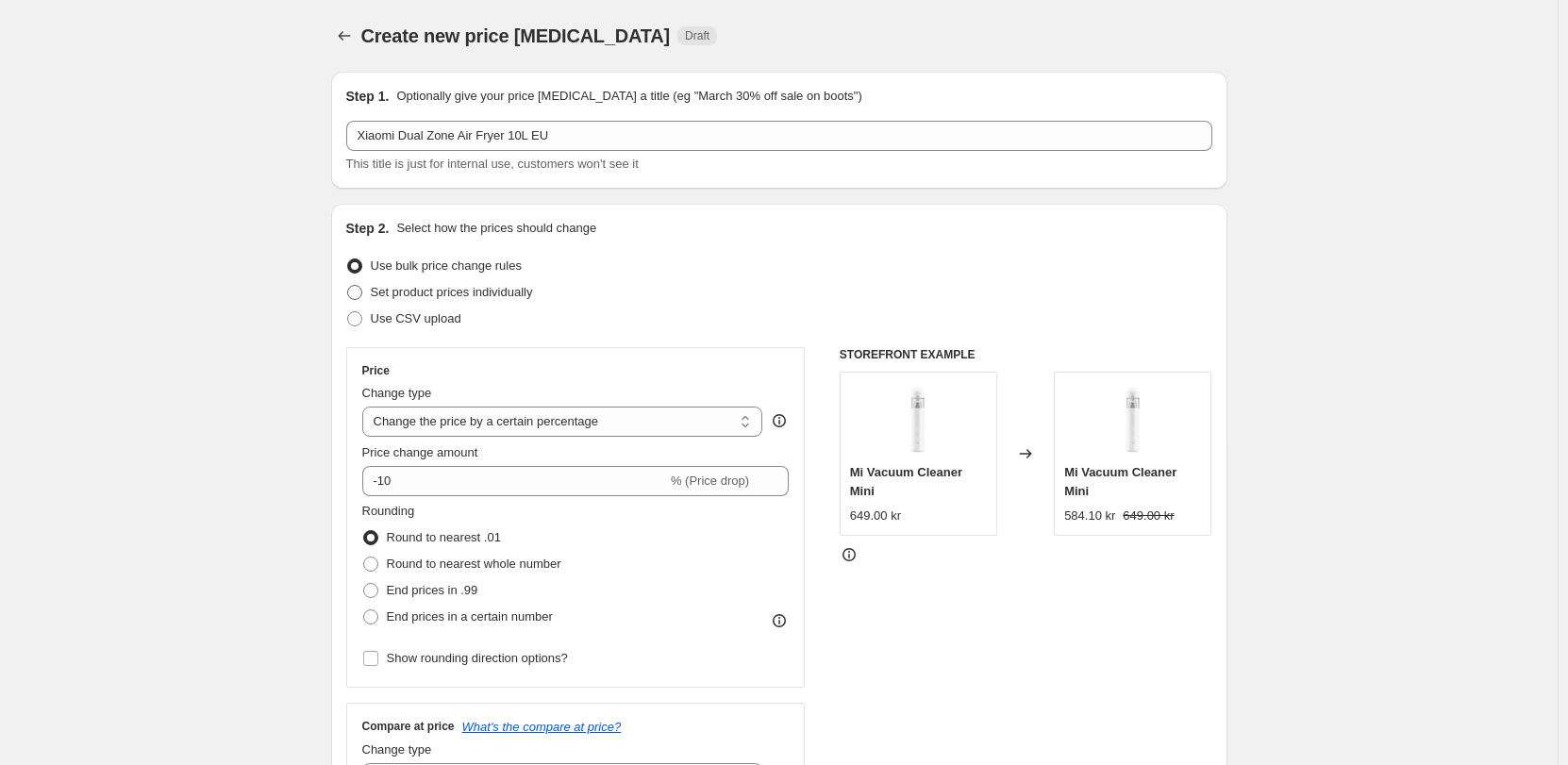
click at [496, 294] on span "Set product prices individually" at bounding box center [452, 292] width 162 height 14
click at [348, 286] on input "Set product prices individually" at bounding box center [347, 285] width 1 height 1
radio input "true"
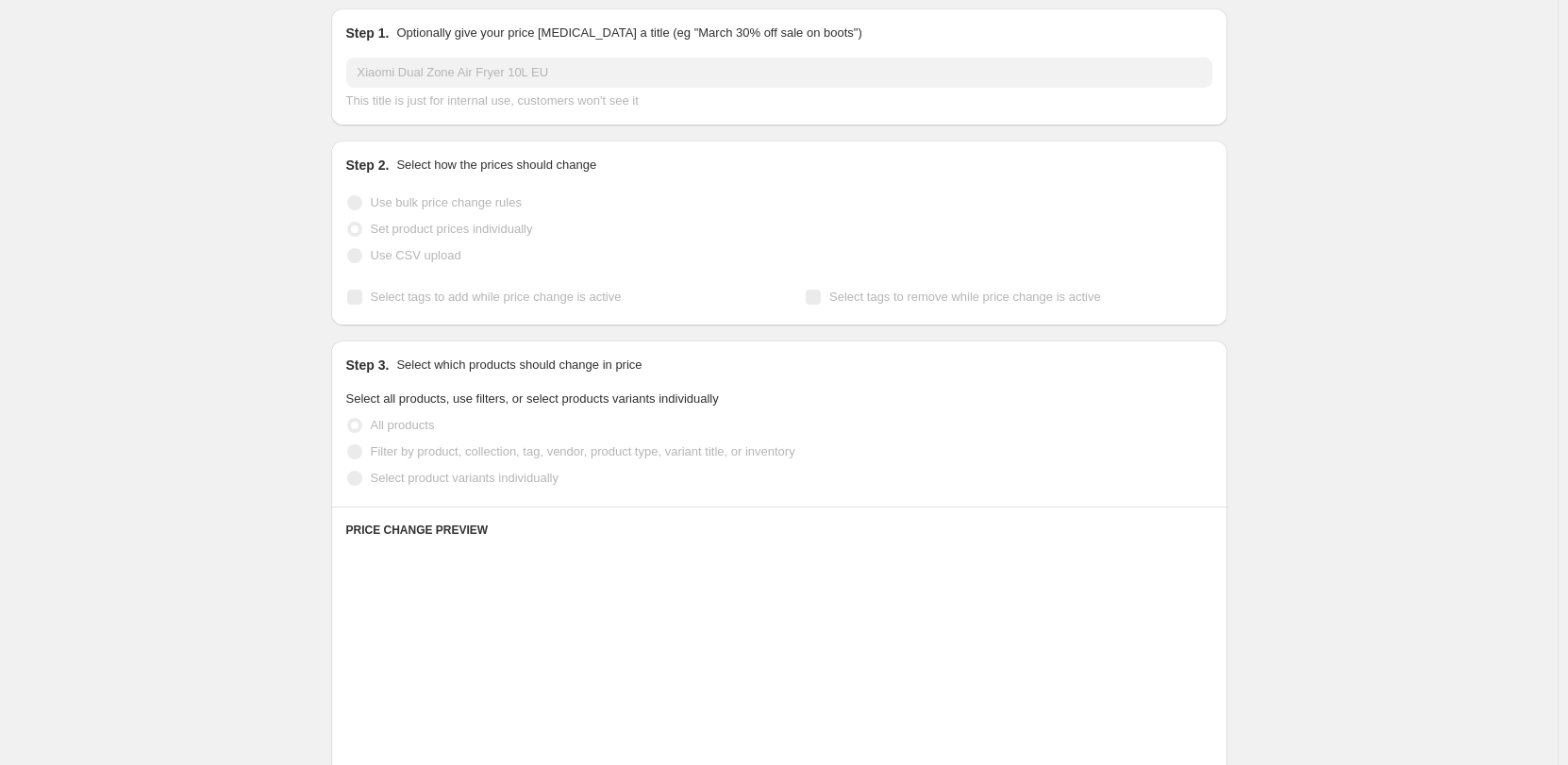
scroll to position [283, 0]
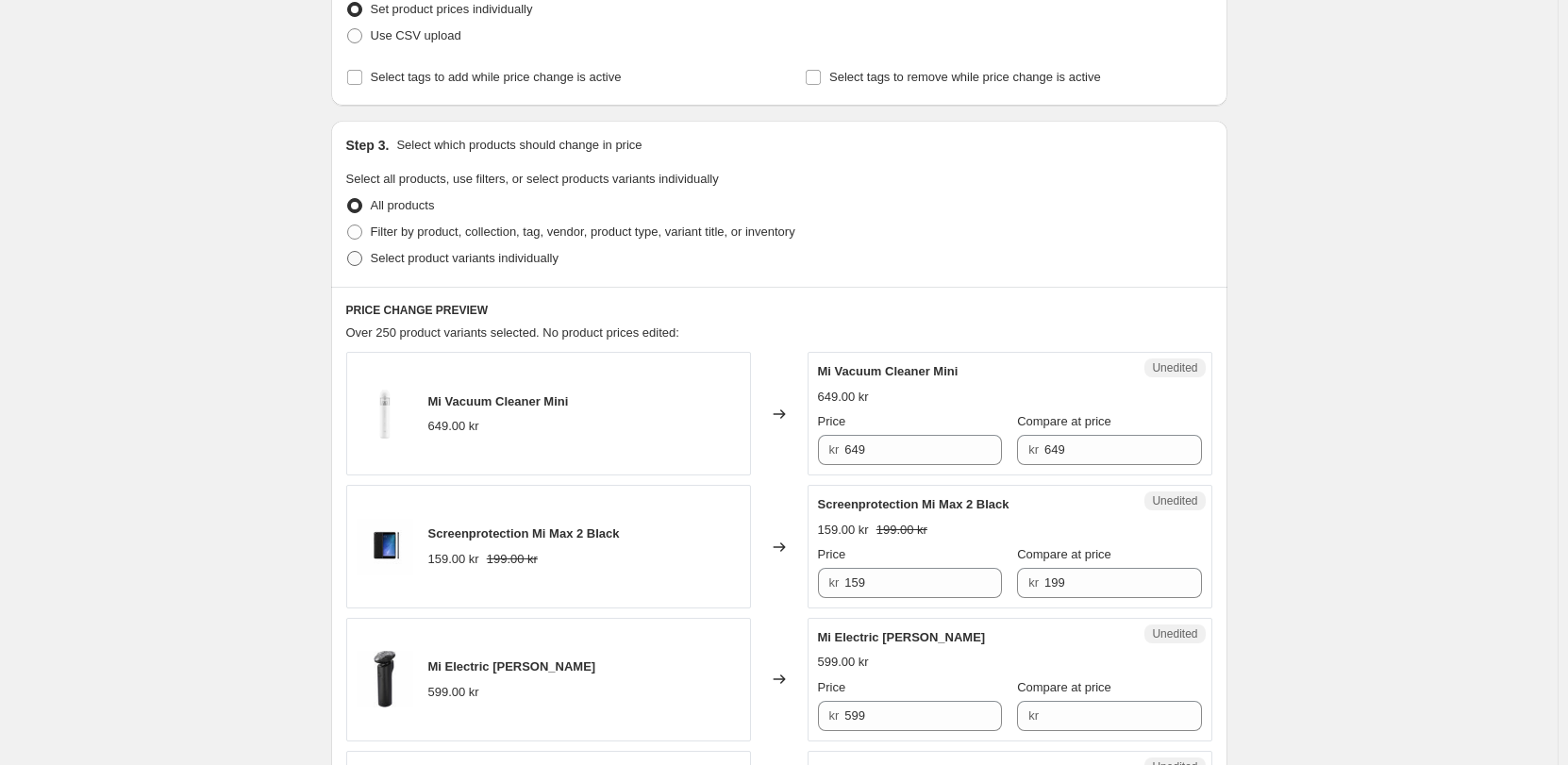
click at [493, 264] on span "Select product variants individually" at bounding box center [465, 258] width 187 height 14
click at [348, 252] on input "Select product variants individually" at bounding box center [347, 251] width 1 height 1
radio input "true"
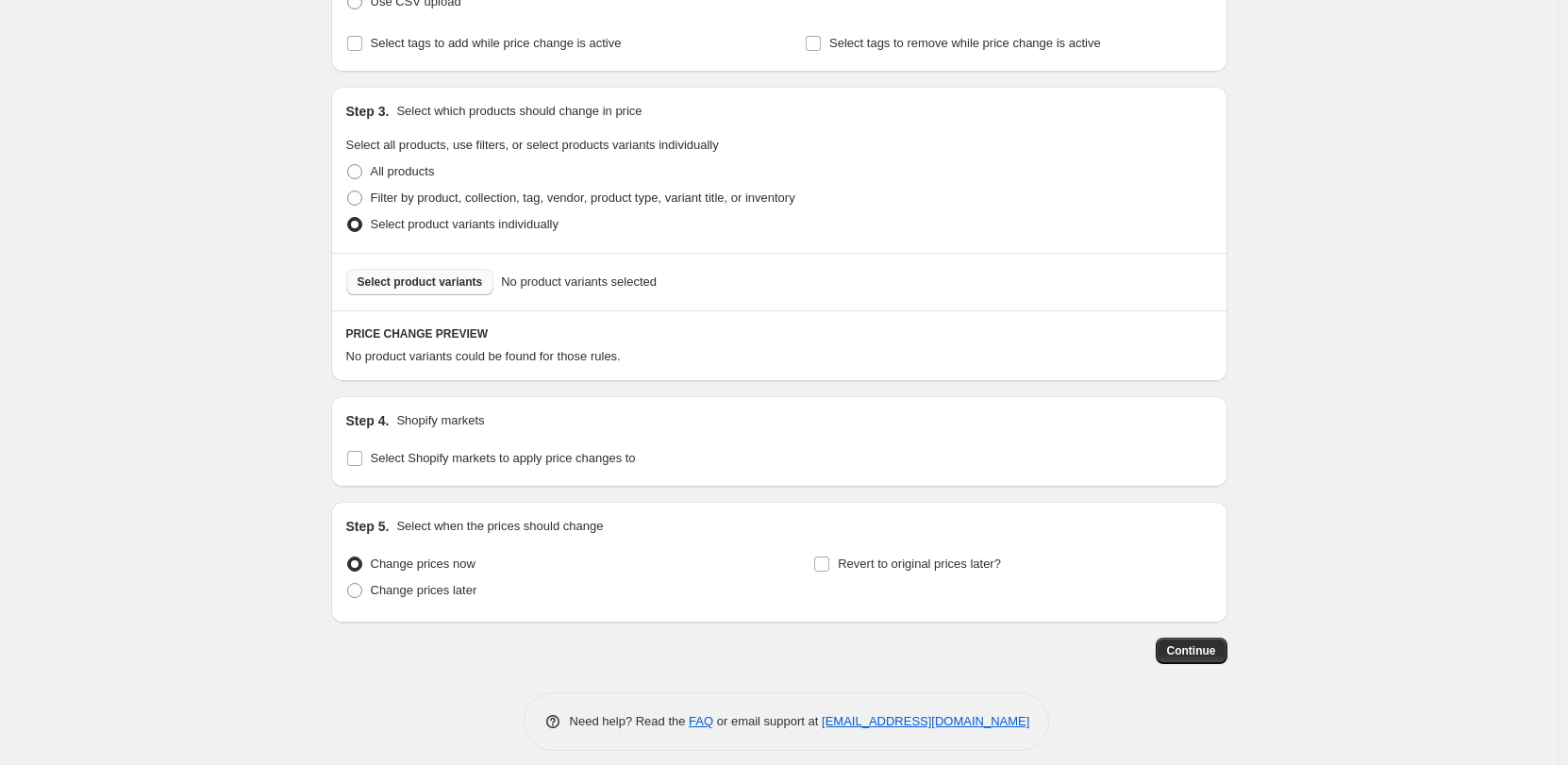
scroll to position [332, 0]
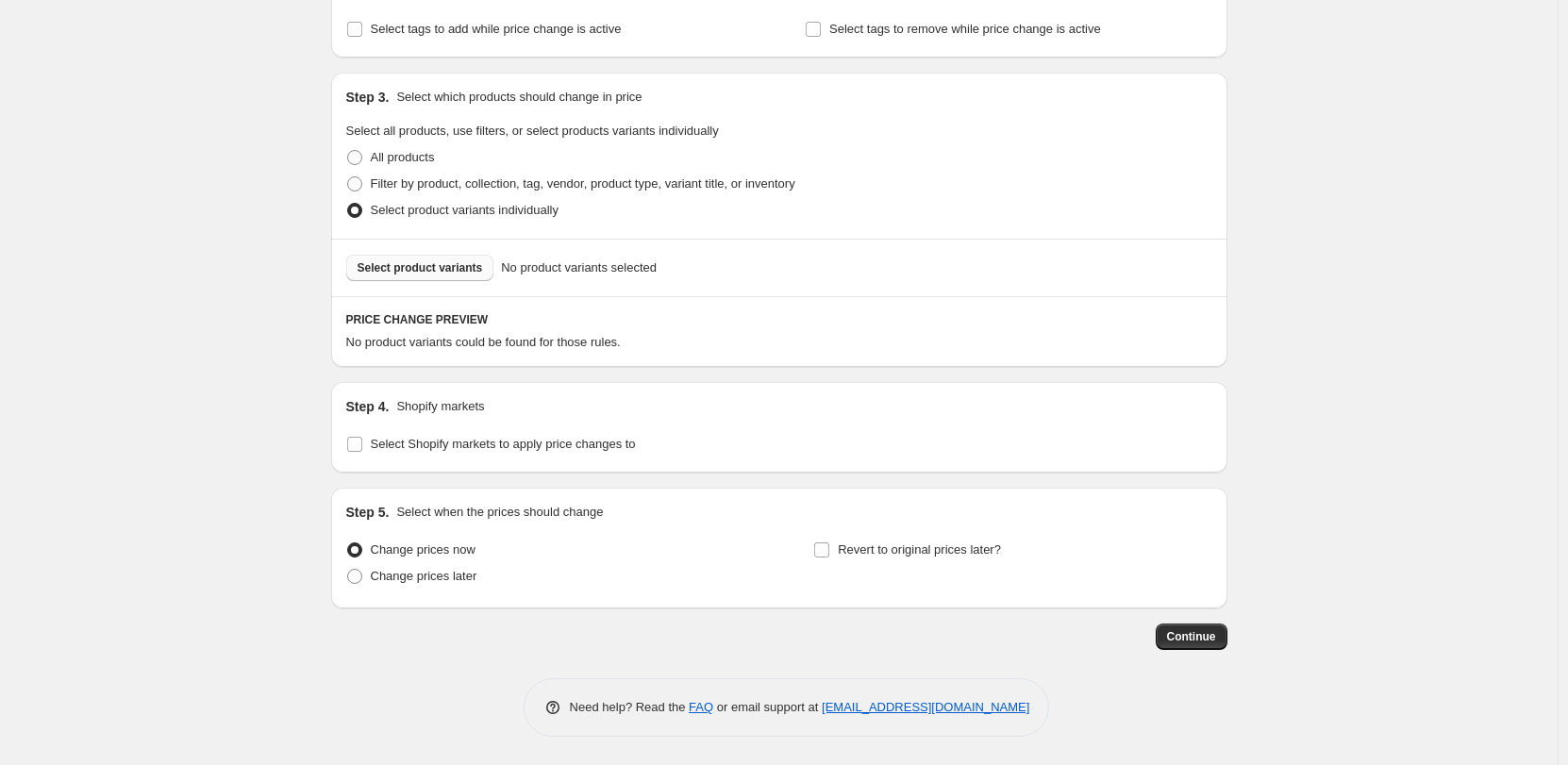
click at [464, 268] on span "Select product variants" at bounding box center [419, 268] width 125 height 15
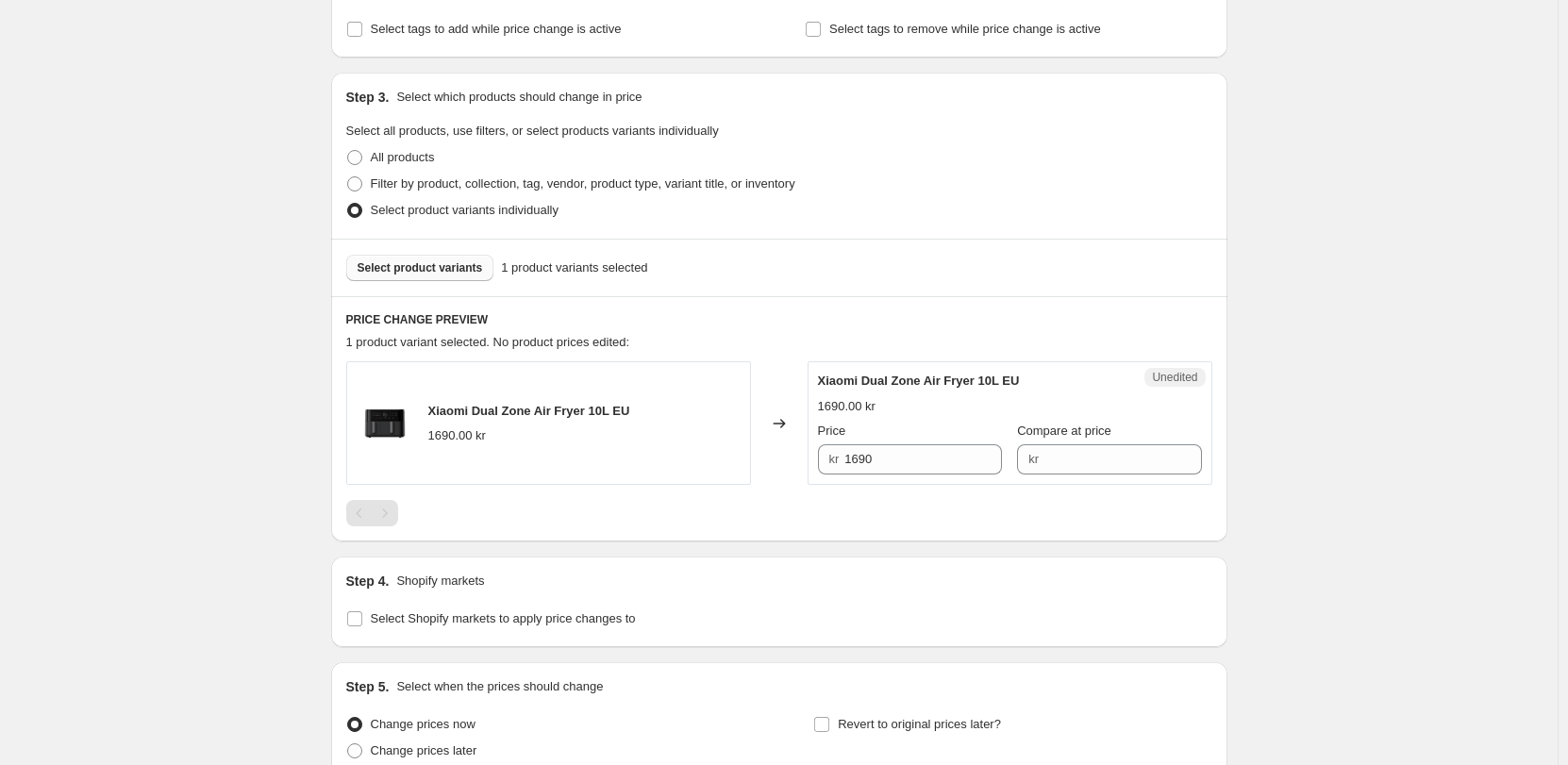
scroll to position [505, 0]
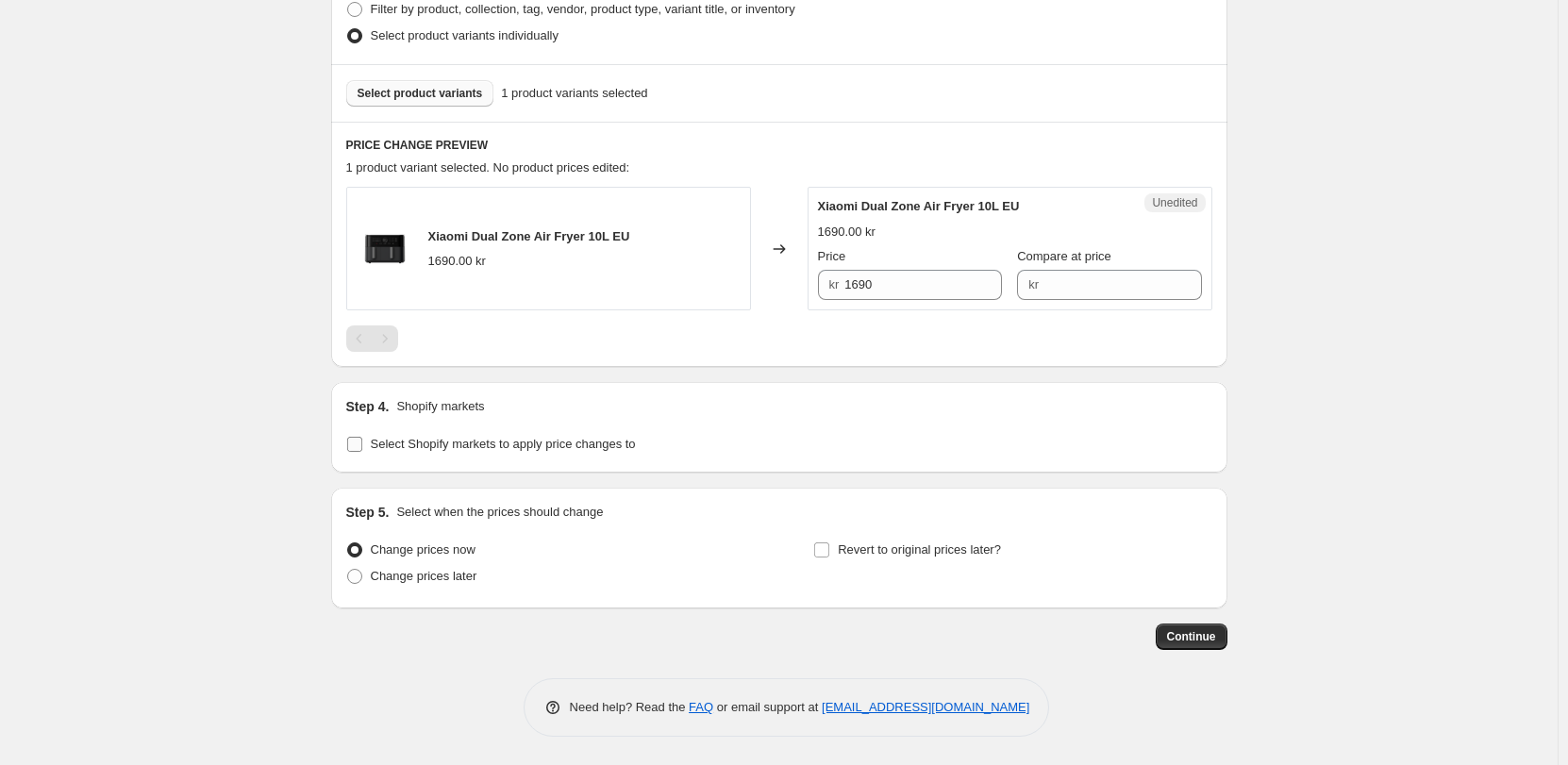
click at [497, 448] on span "Select Shopify markets to apply price changes to" at bounding box center [503, 444] width 265 height 14
click at [362, 448] on input "Select Shopify markets to apply price changes to" at bounding box center [354, 444] width 15 height 15
checkbox input "true"
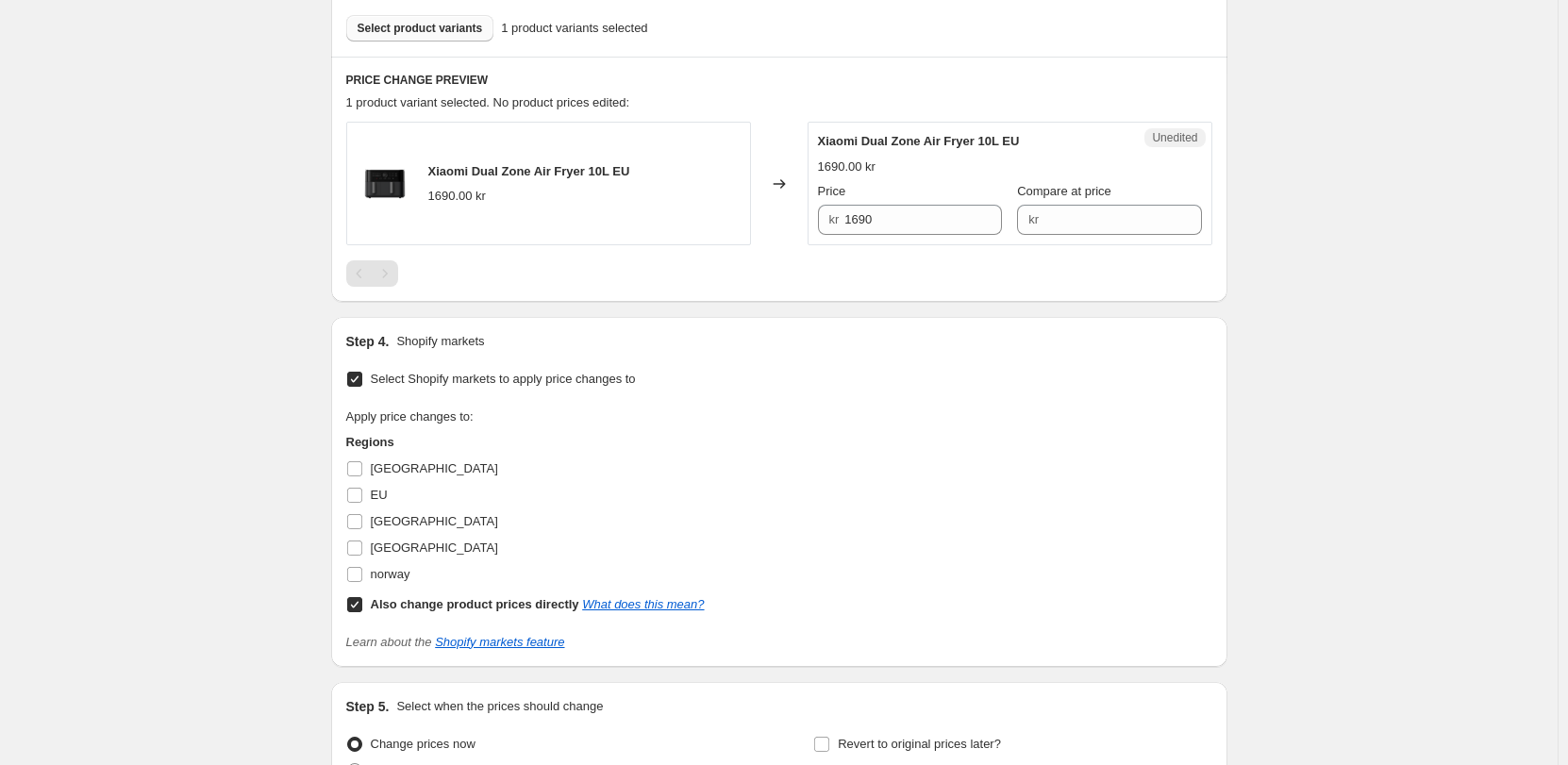
scroll to position [600, 0]
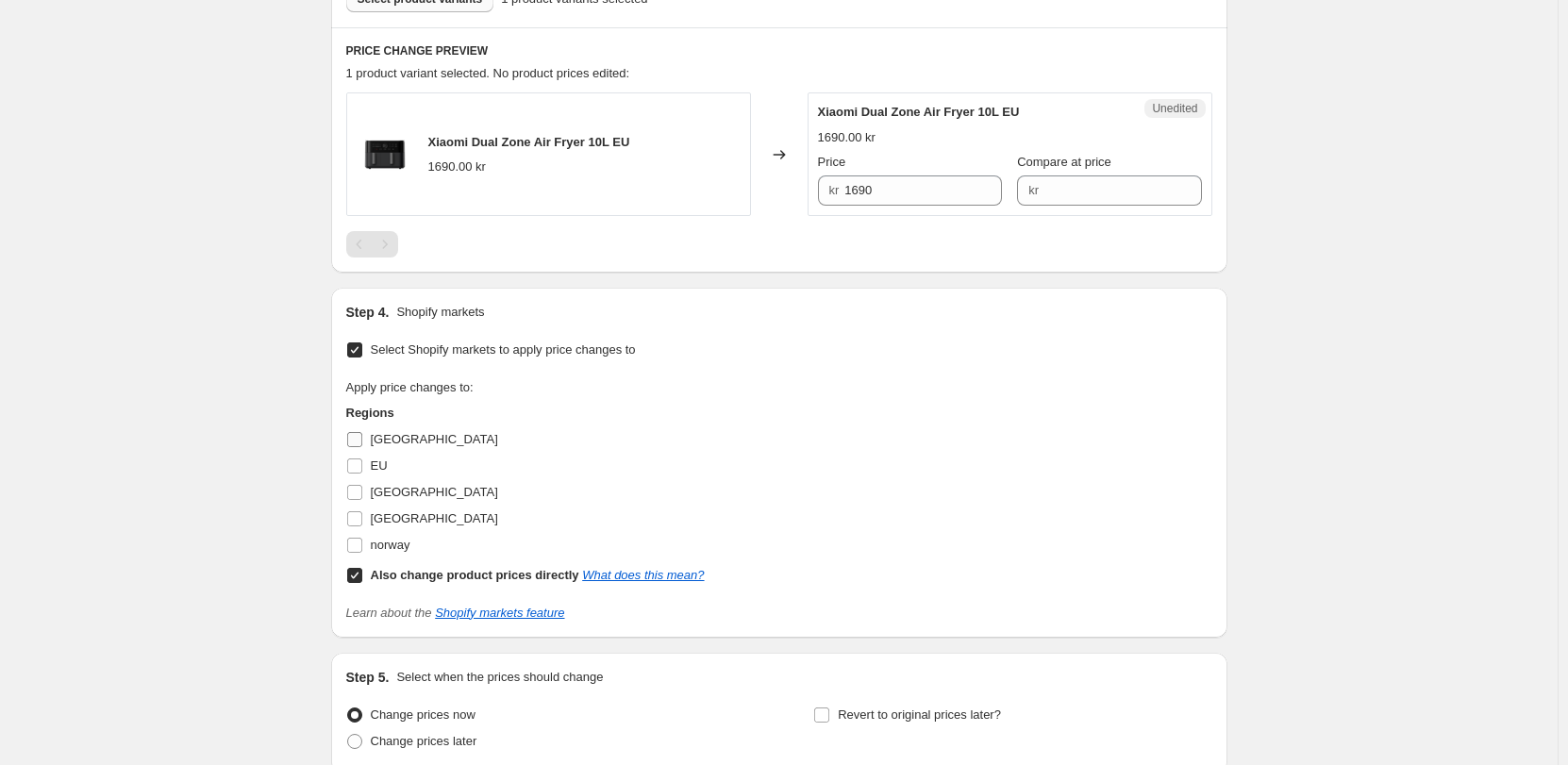
click at [396, 437] on span "Denmark" at bounding box center [434, 439] width 127 height 14
click at [362, 437] on input "Denmark" at bounding box center [354, 439] width 15 height 15
checkbox input "true"
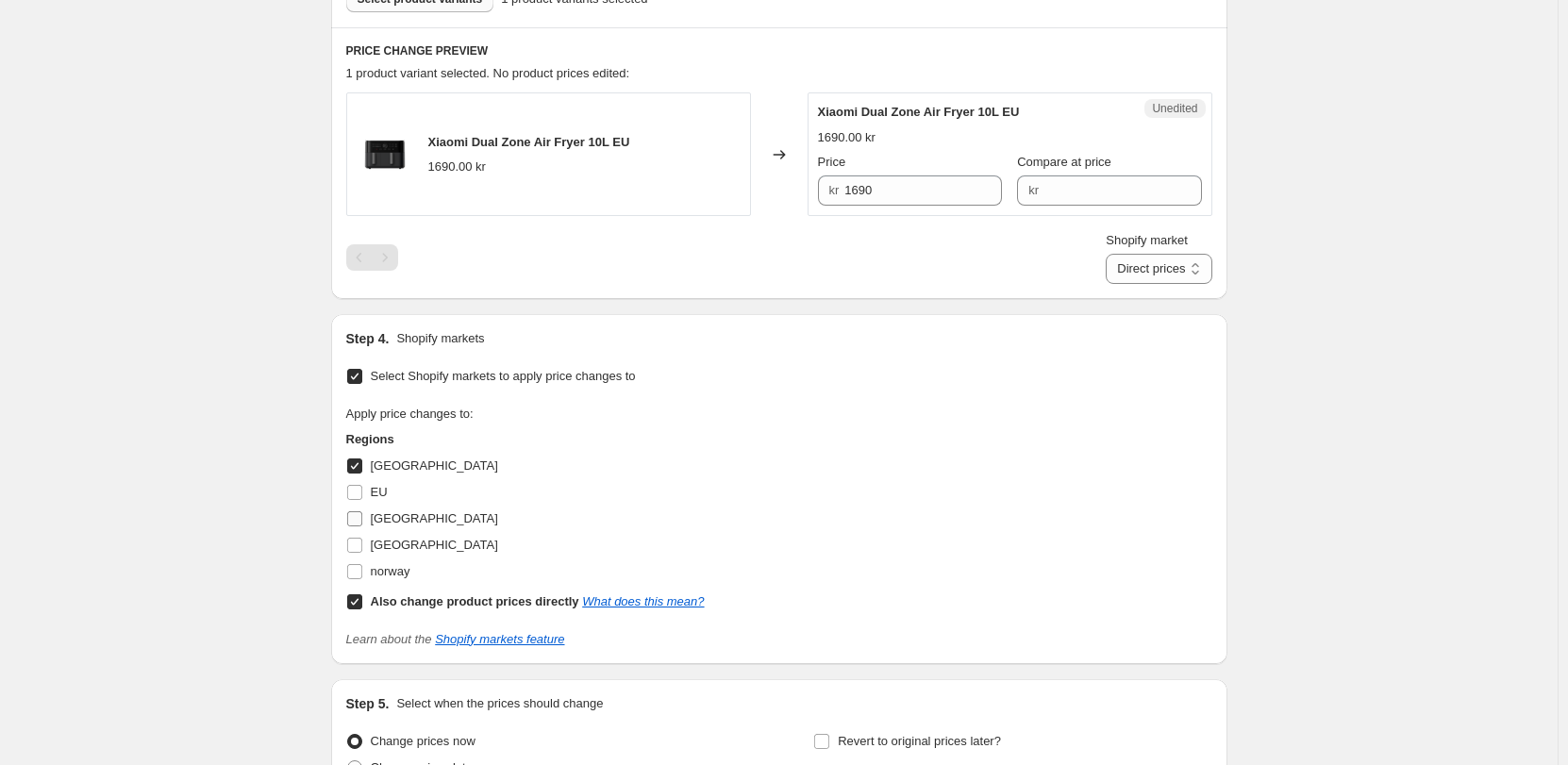
click at [399, 515] on span "Finland" at bounding box center [434, 518] width 127 height 14
click at [362, 515] on input "Finland" at bounding box center [354, 518] width 15 height 15
checkbox input "true"
click at [396, 541] on span "Sverige" at bounding box center [434, 545] width 127 height 14
click at [362, 541] on input "Sverige" at bounding box center [354, 545] width 15 height 15
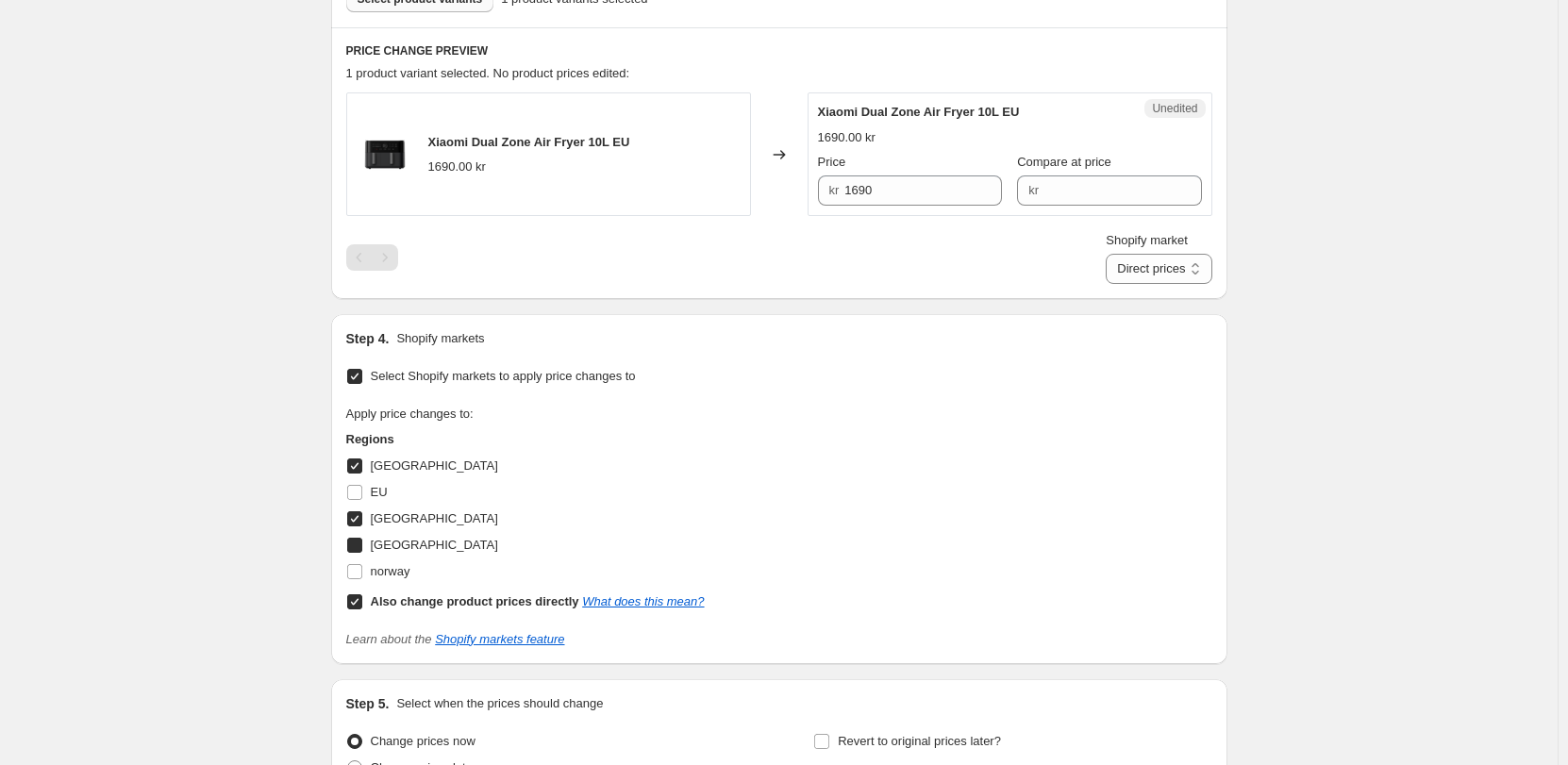
checkbox input "true"
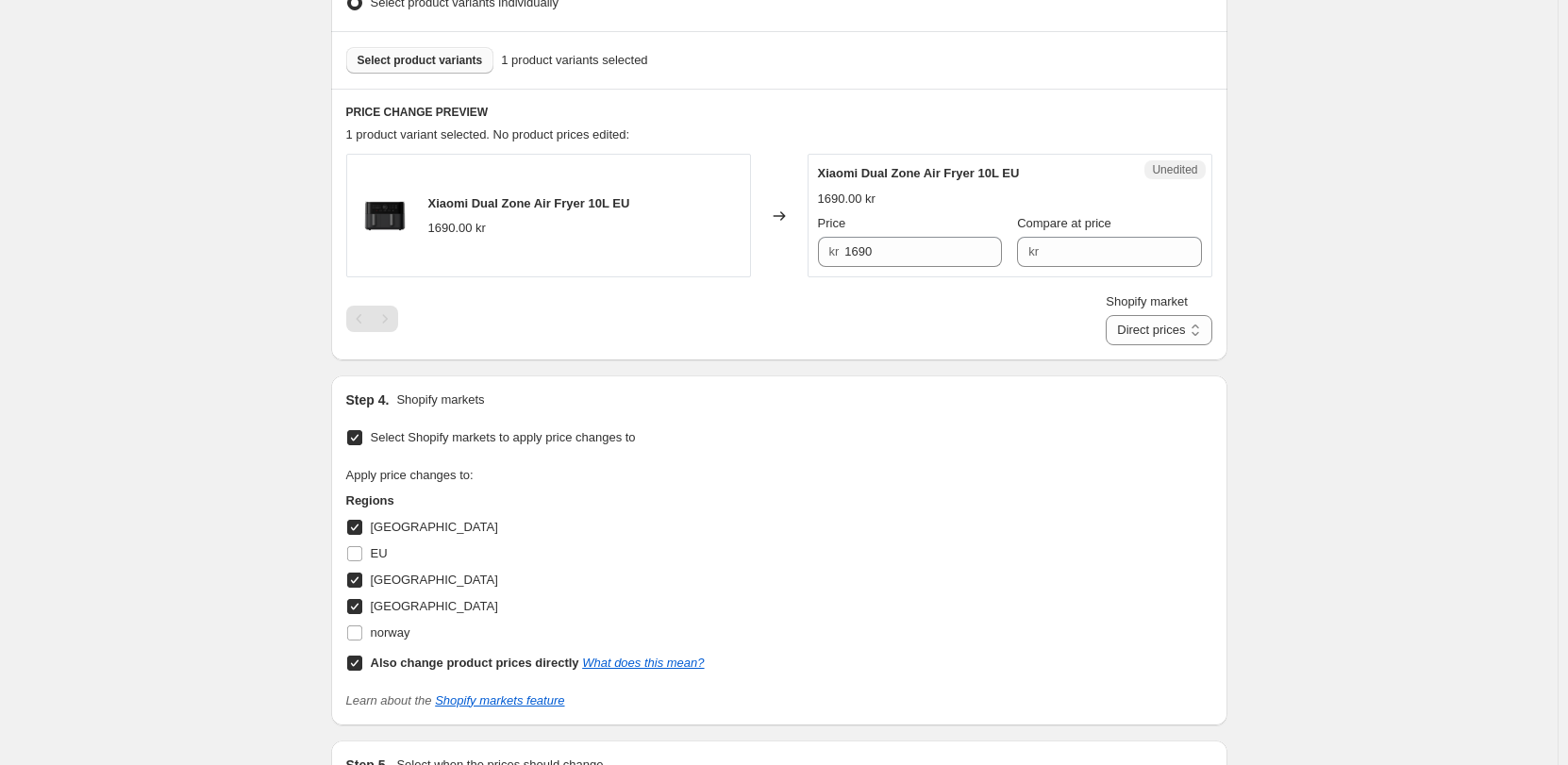
scroll to position [505, 0]
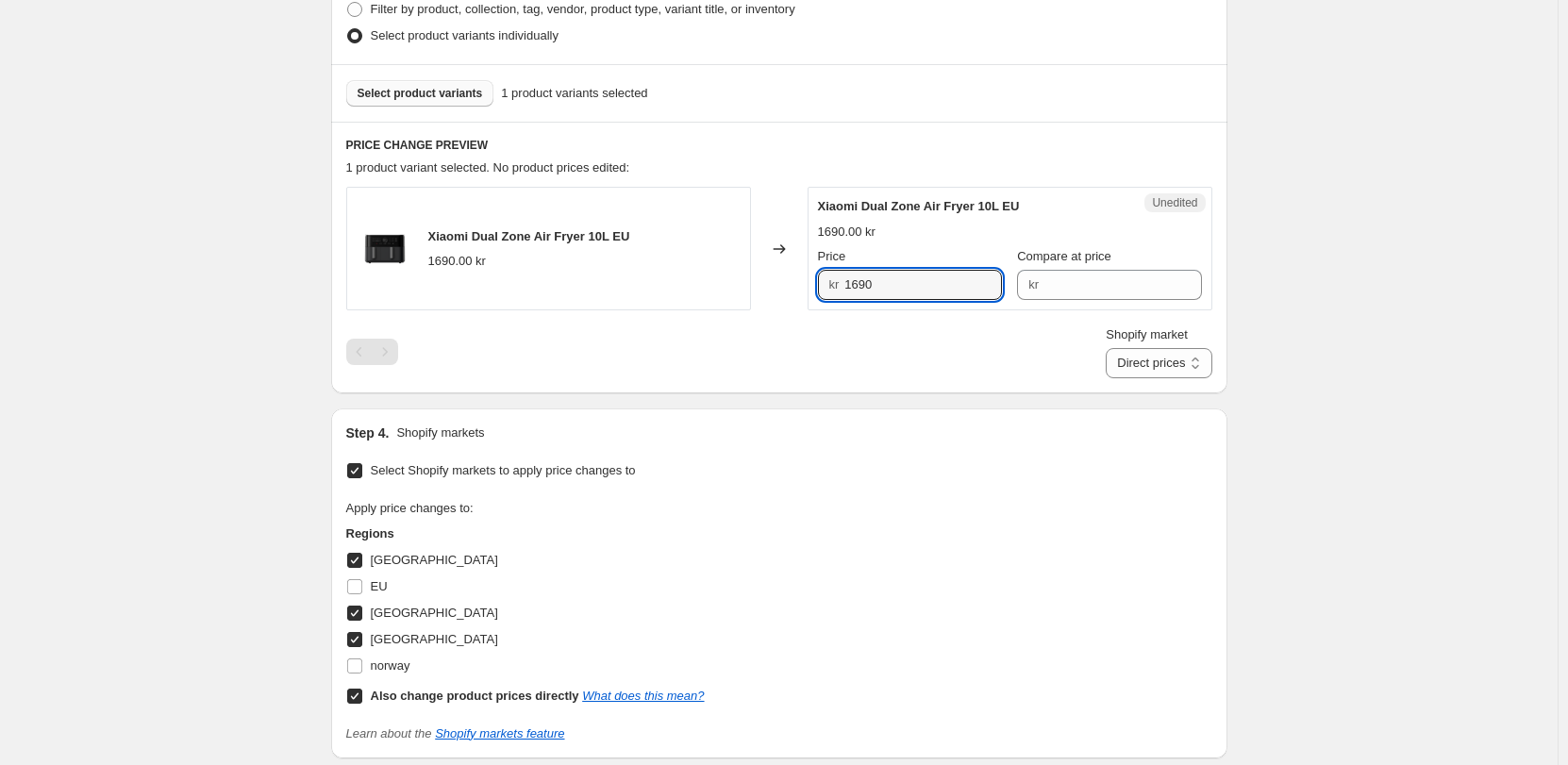
drag, startPoint x: 932, startPoint y: 285, endPoint x: 746, endPoint y: 285, distance: 186.0
click at [746, 285] on div "Xiaomi Dual Zone Air Fryer 10L EU 1690.00 kr Changed to Unedited Xiaomi Dual Zo…" at bounding box center [780, 248] width 866 height 123
type input "1290"
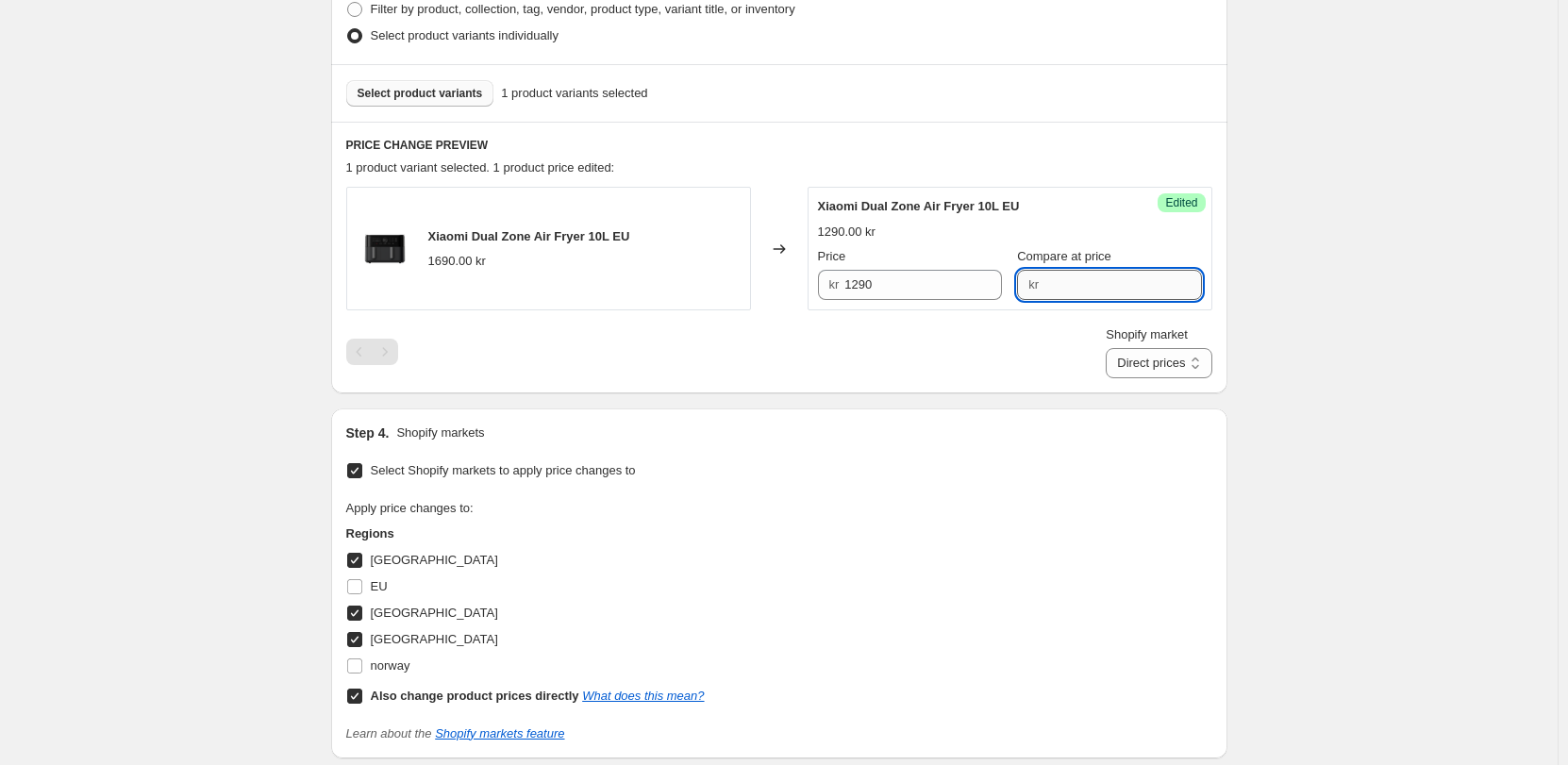
click at [1114, 286] on input "Compare at price" at bounding box center [1123, 284] width 158 height 31
type input "1690"
click at [1113, 373] on select "Direct prices Denmark Finland Sverige" at bounding box center [1157, 363] width 106 height 31
select select "855048421"
click at [1127, 378] on select "Direct prices Denmark Finland Sverige" at bounding box center [1157, 363] width 106 height 31
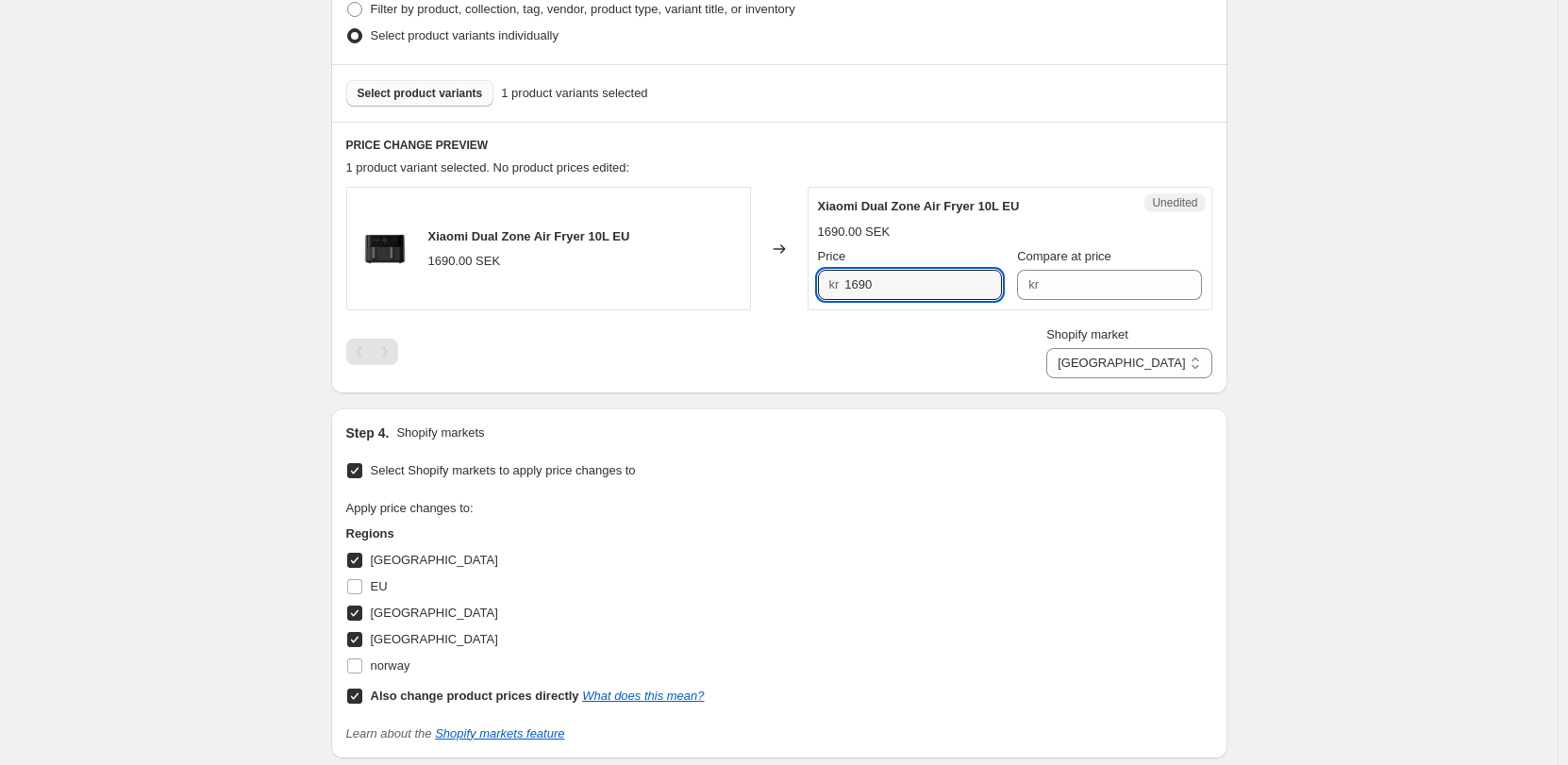
drag, startPoint x: 896, startPoint y: 289, endPoint x: 776, endPoint y: 285, distance: 120.1
click at [776, 285] on div "Xiaomi Dual Zone Air Fryer 10L EU 1690.00 SEK Changed to Unedited Xiaomi Dual Z…" at bounding box center [780, 248] width 866 height 123
type input "1290"
click at [1071, 281] on input "Compare at price" at bounding box center [1123, 284] width 158 height 31
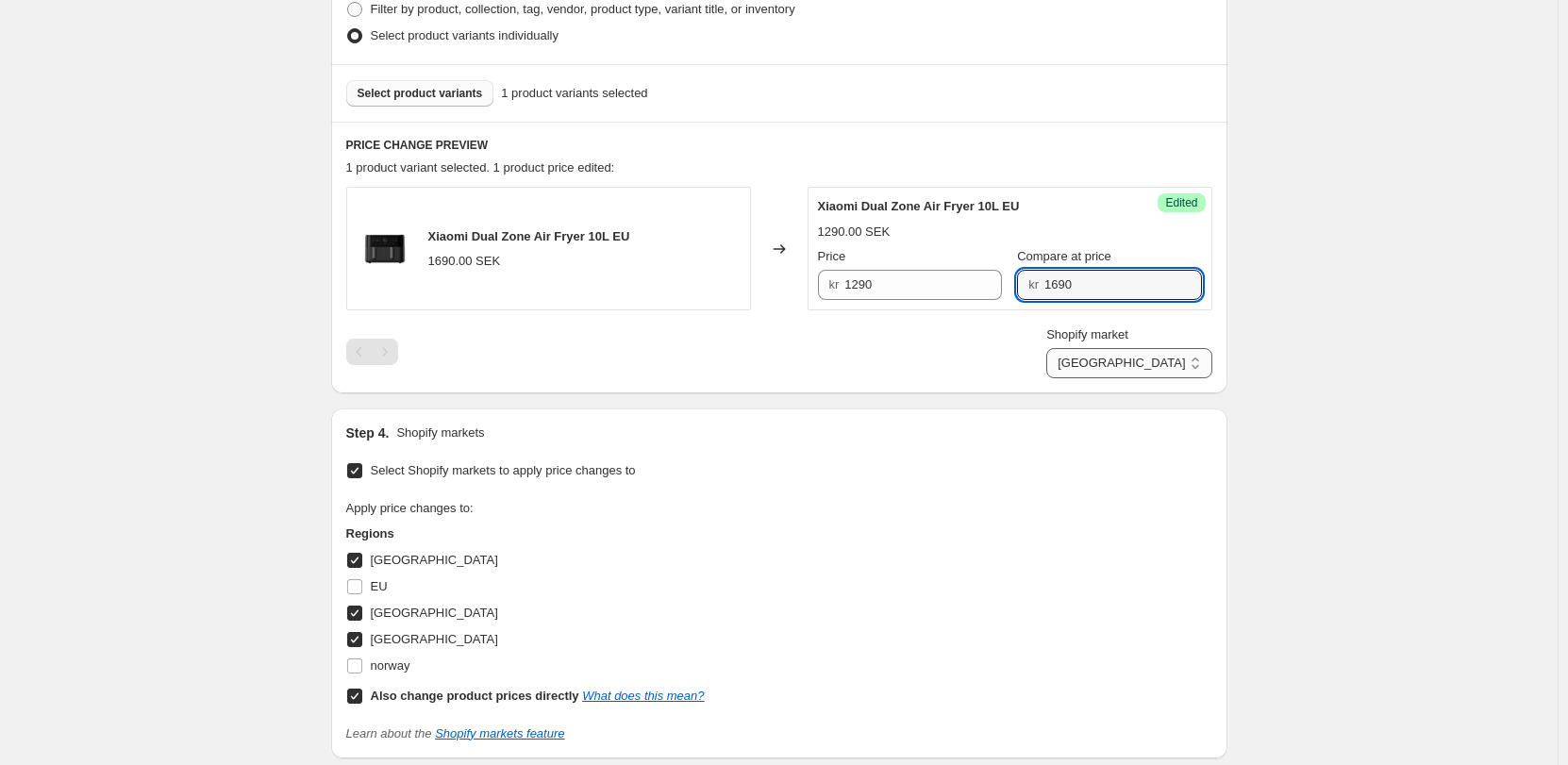
type input "1690"
click at [1199, 370] on select "Direct prices Denmark Finland Sverige" at bounding box center [1128, 363] width 165 height 31
select select "13296369893"
click at [1125, 378] on select "Direct prices Denmark Finland Sverige" at bounding box center [1128, 363] width 165 height 31
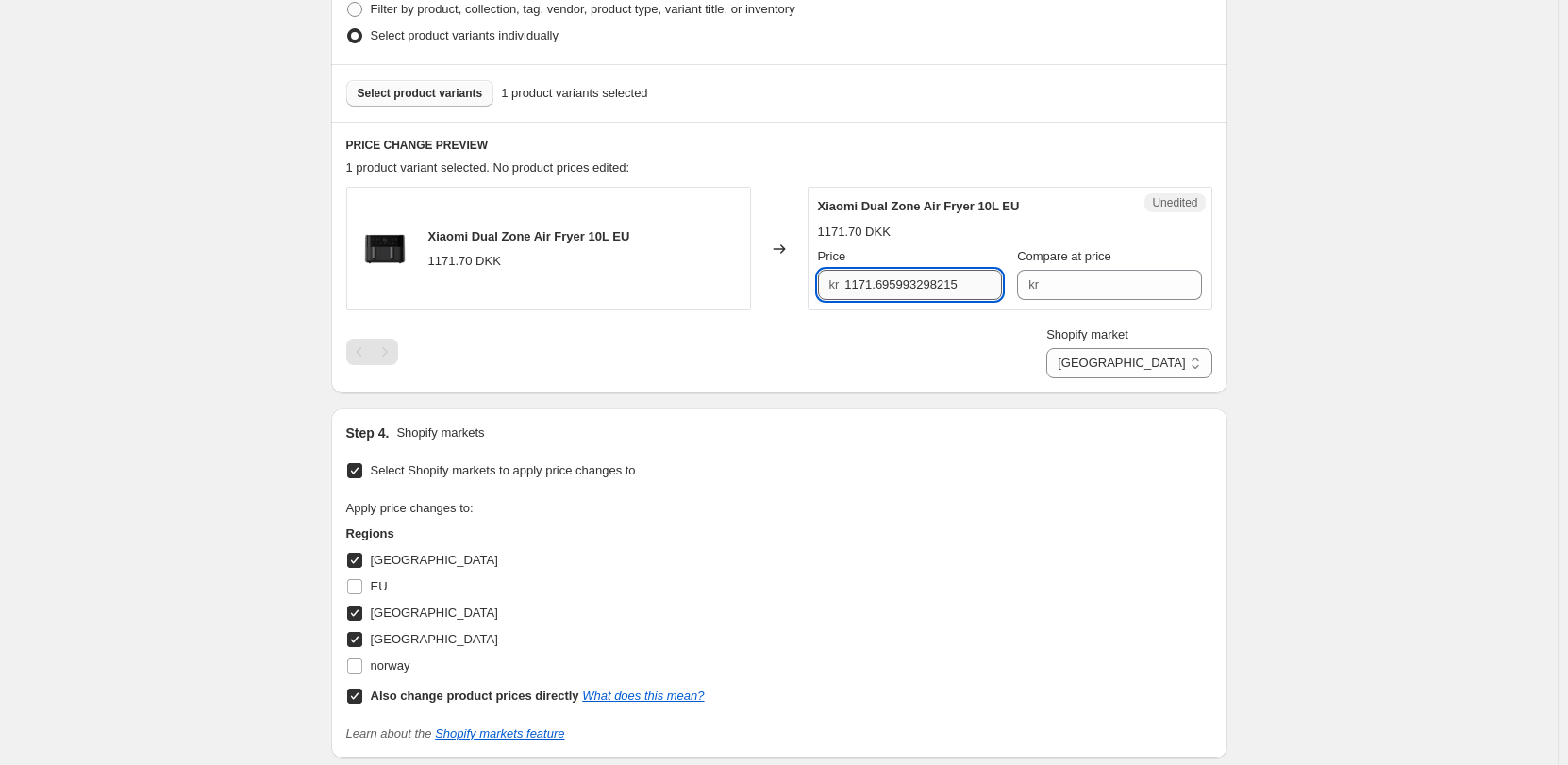
drag, startPoint x: 923, startPoint y: 281, endPoint x: 968, endPoint y: 282, distance: 45.0
click at [924, 282] on input "1171.695993298215" at bounding box center [924, 284] width 158 height 31
drag, startPoint x: 972, startPoint y: 284, endPoint x: 657, endPoint y: 286, distance: 315.0
click at [657, 286] on div "Xiaomi Dual Zone Air Fryer 10L EU 1171.70 DKK Changed to Unedited Xiaomi Dual Z…" at bounding box center [780, 248] width 866 height 123
type input "899"
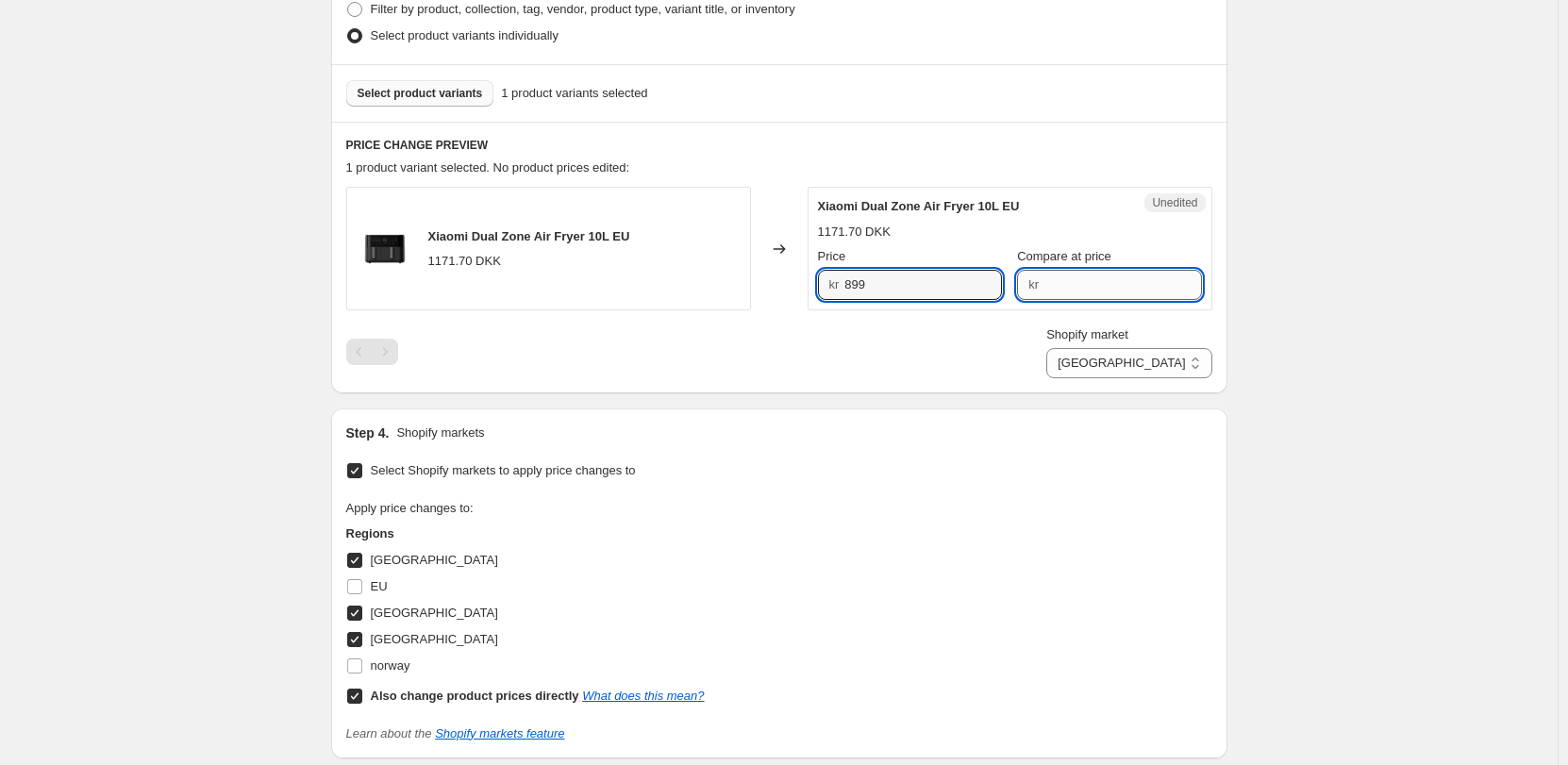
click at [1104, 274] on input "Compare at price" at bounding box center [1123, 284] width 158 height 31
type input "1199"
drag, startPoint x: 1184, startPoint y: 362, endPoint x: 1176, endPoint y: 371, distance: 12.0
click at [1184, 362] on select "Direct prices Denmark Finland Sverige" at bounding box center [1128, 363] width 165 height 31
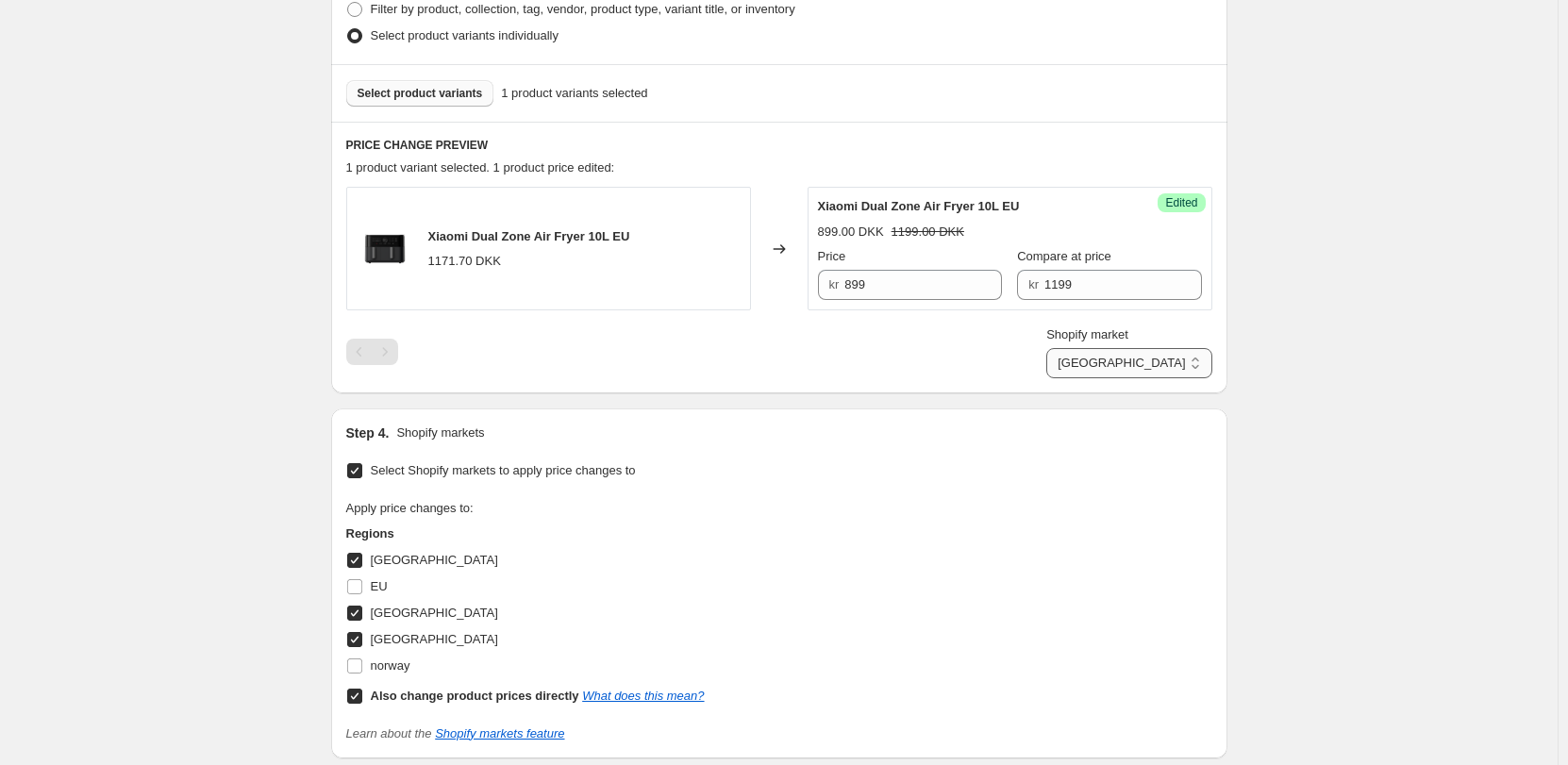
select select "55491821903"
click at [1127, 378] on select "Direct prices Denmark Finland Sverige" at bounding box center [1128, 363] width 165 height 31
drag, startPoint x: 979, startPoint y: 279, endPoint x: 796, endPoint y: 272, distance: 183.1
click at [796, 272] on div "Xiaomi Dual Zone Air Fryer 10L EU 156.93 EUR Changed to Unedited Xiaomi Dual Zo…" at bounding box center [780, 248] width 866 height 123
type input "119"
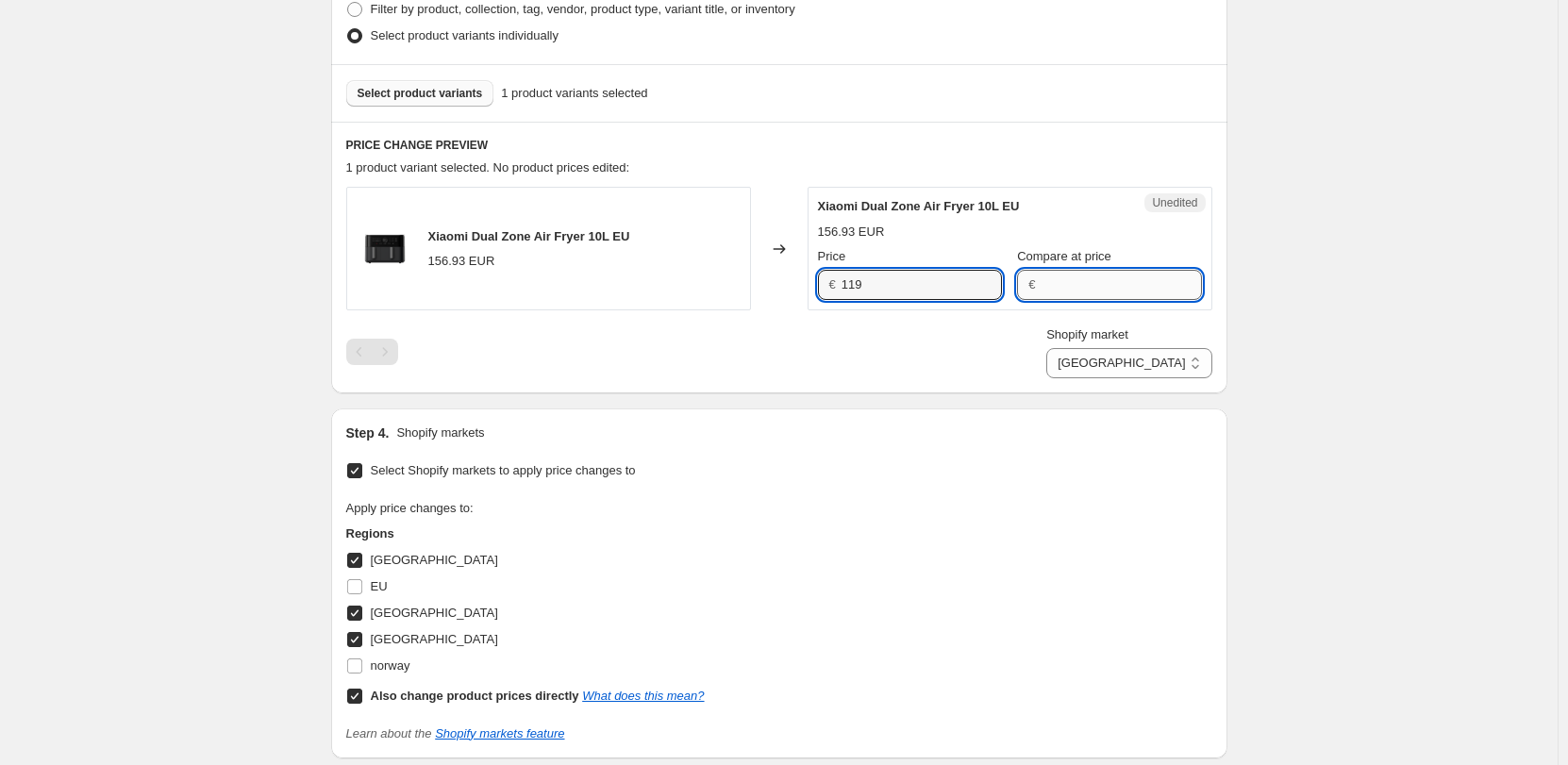
click at [1164, 289] on input "Compare at price" at bounding box center [1120, 284] width 161 height 31
type input "159"
click at [1114, 437] on div "Step 4. Shopify markets" at bounding box center [780, 432] width 866 height 19
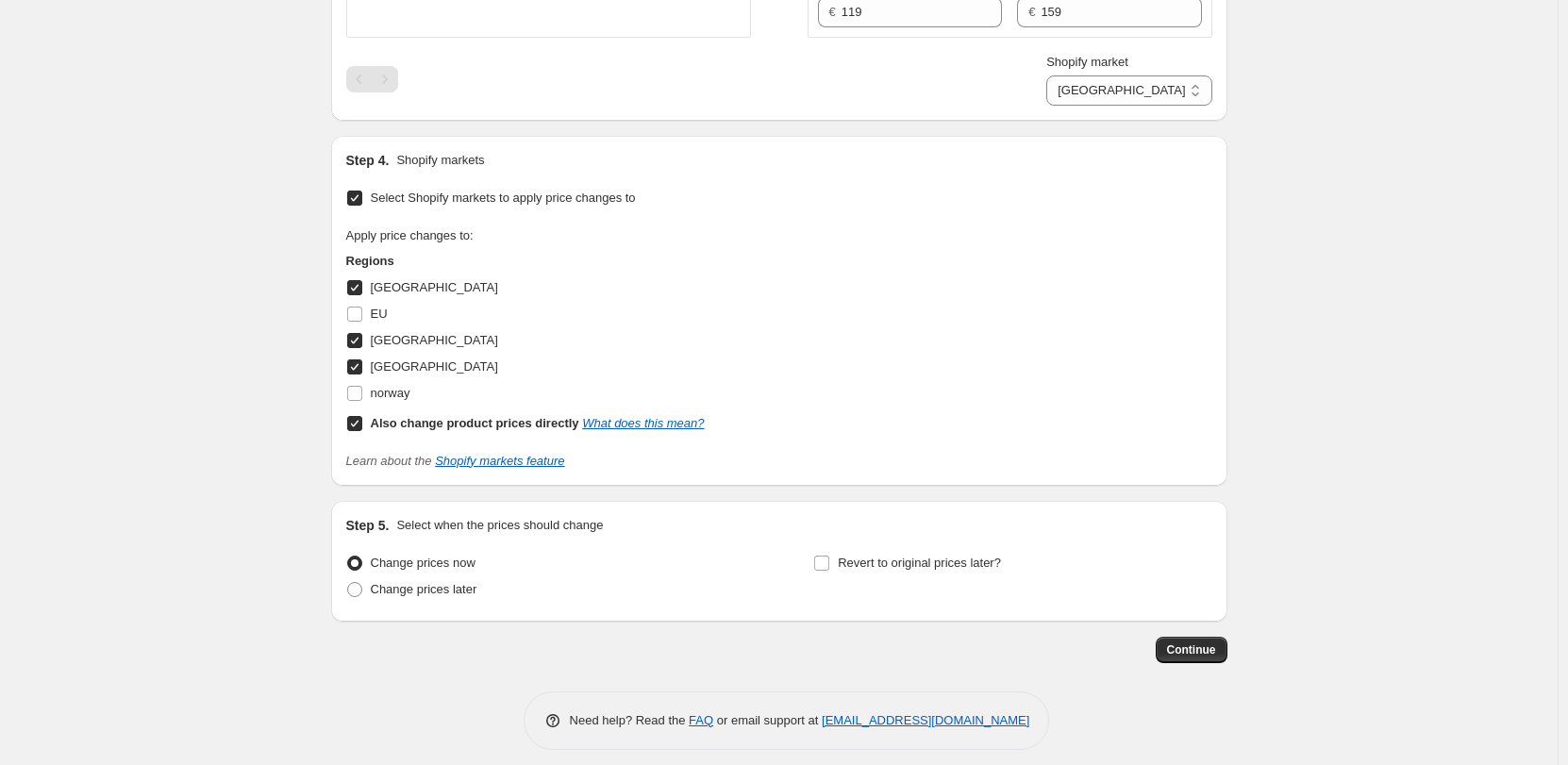
scroll to position [792, 0]
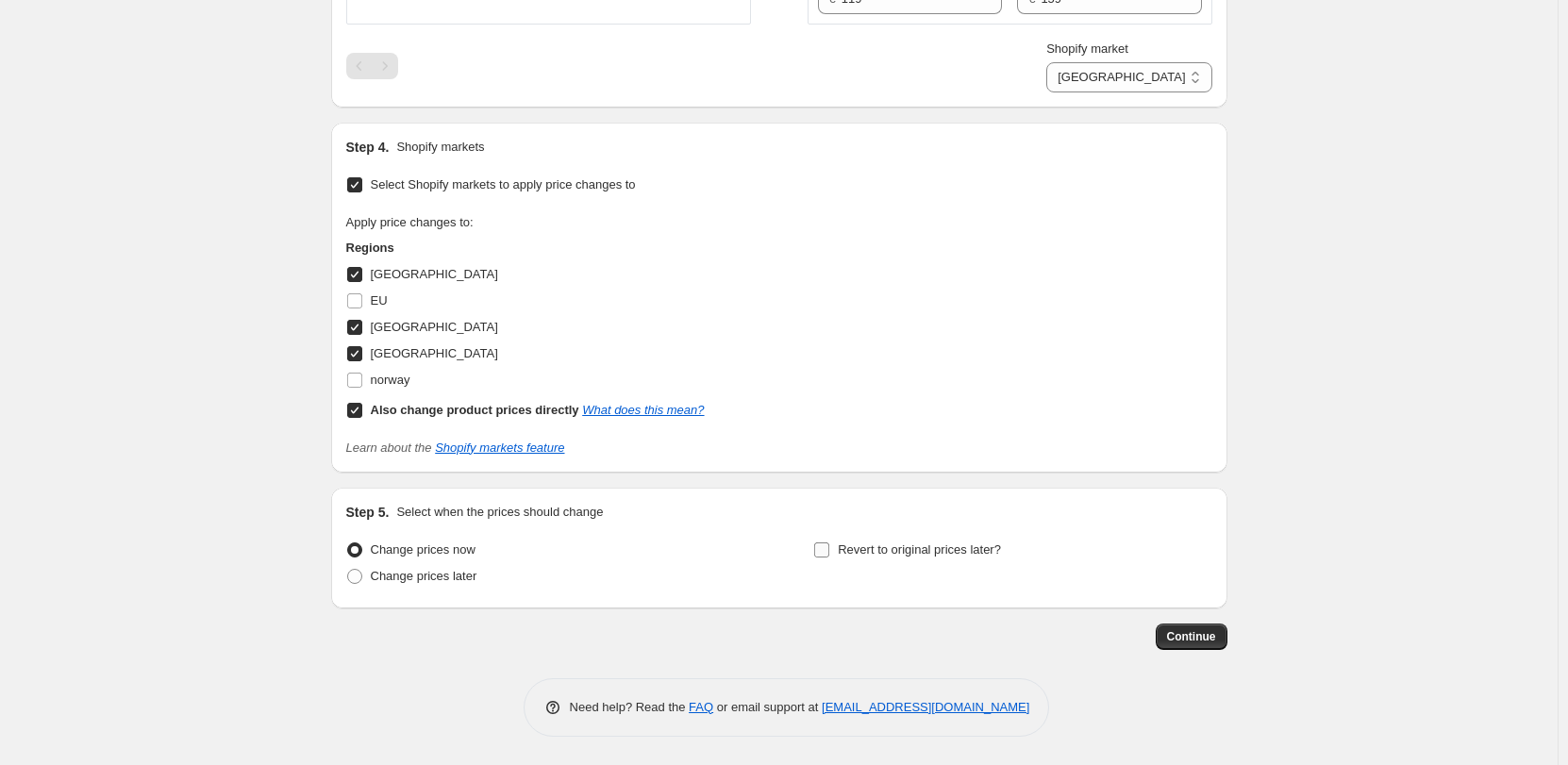
click at [928, 538] on label "Revert to original prices later?" at bounding box center [907, 550] width 187 height 27
click at [829, 543] on input "Revert to original prices later?" at bounding box center [821, 550] width 15 height 15
checkbox input "true"
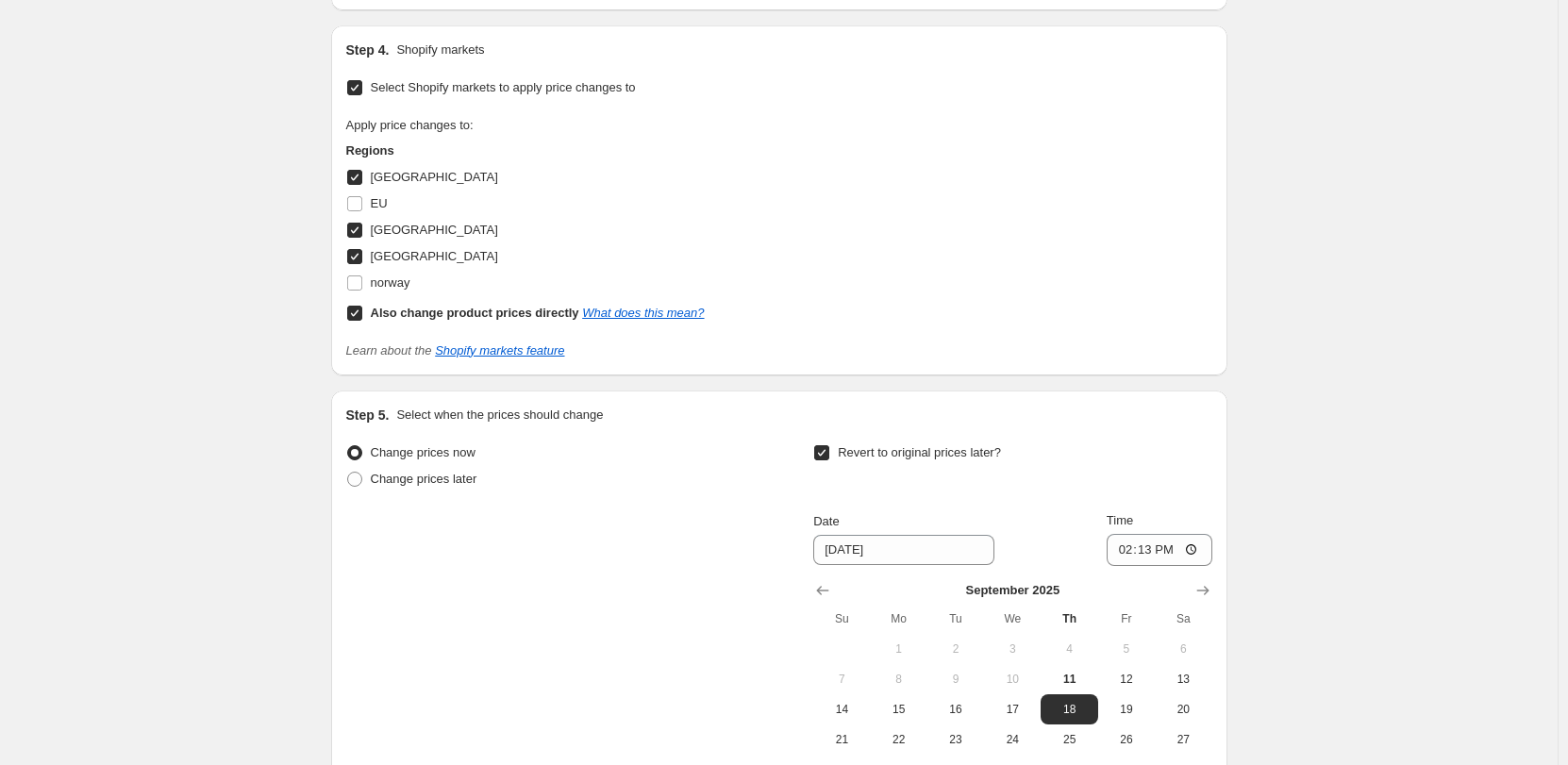
scroll to position [980, 0]
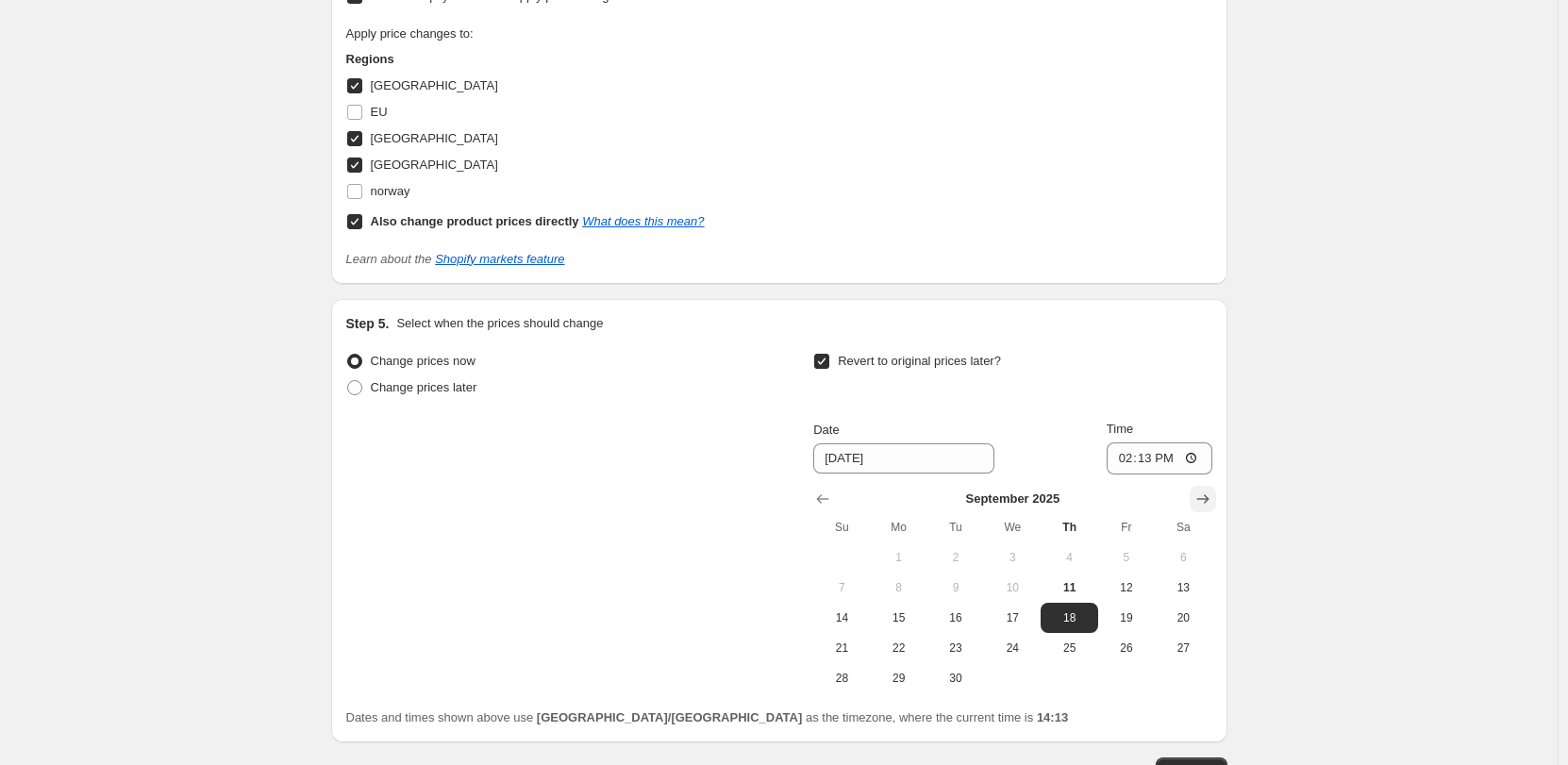
click at [1200, 504] on icon "Show next month, October 2025" at bounding box center [1202, 498] width 19 height 19
click at [1022, 546] on button "1" at bounding box center [1011, 558] width 56 height 31
type input "10/1/2025"
click at [1206, 456] on input "14:13" at bounding box center [1158, 458] width 106 height 33
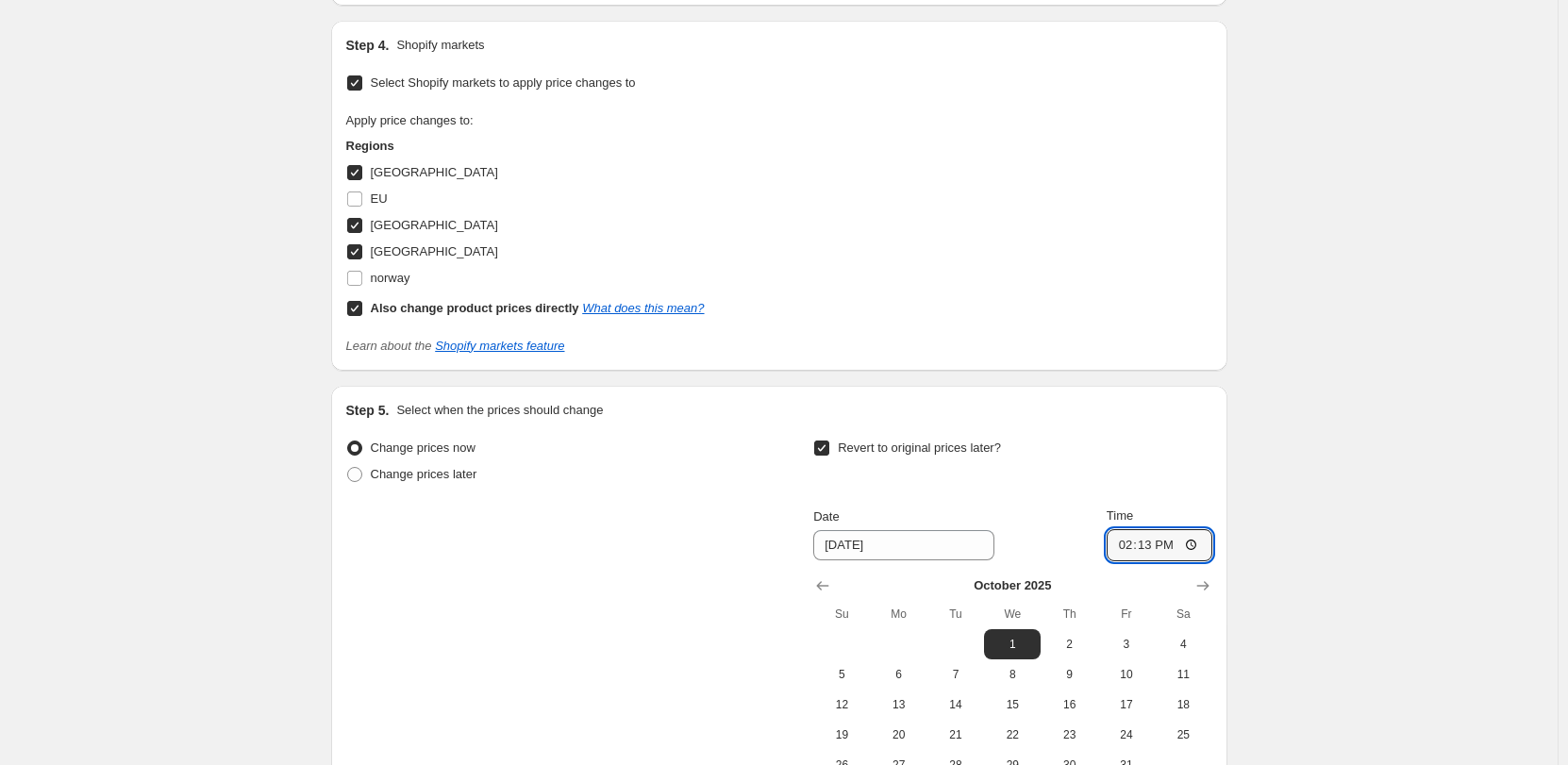
scroll to position [1075, 0]
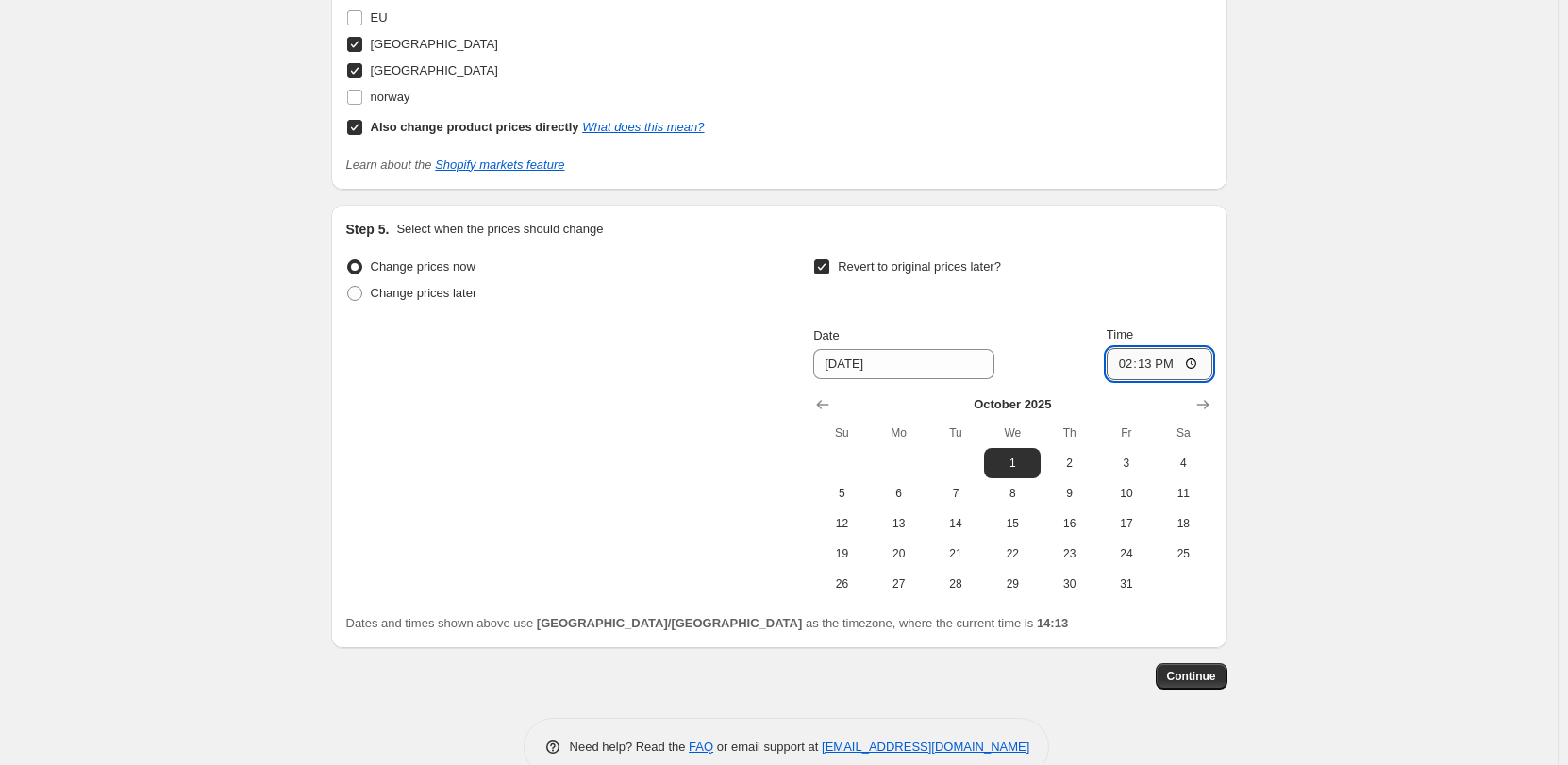
click at [1198, 365] on input "14:13" at bounding box center [1158, 364] width 106 height 33
type input "06:00"
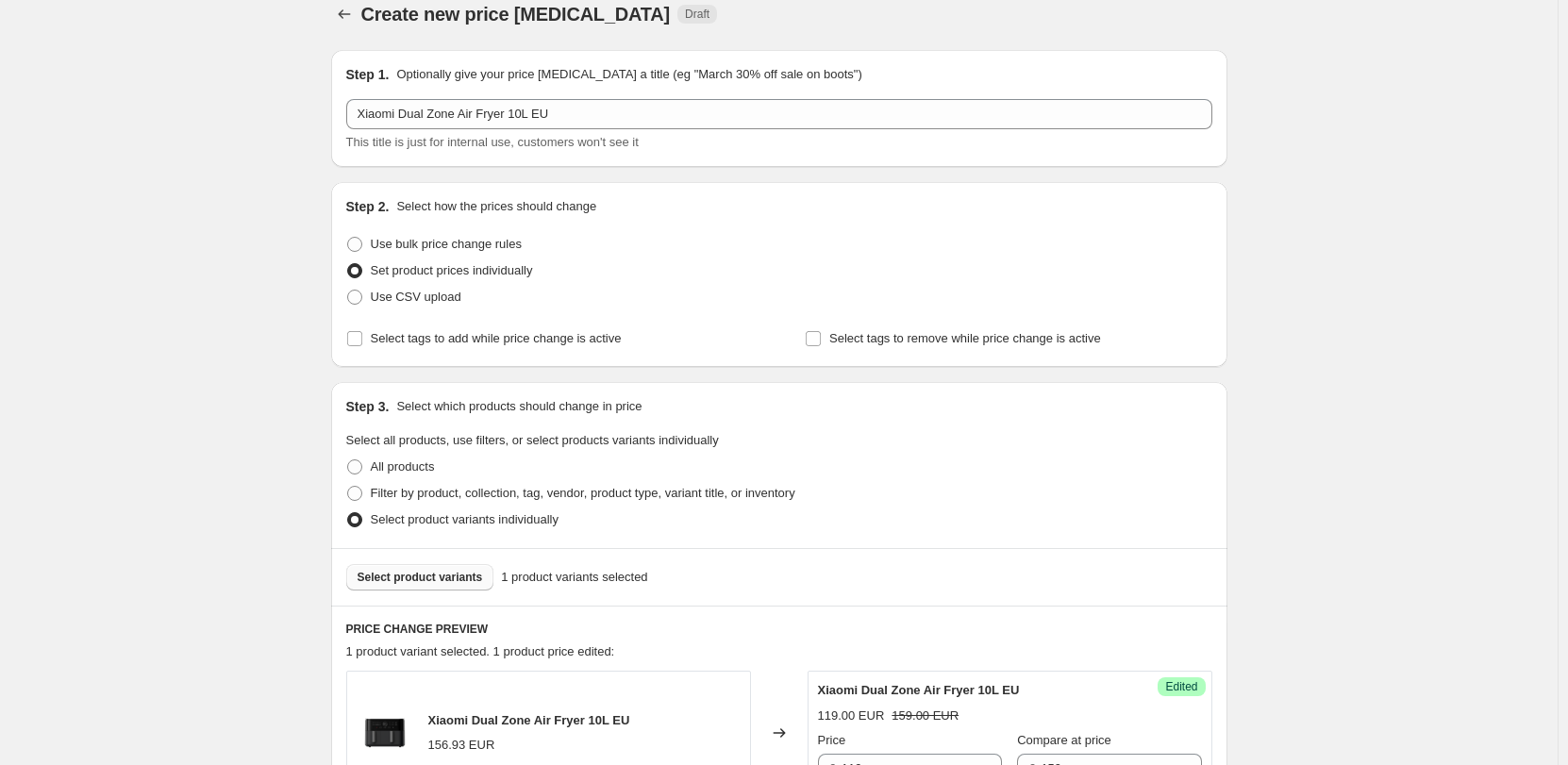
scroll to position [0, 0]
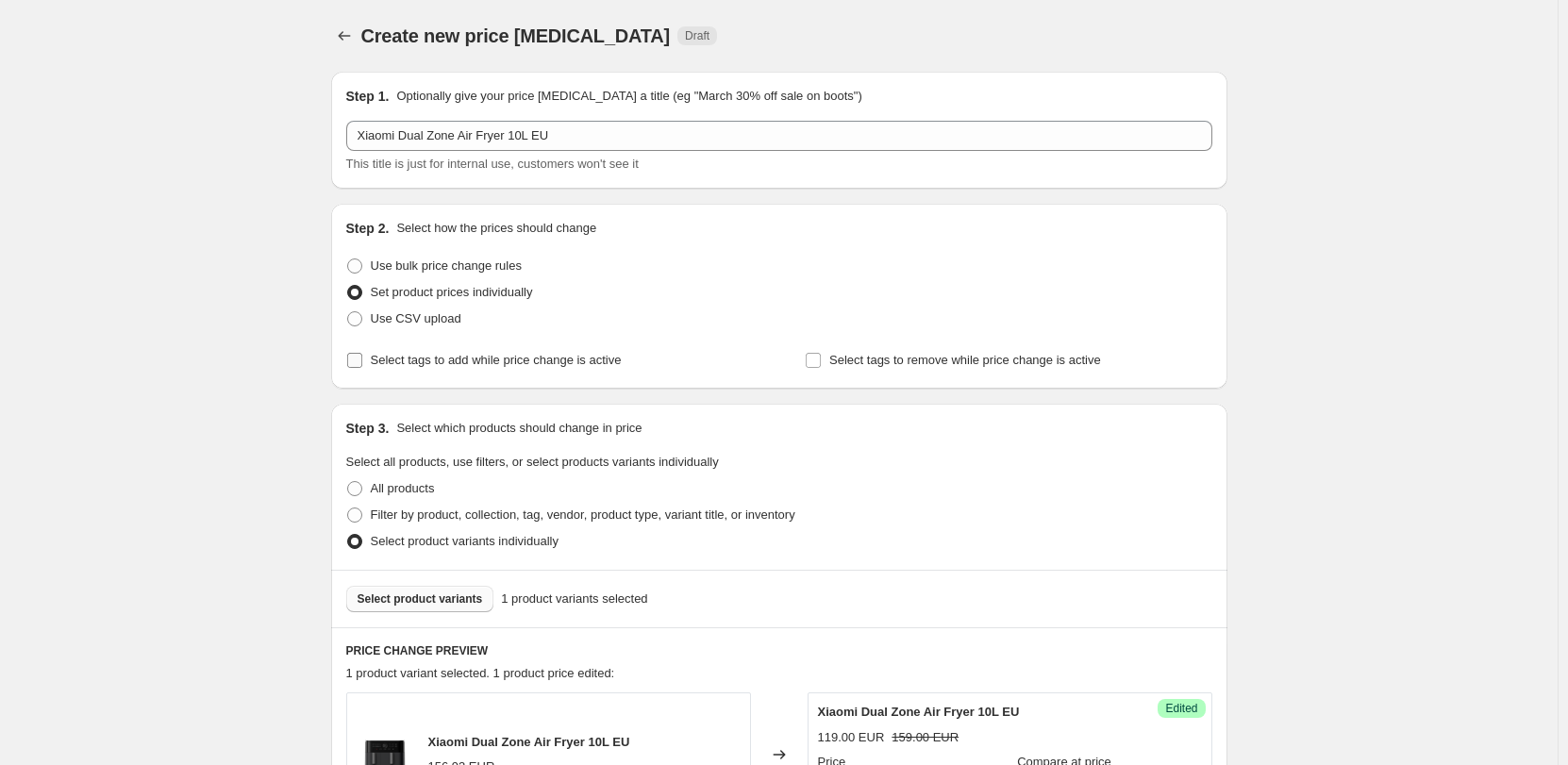
click at [436, 358] on span "Select tags to add while price change is active" at bounding box center [496, 360] width 251 height 14
click at [362, 358] on input "Select tags to add while price change is active" at bounding box center [354, 360] width 15 height 15
checkbox input "true"
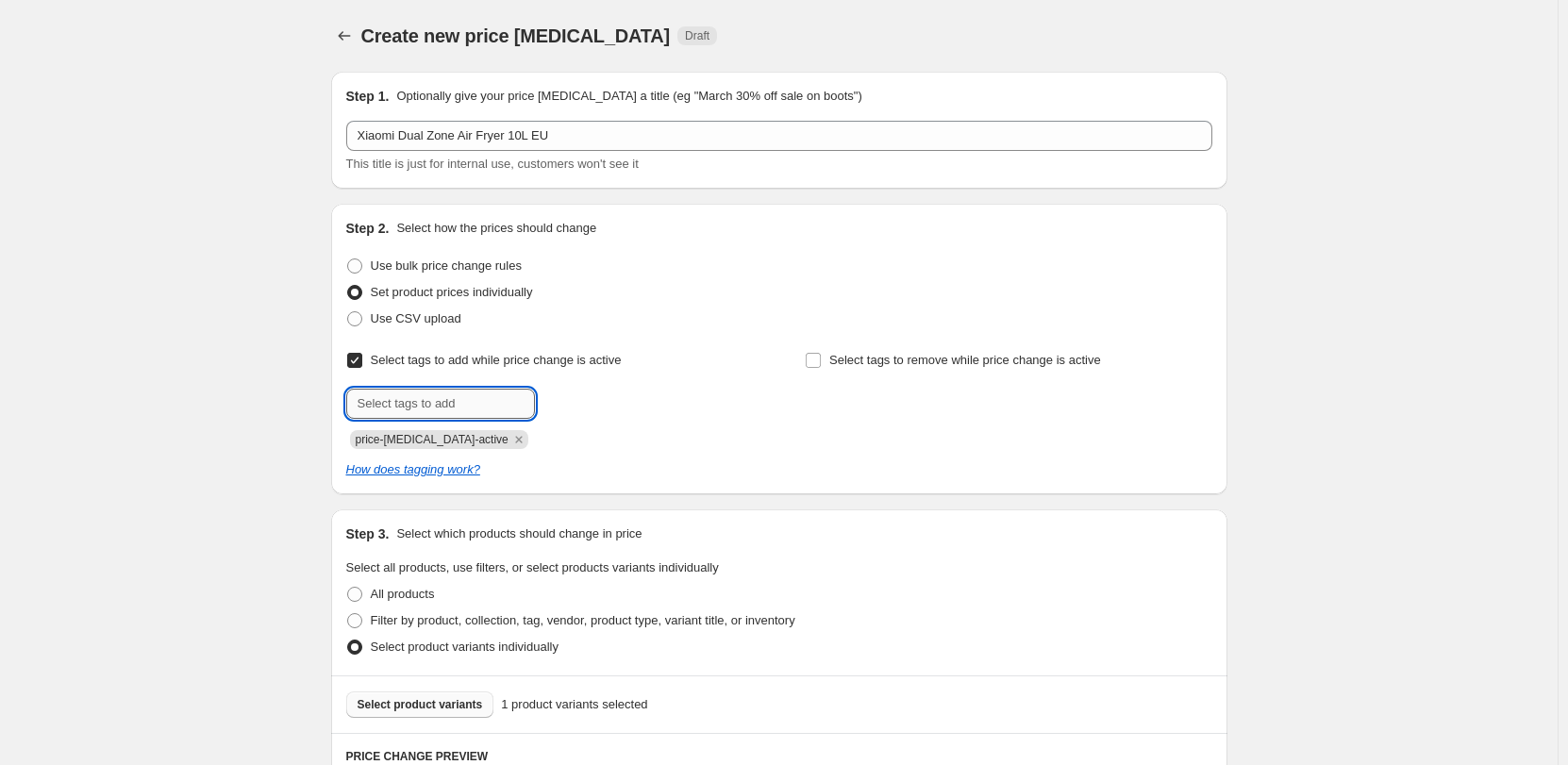
click at [442, 416] on input "text" at bounding box center [440, 404] width 188 height 31
type input "CN"
click at [579, 404] on span "Add CN" at bounding box center [571, 402] width 41 height 15
click at [510, 439] on icon "Remove price-change-job-active" at bounding box center [518, 439] width 17 height 17
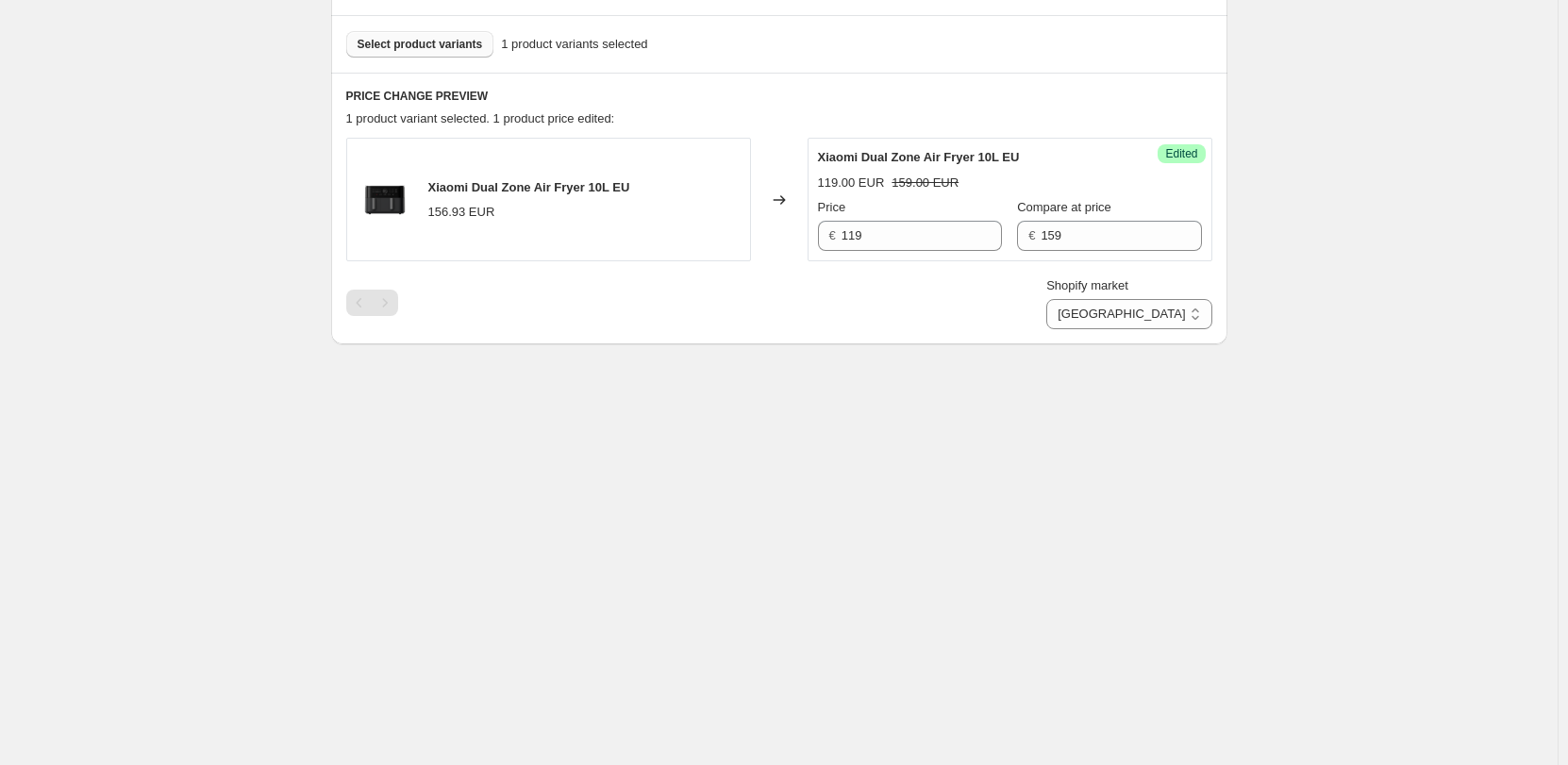
scroll to position [1220, 0]
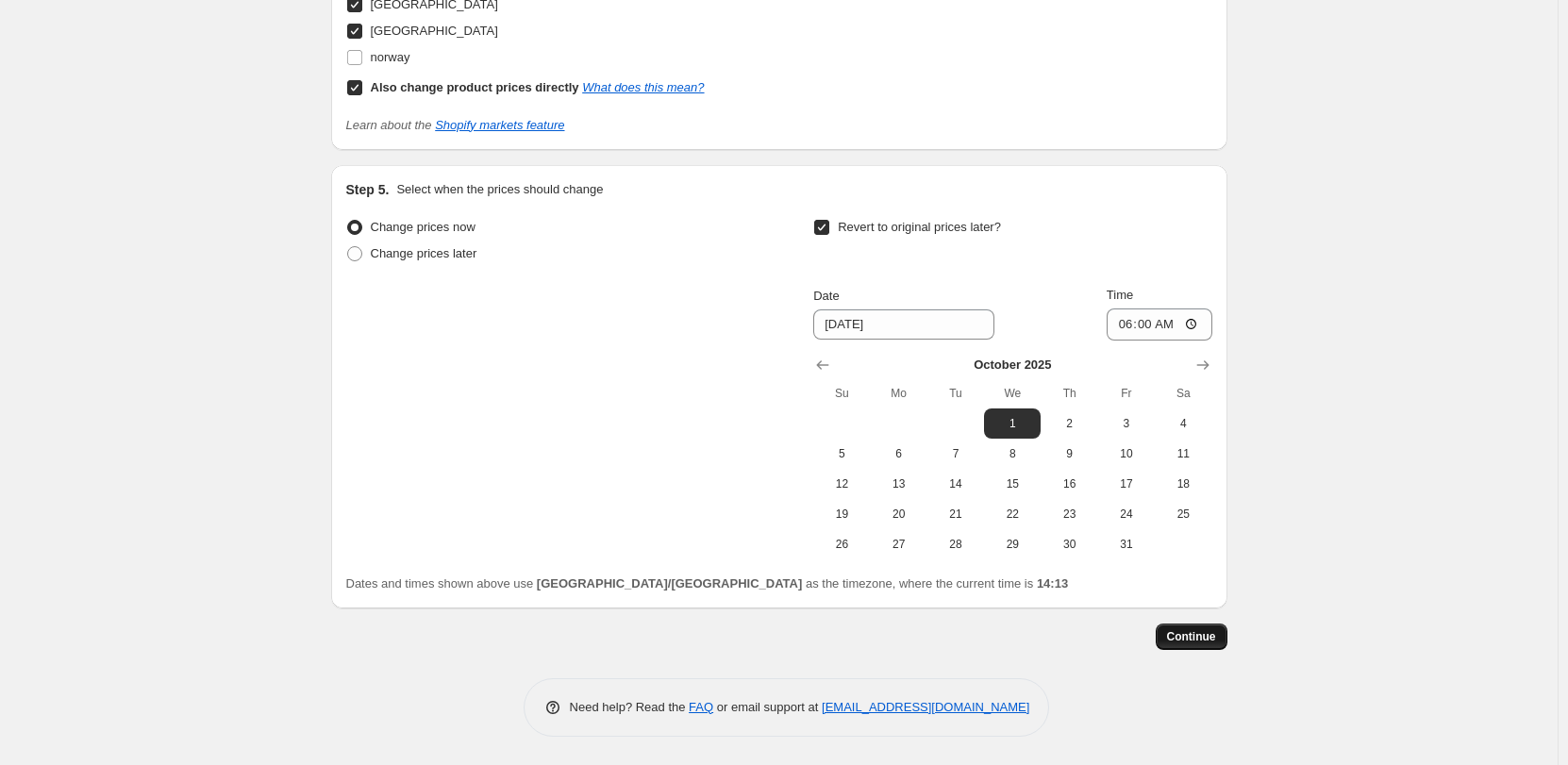
click at [1222, 632] on button "Continue" at bounding box center [1191, 637] width 72 height 27
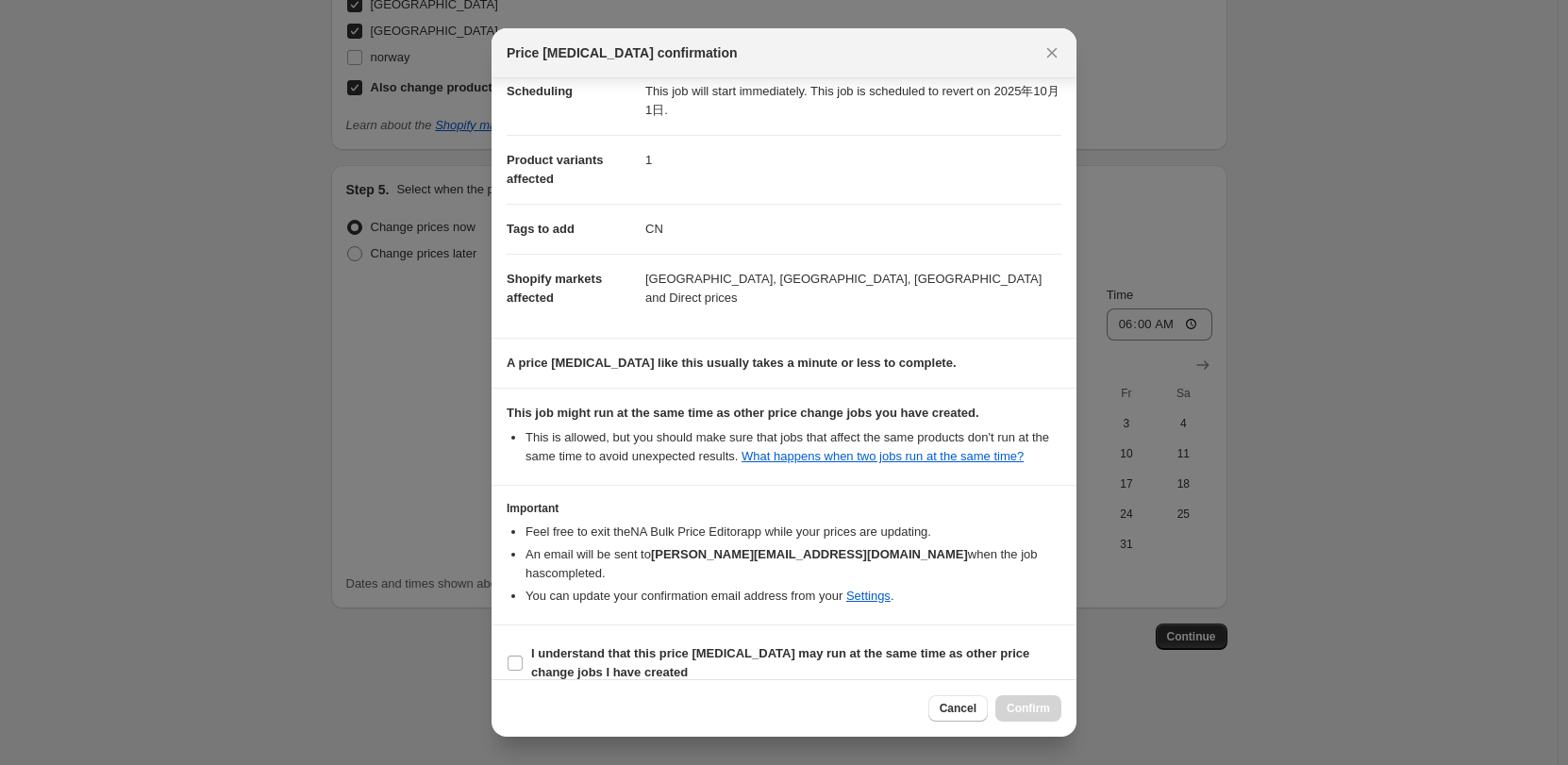
scroll to position [67, 0]
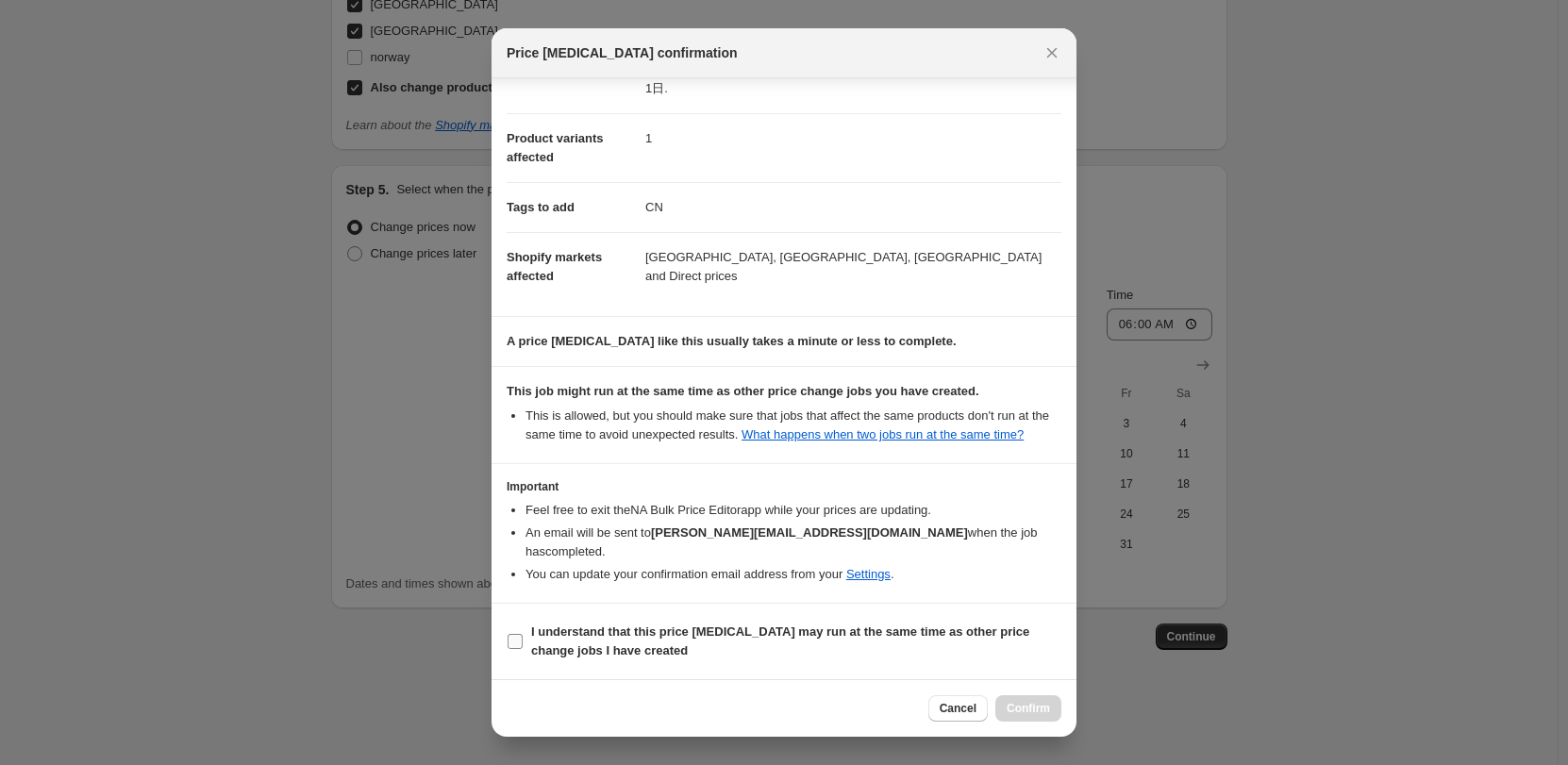
click at [806, 639] on b "I understand that this price change job may run at the same time as other price…" at bounding box center [780, 641] width 498 height 33
click at [523, 639] on input "I understand that this price change job may run at the same time as other price…" at bounding box center [514, 641] width 15 height 15
checkbox input "true"
click at [1018, 702] on span "Confirm" at bounding box center [1028, 708] width 43 height 15
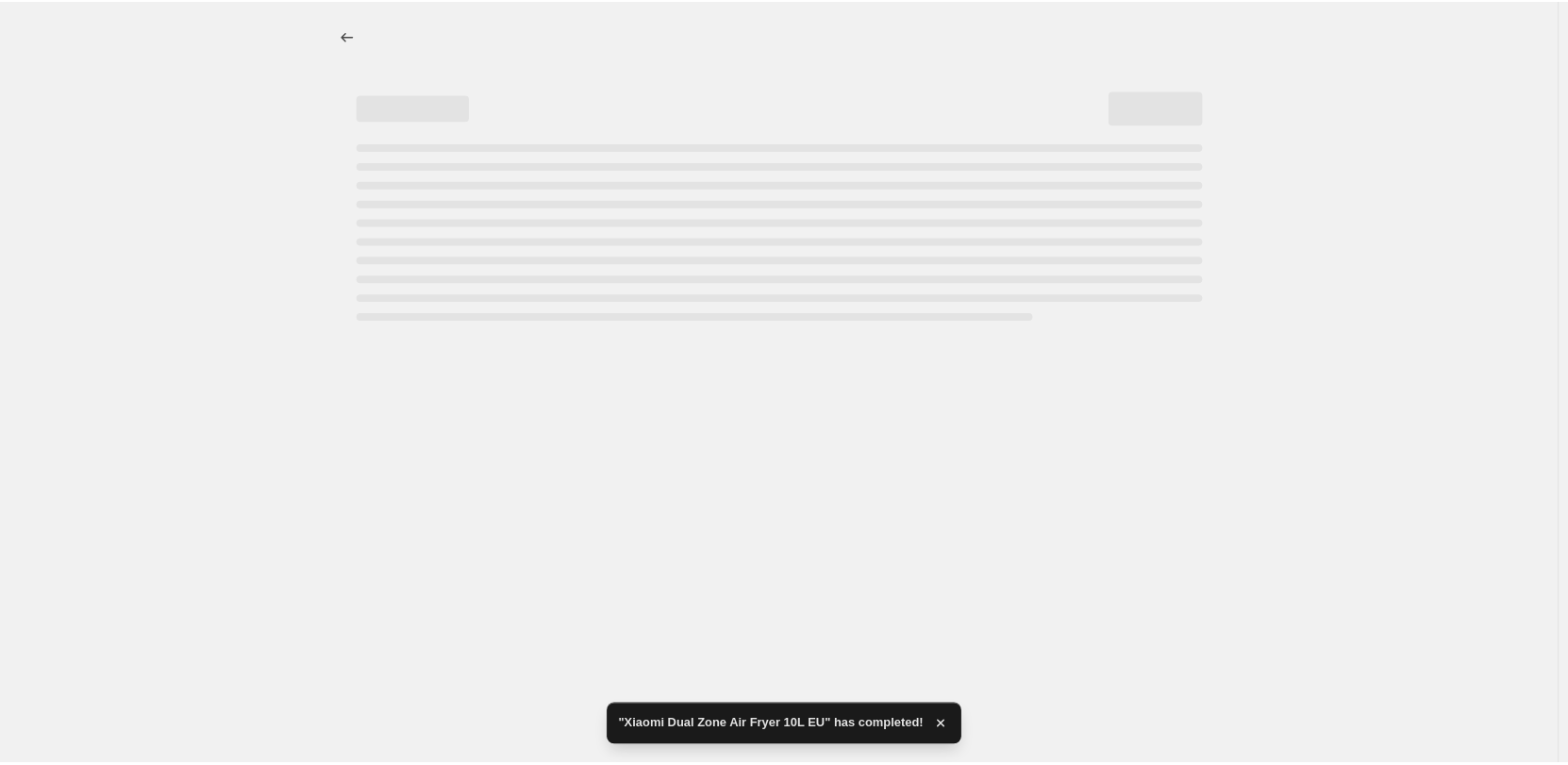
select select "55491821903"
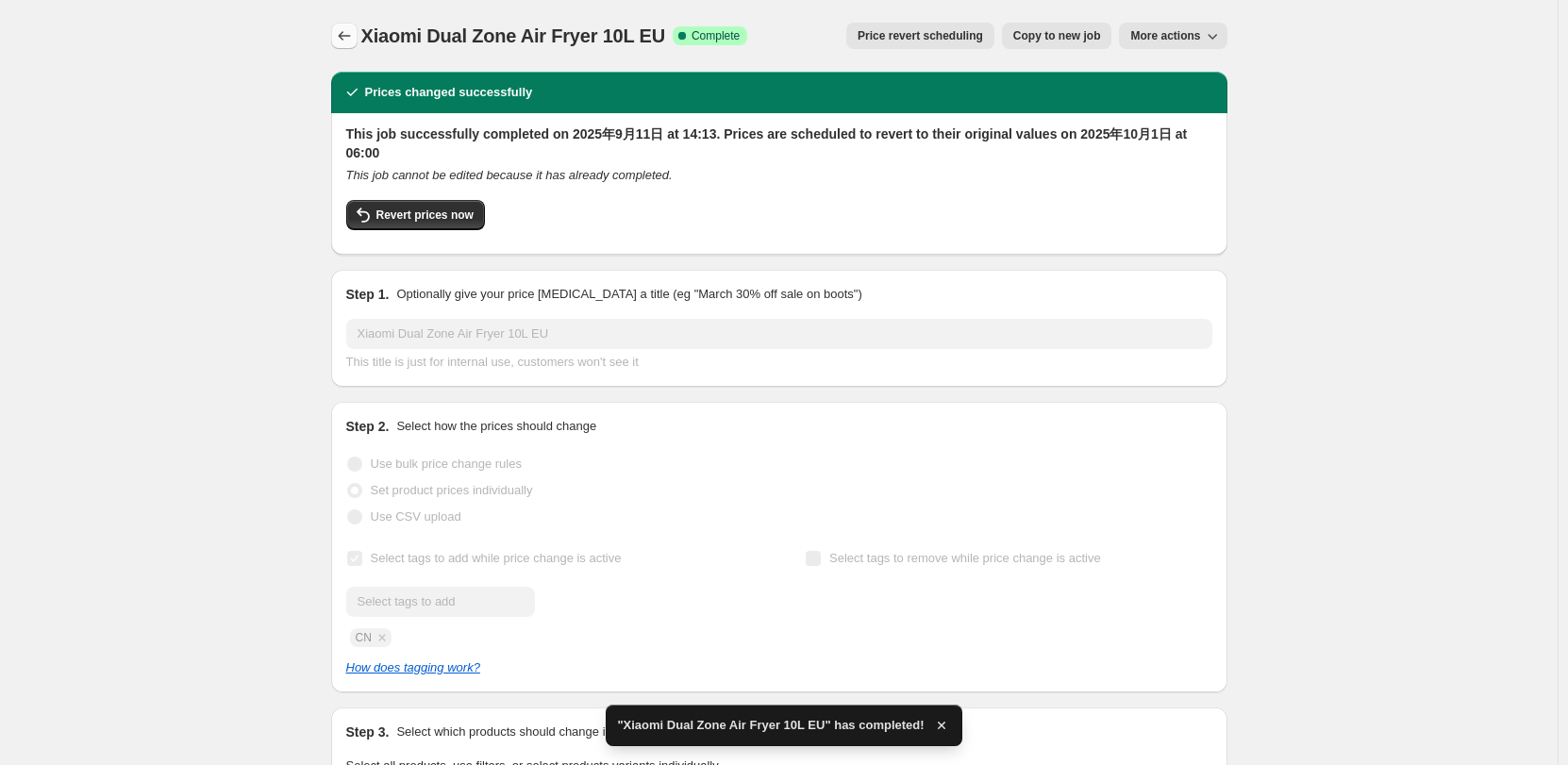
click at [353, 37] on icon "Price change jobs" at bounding box center [343, 36] width 19 height 19
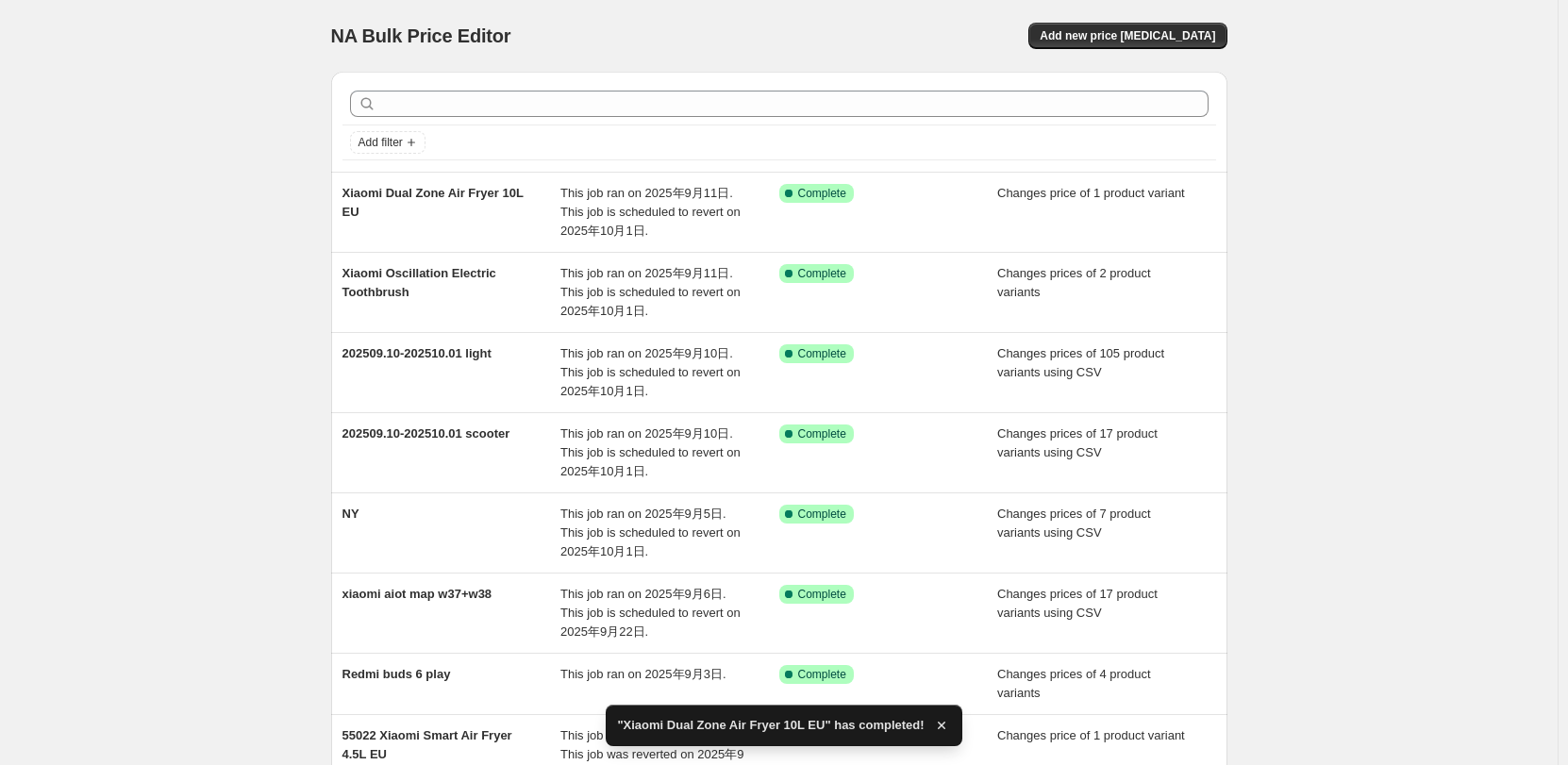
drag, startPoint x: 819, startPoint y: 42, endPoint x: 839, endPoint y: 3, distance: 43.8
click at [820, 38] on div "Add new price change job" at bounding box center [1003, 36] width 450 height 27
